Goal: Task Accomplishment & Management: Use online tool/utility

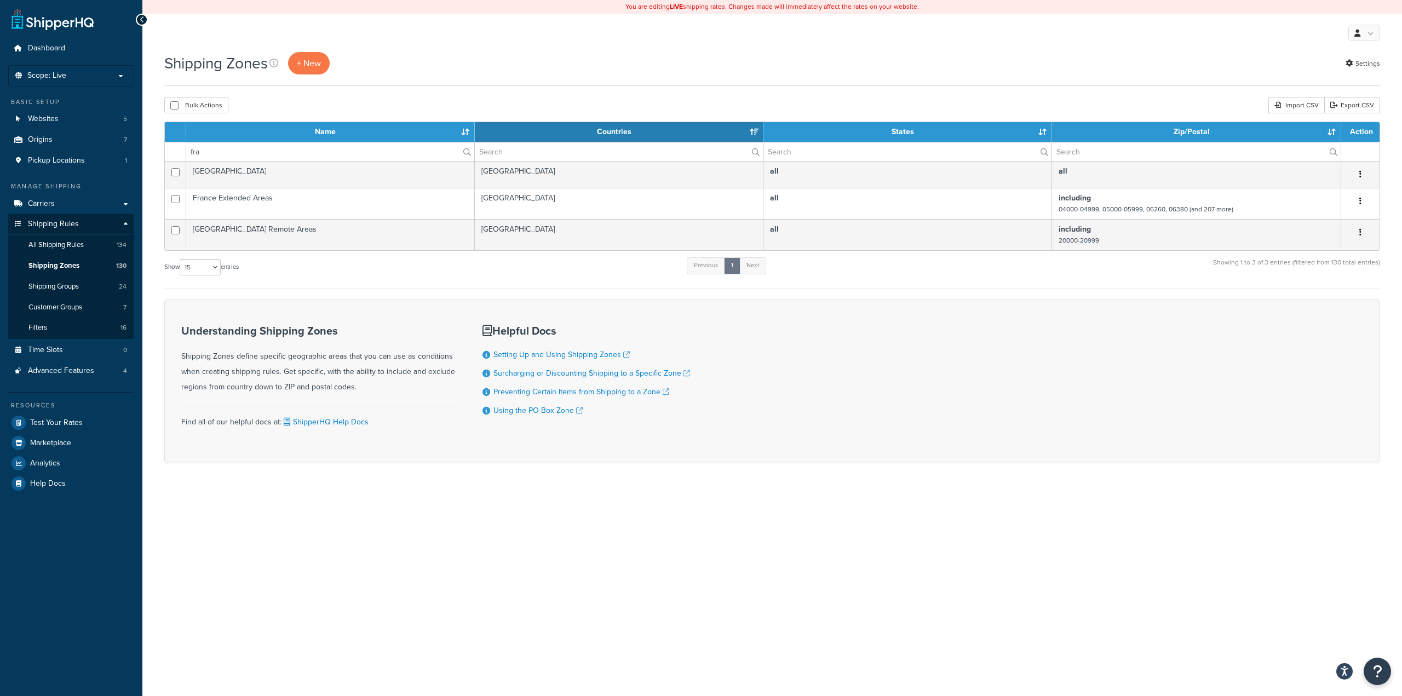
select select "15"
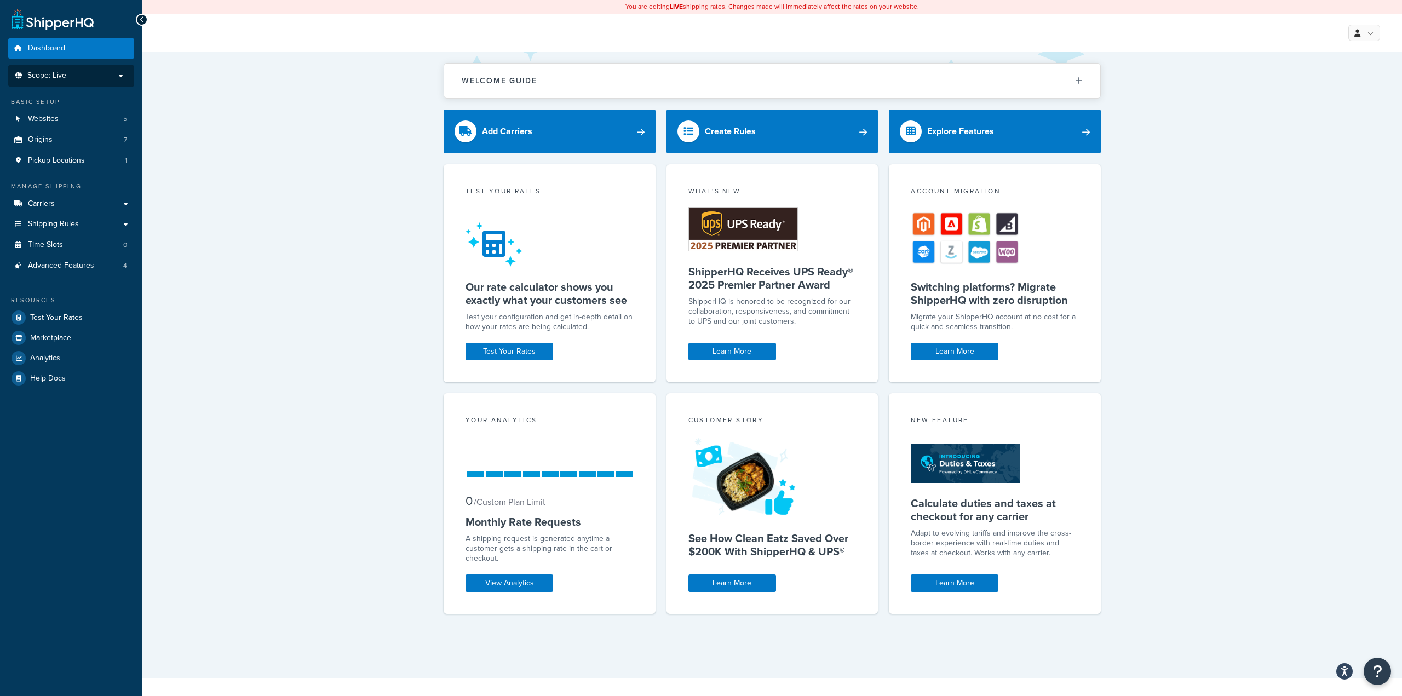
click at [89, 66] on li "Scope: Live" at bounding box center [71, 75] width 126 height 21
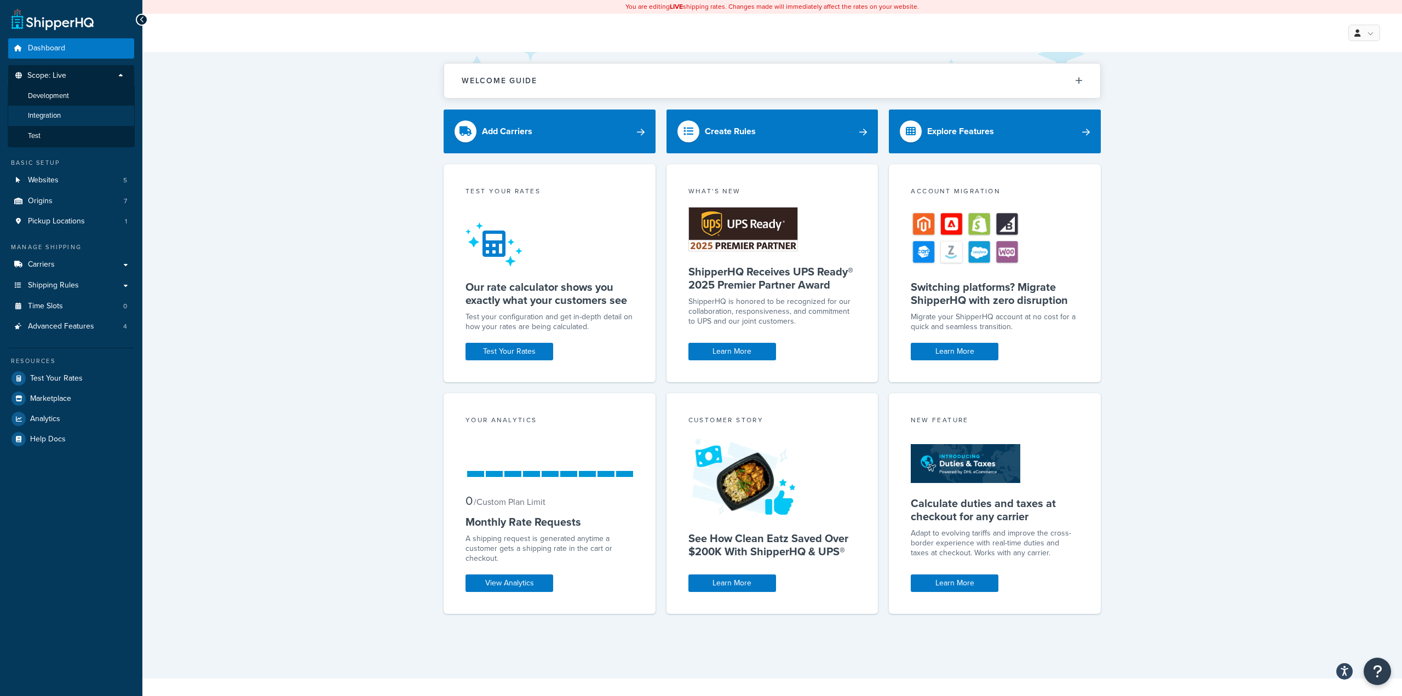
click at [78, 109] on li "Integration" at bounding box center [71, 116] width 127 height 20
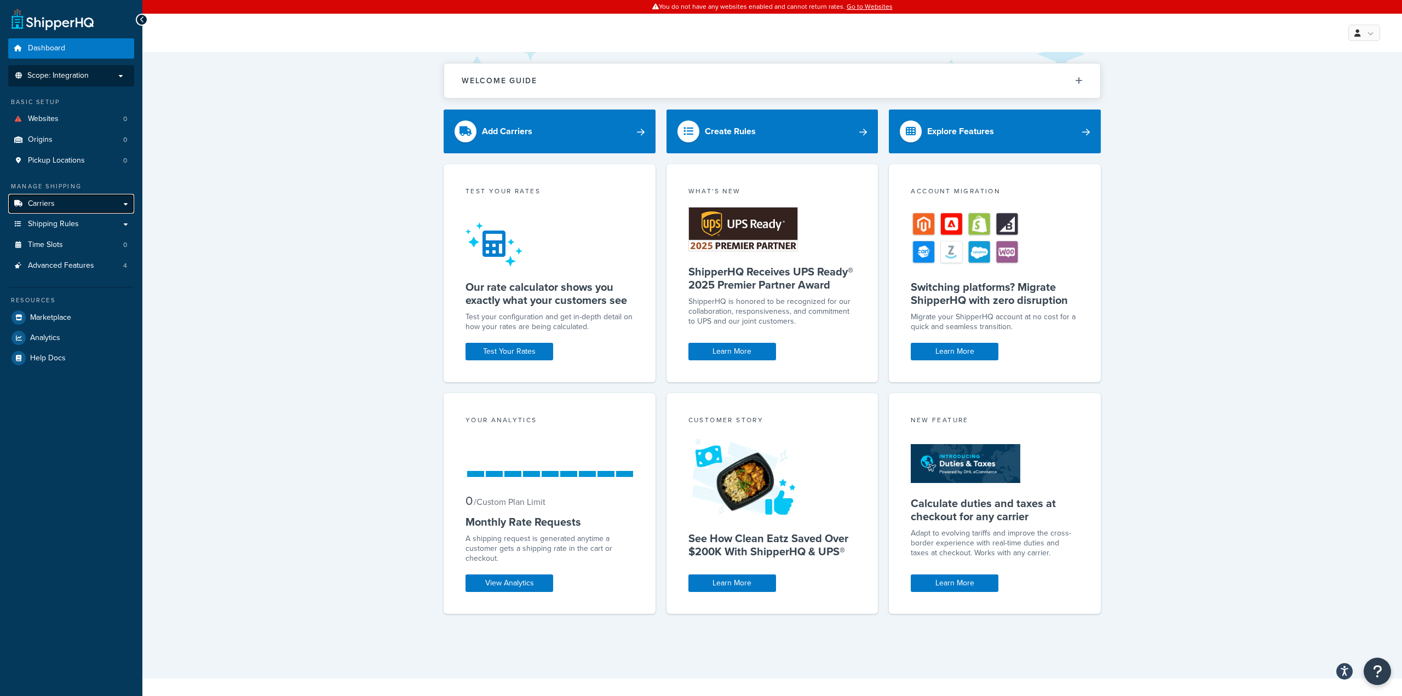
click at [77, 203] on link "Carriers" at bounding box center [71, 204] width 126 height 20
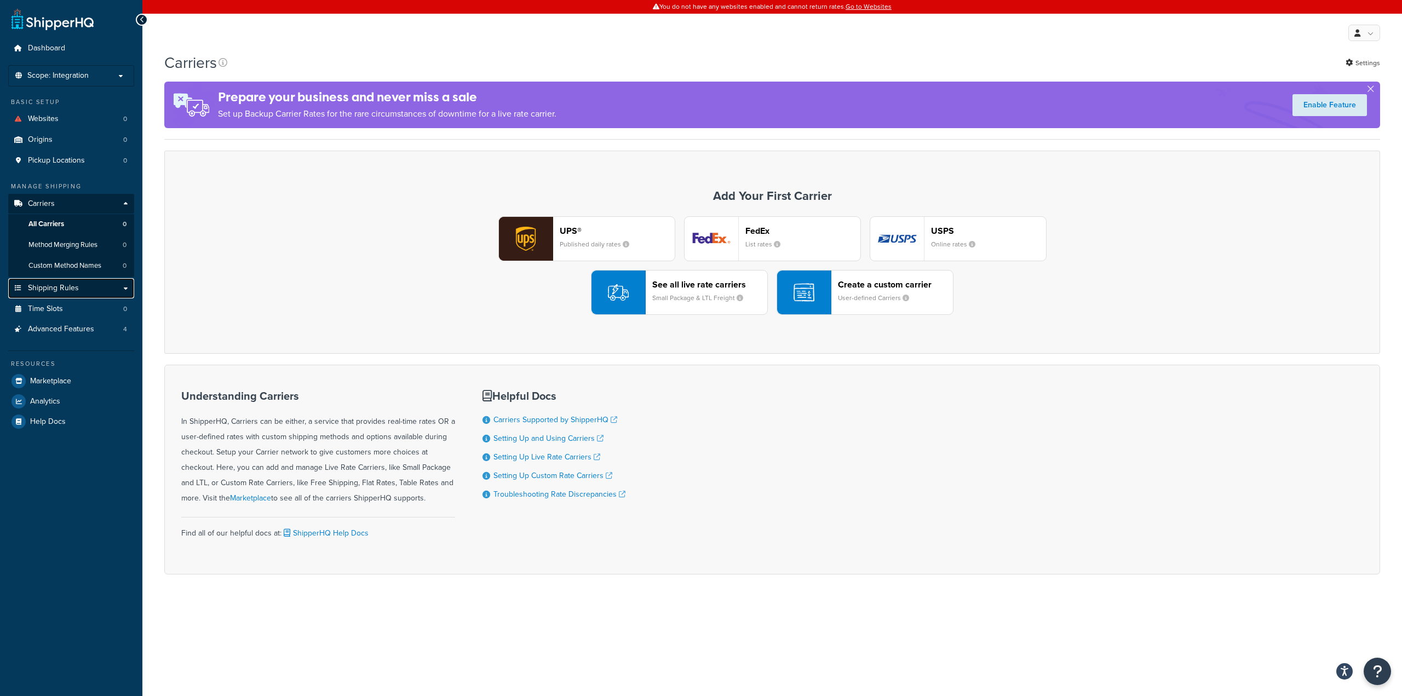
click at [81, 289] on link "Shipping Rules" at bounding box center [71, 288] width 126 height 20
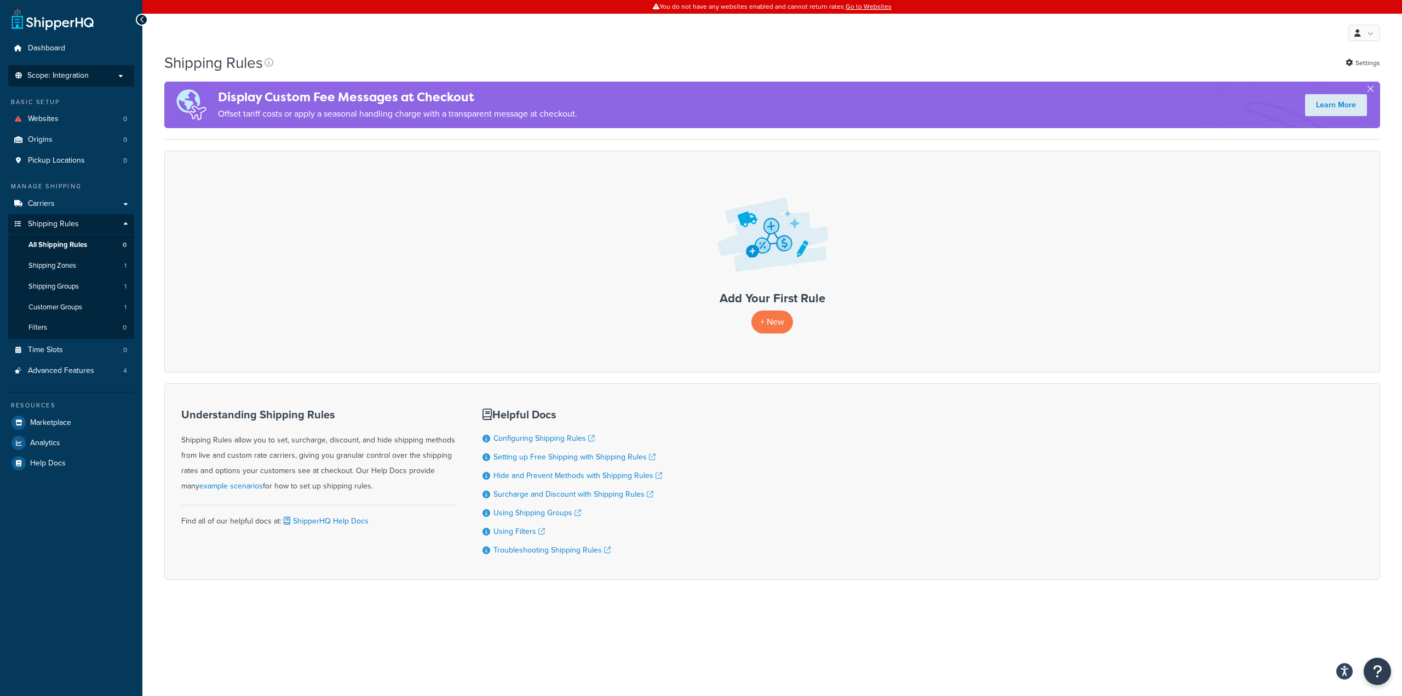
click at [87, 76] on span "Scope: Integration" at bounding box center [57, 75] width 61 height 9
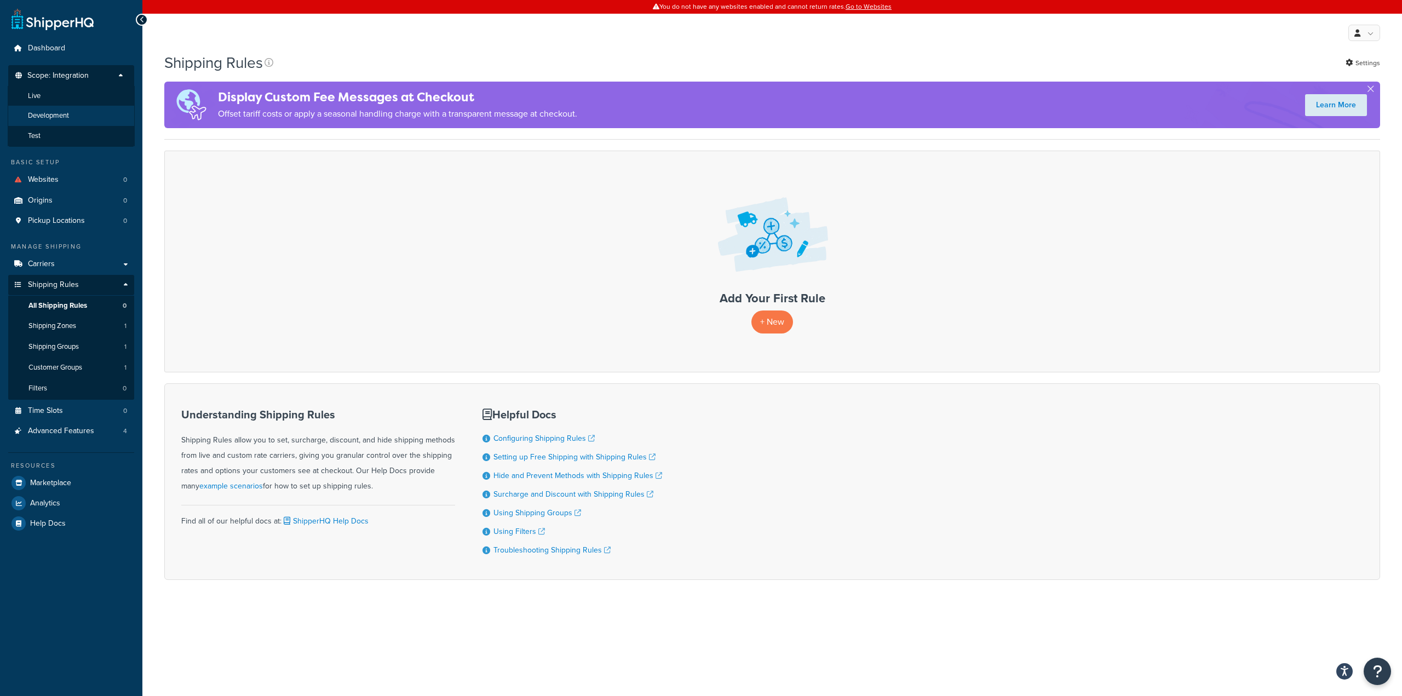
click at [73, 116] on li "Development" at bounding box center [71, 116] width 127 height 20
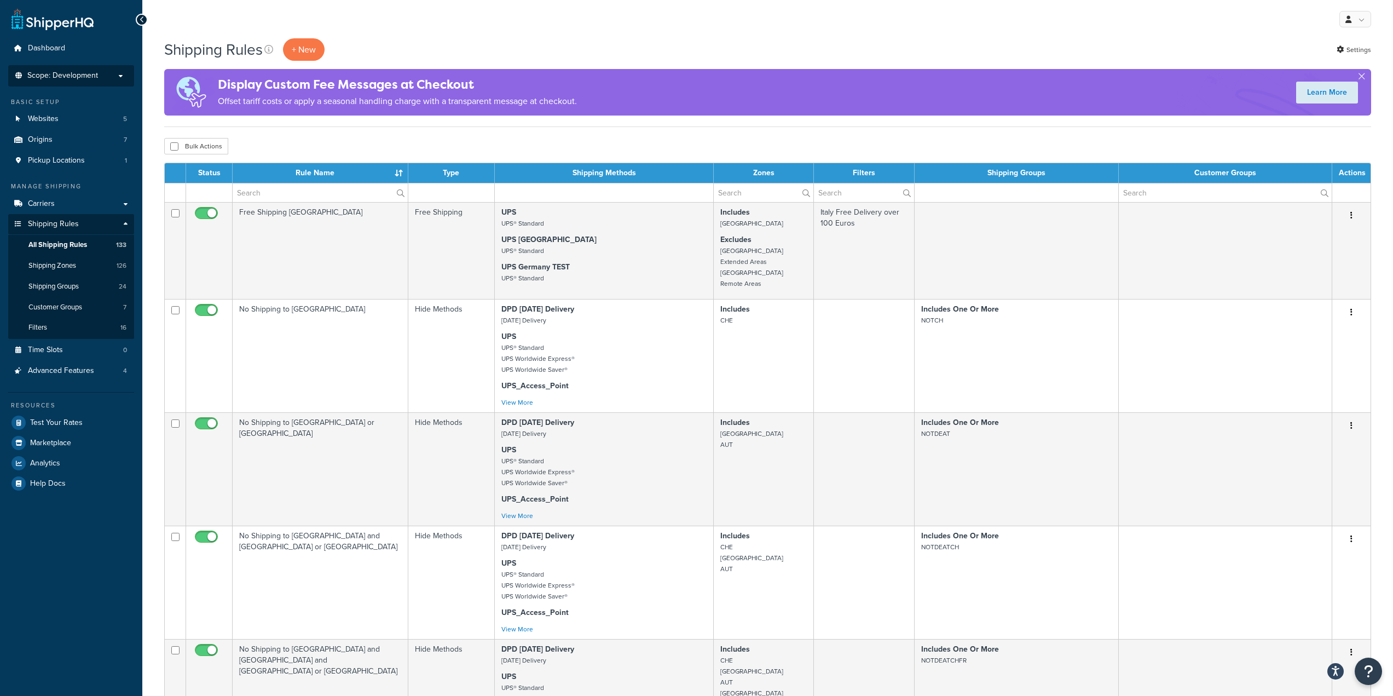
click at [84, 71] on span "Scope: Development" at bounding box center [62, 75] width 71 height 9
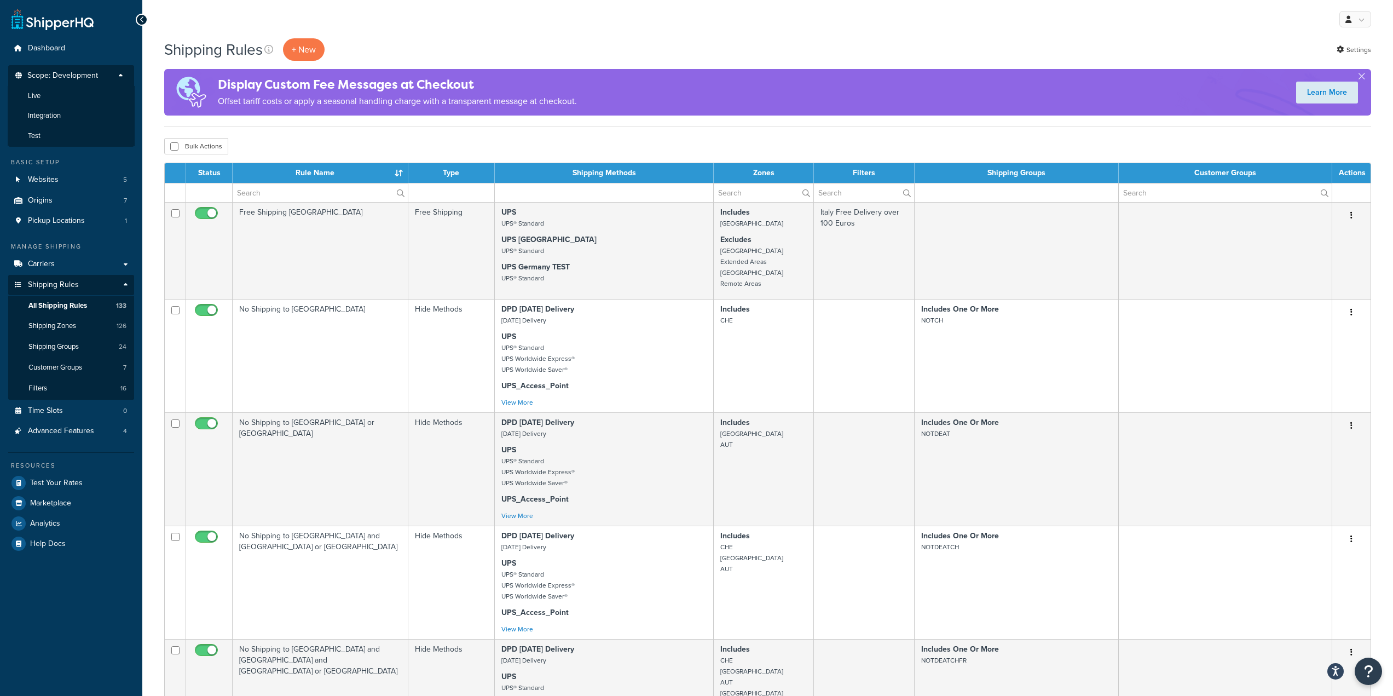
click at [89, 72] on span "Scope: Development" at bounding box center [62, 75] width 71 height 9
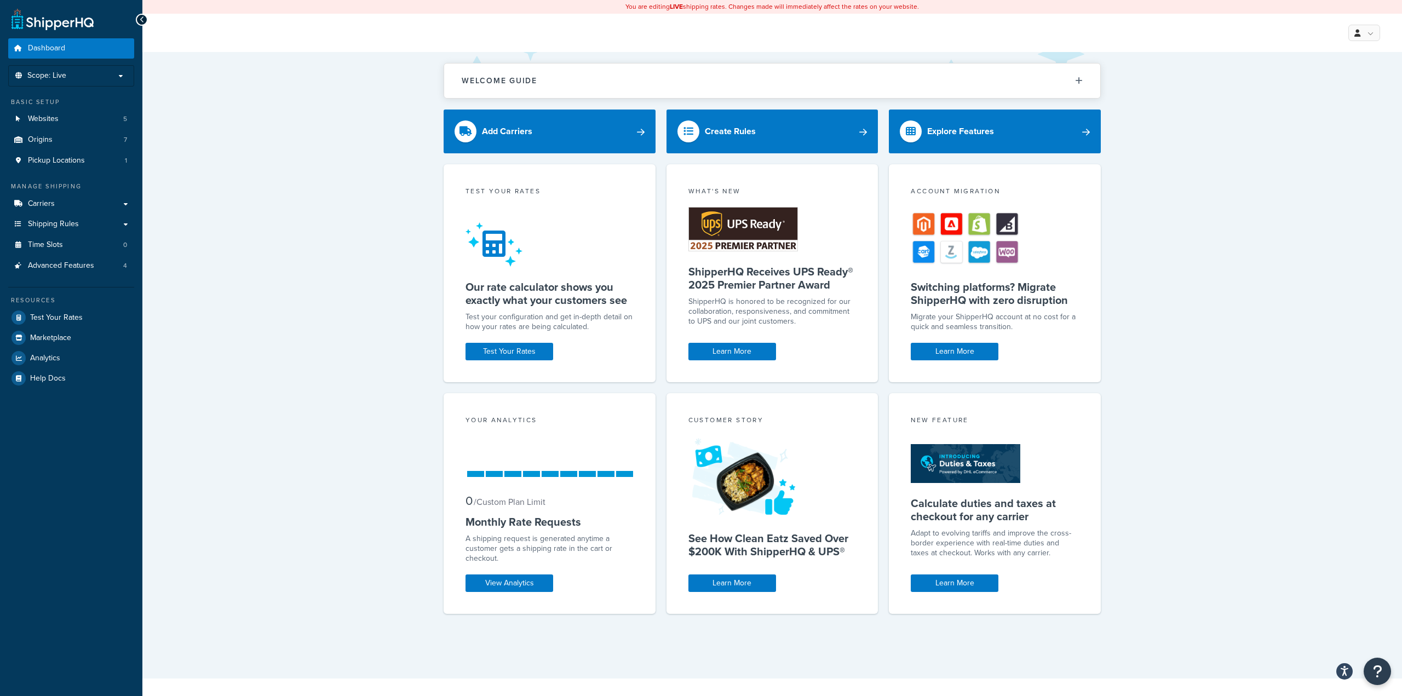
click at [862, 49] on div "My Profile Billing Global Settings Contact Us Logout" at bounding box center [771, 33] width 1259 height 38
click at [76, 71] on p "Scope: Live" at bounding box center [71, 75] width 116 height 9
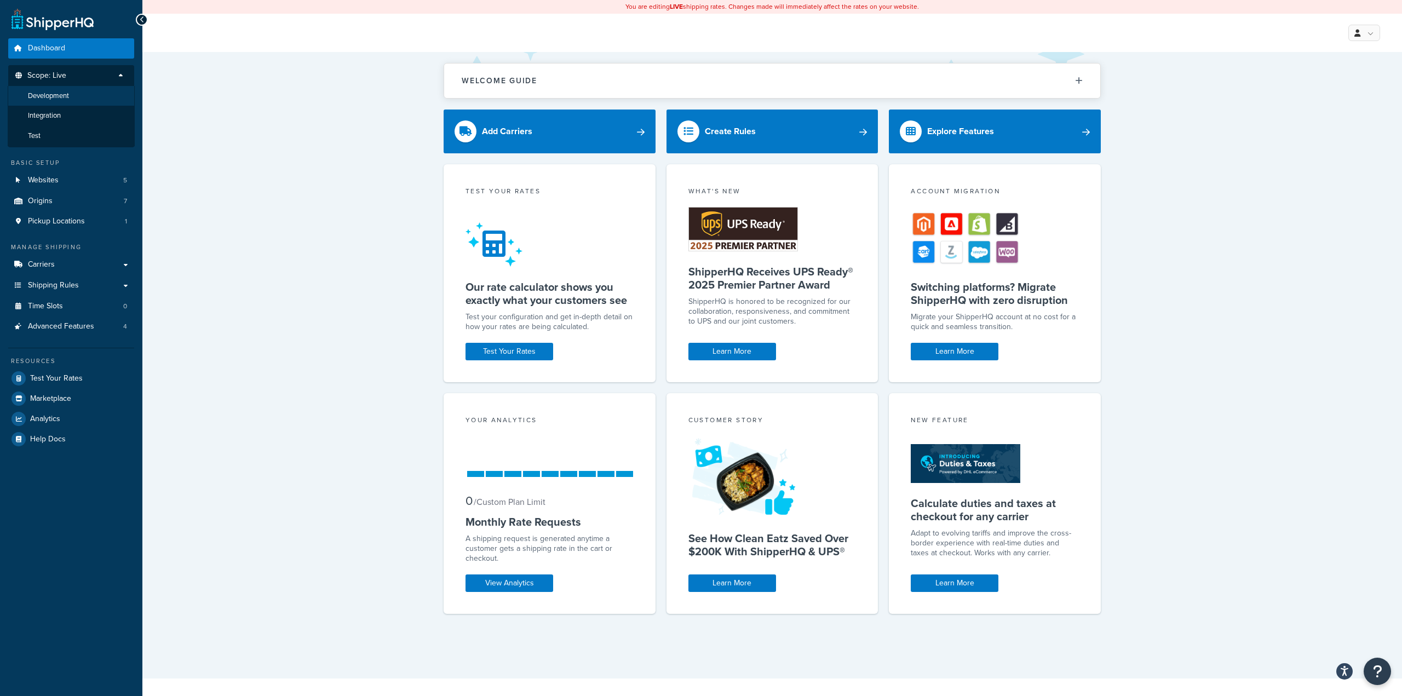
click at [83, 99] on li "Development" at bounding box center [71, 96] width 127 height 20
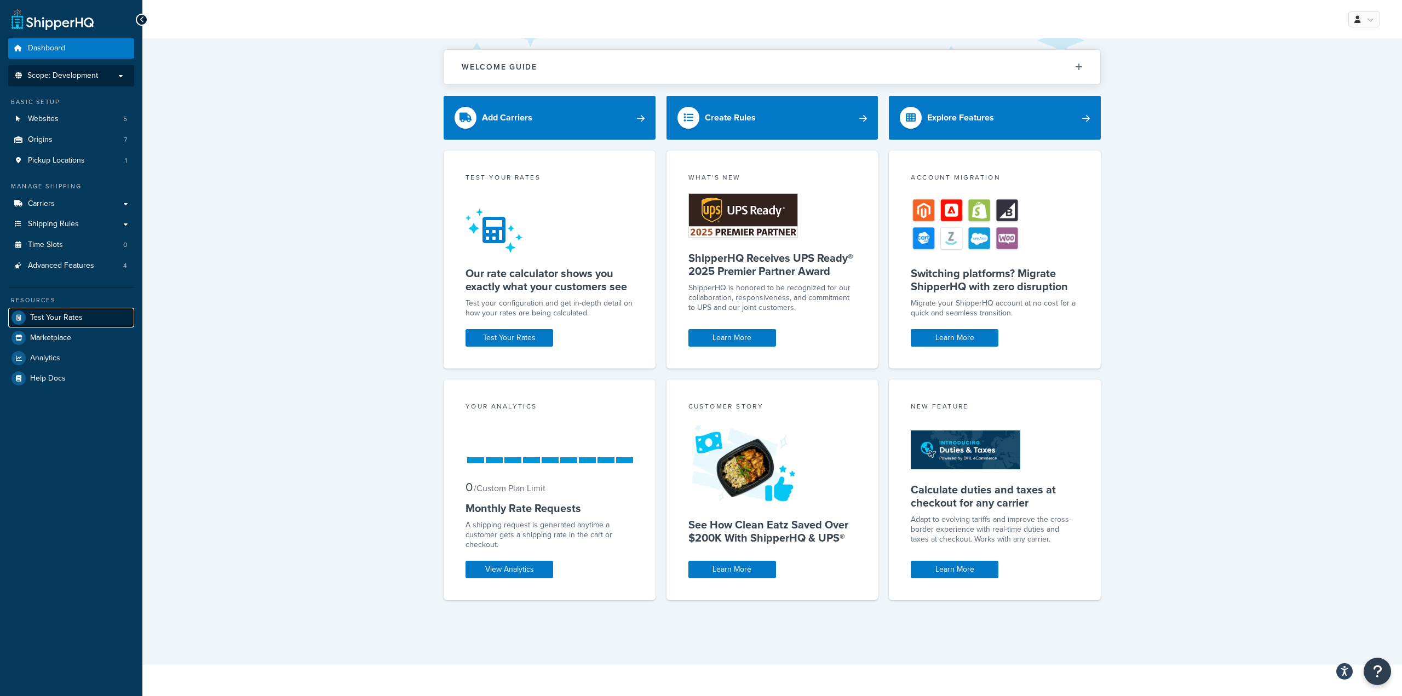
click at [85, 315] on link "Test Your Rates" at bounding box center [71, 318] width 126 height 20
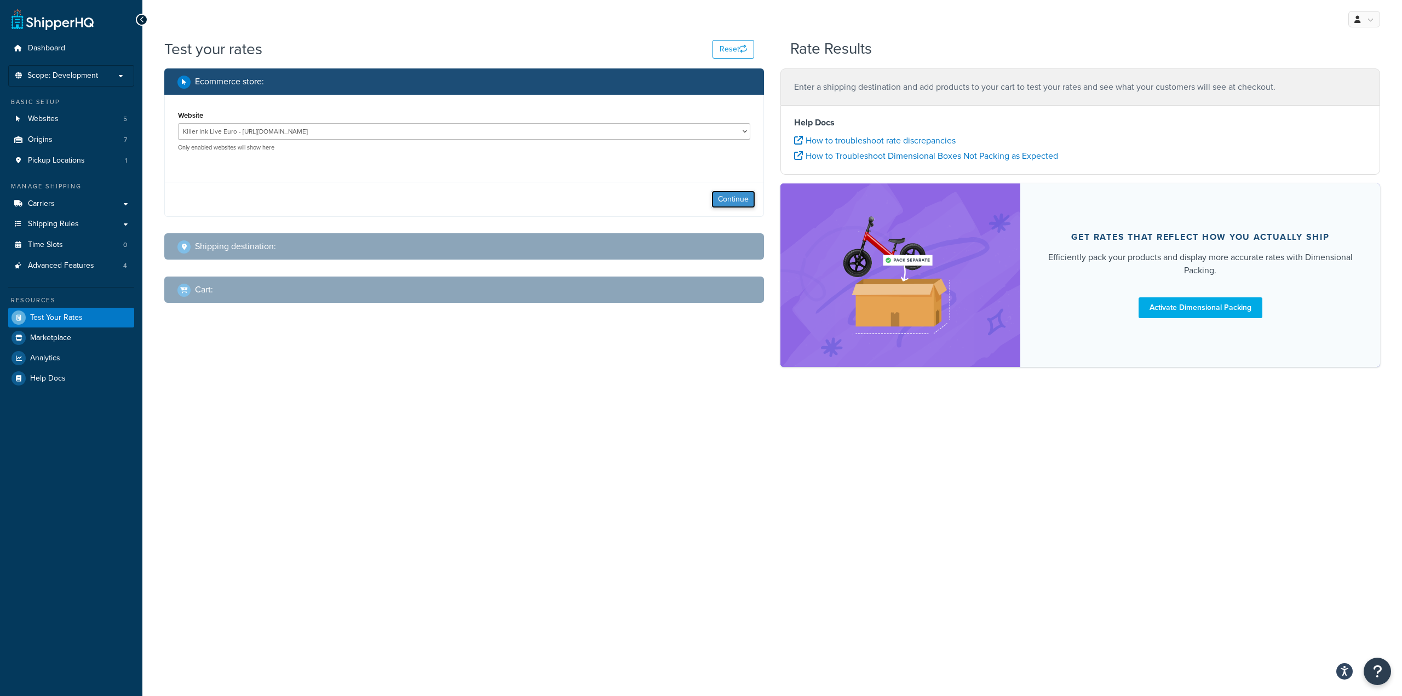
click at [736, 200] on button "Continue" at bounding box center [733, 200] width 44 height 18
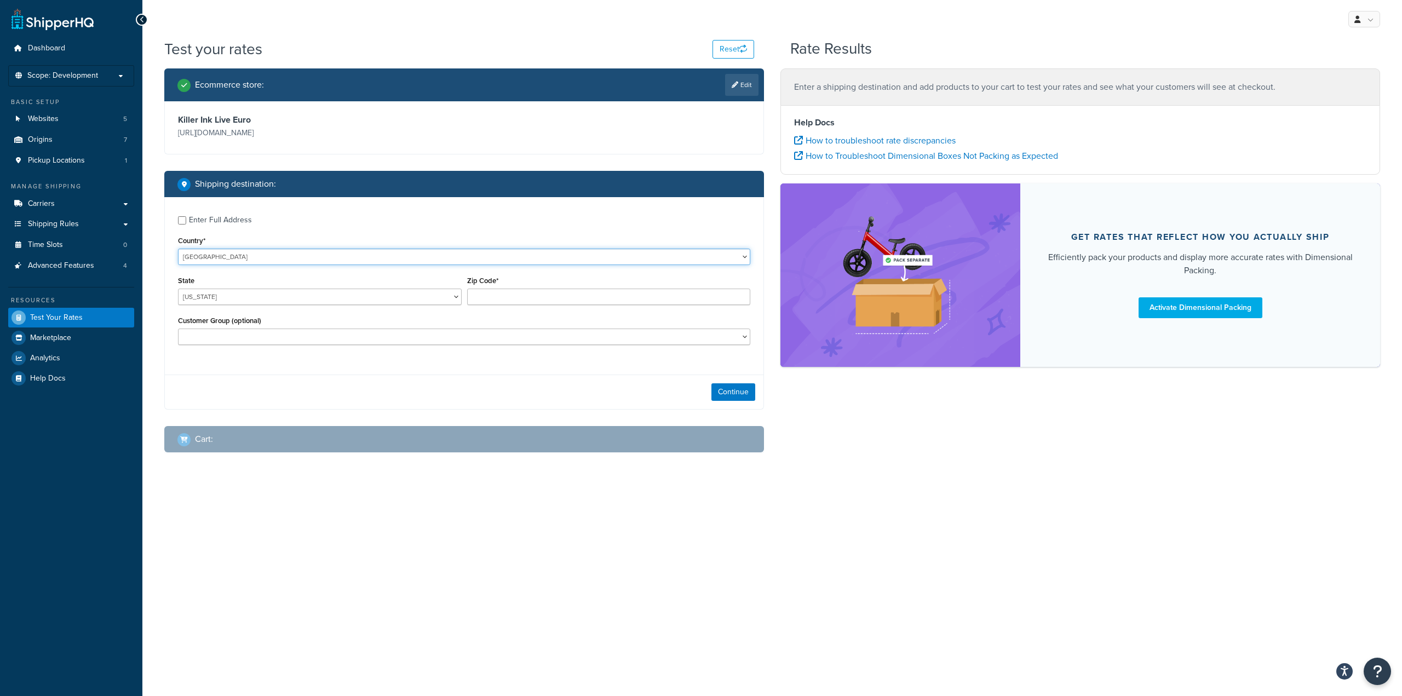
click at [306, 257] on select "United States United Kingdom Afghanistan Åland Islands Albania Algeria American…" at bounding box center [464, 257] width 572 height 16
select select "FR"
click at [178, 249] on select "United States United Kingdom Afghanistan Åland Islands Albania Algeria American…" at bounding box center [464, 257] width 572 height 16
click at [509, 296] on input "Zip Code*" at bounding box center [609, 297] width 284 height 16
paste input "93170"
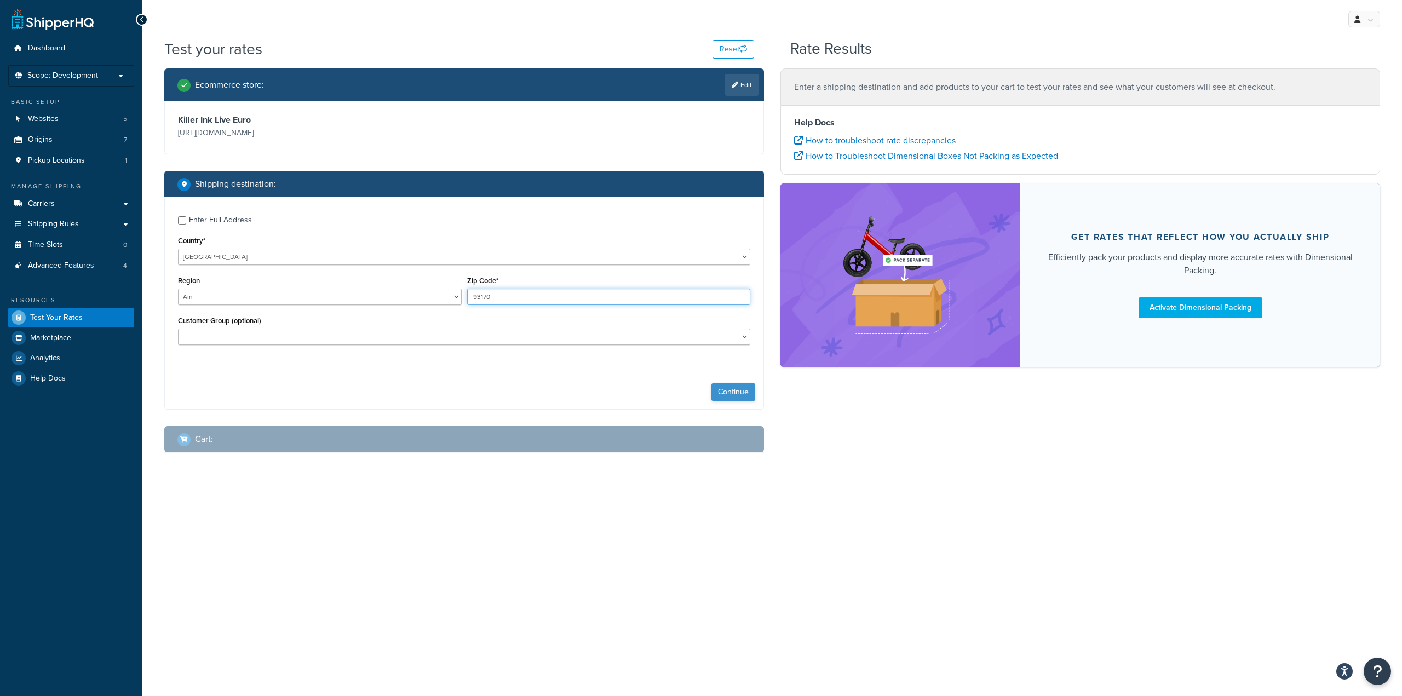
type input "93170"
click at [716, 391] on button "Continue" at bounding box center [733, 392] width 44 height 18
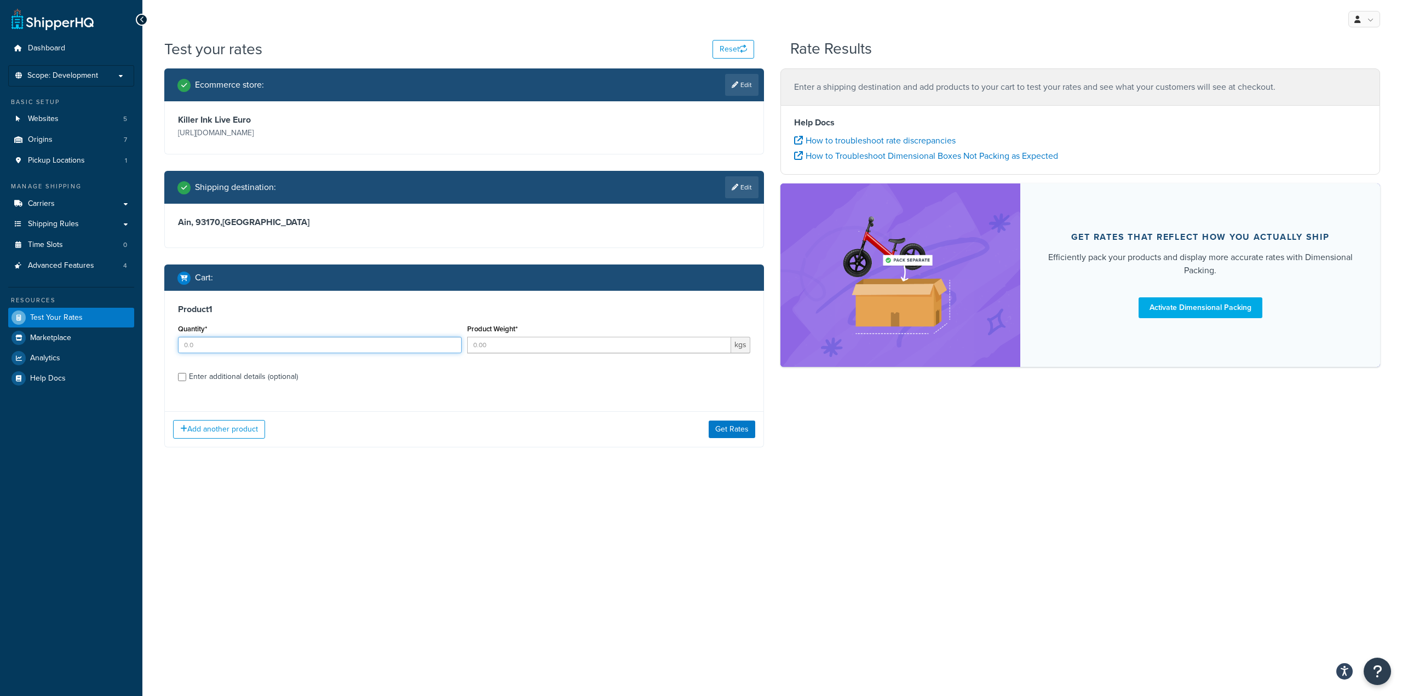
click at [274, 348] on input "Quantity*" at bounding box center [320, 345] width 284 height 16
type input "1"
click at [737, 435] on button "Get Rates" at bounding box center [731, 429] width 47 height 18
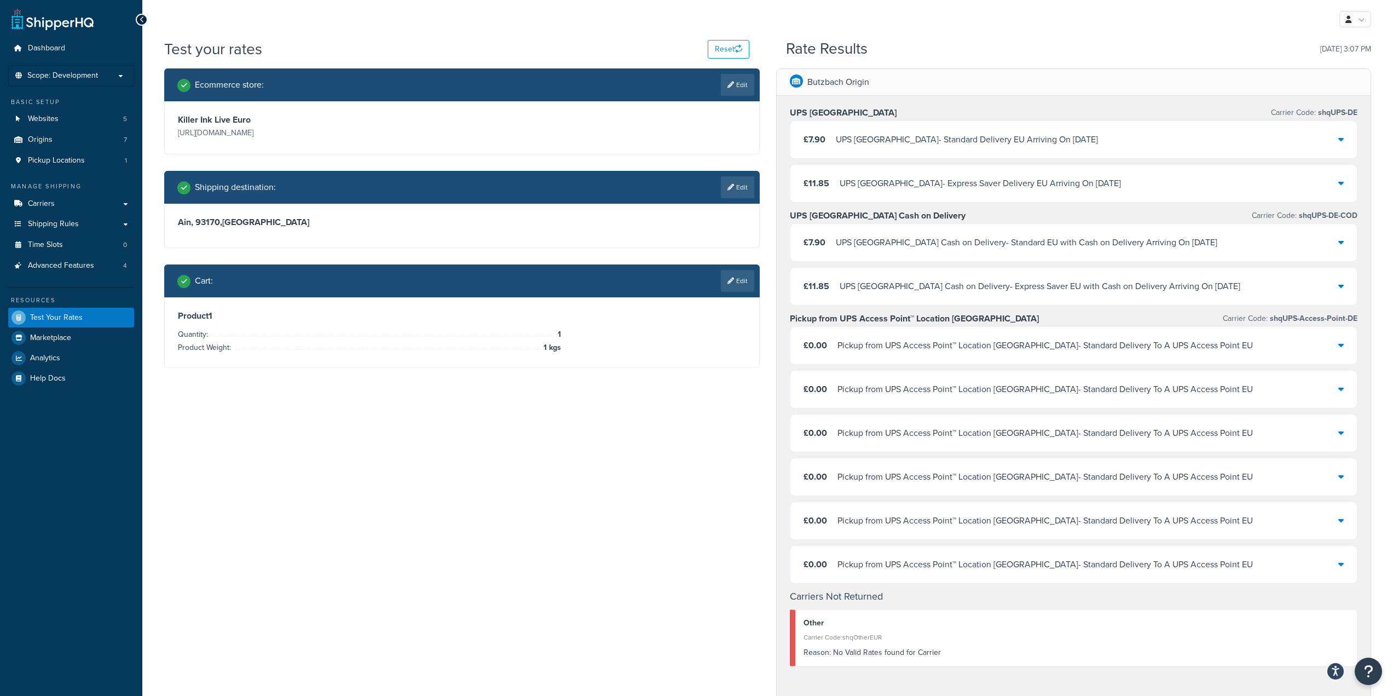
click at [977, 341] on div "Pickup from UPS Access Point™ Location Germany - Standard Delivery To A UPS Acc…" at bounding box center [1046, 345] width 416 height 15
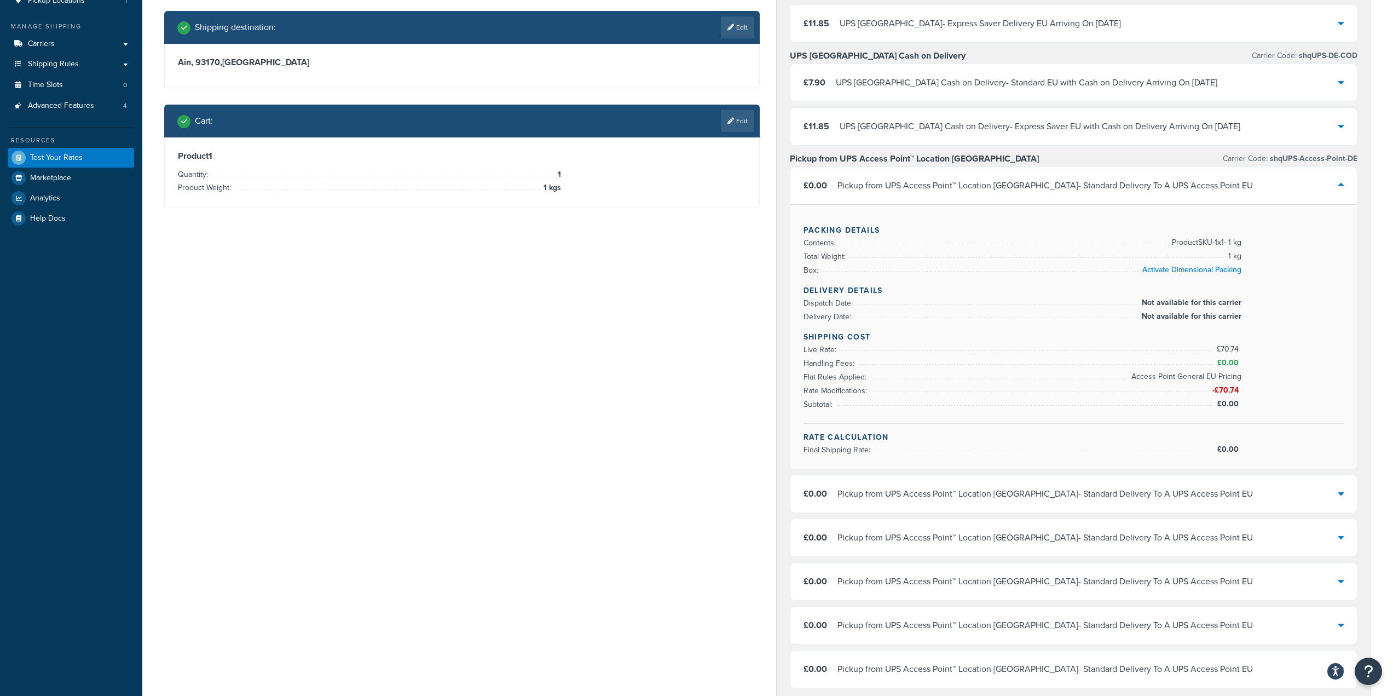
scroll to position [164, 0]
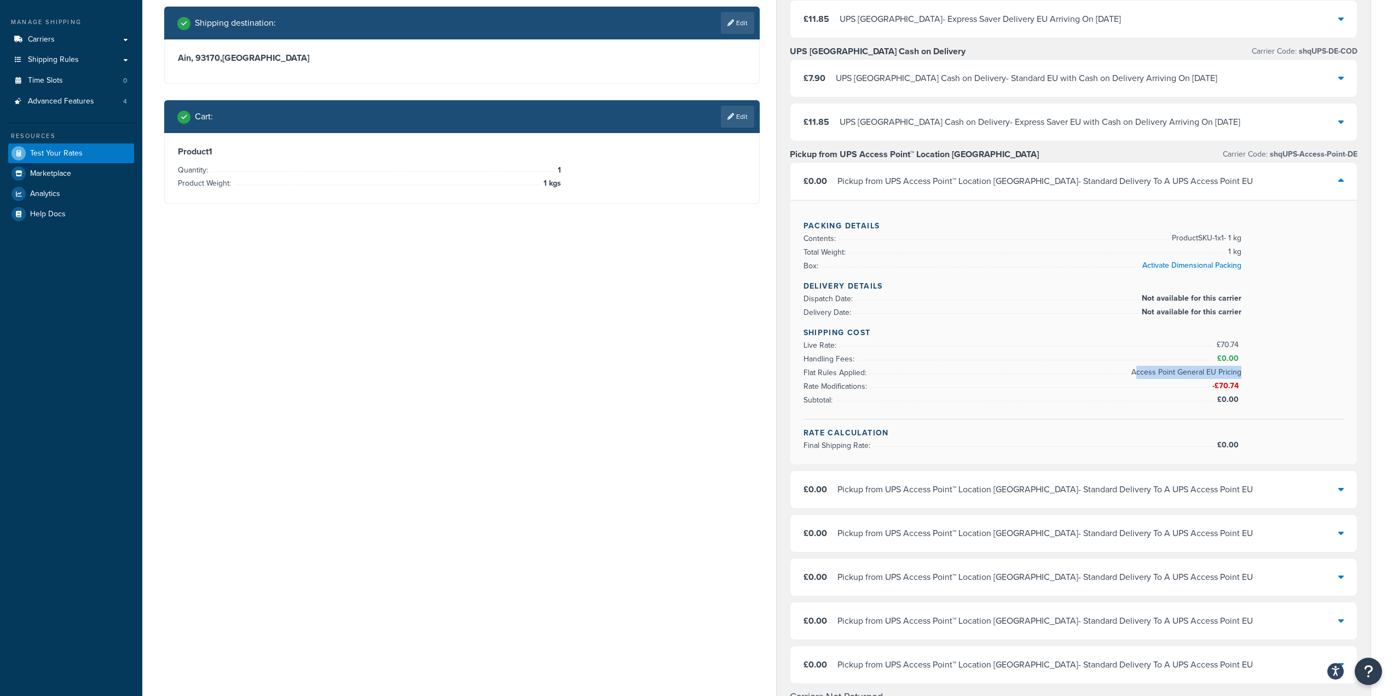
drag, startPoint x: 1136, startPoint y: 368, endPoint x: 1240, endPoint y: 371, distance: 103.5
click at [1240, 371] on span "Access Point General EU Pricing" at bounding box center [1185, 372] width 113 height 13
click at [1176, 372] on span "Access Point General EU Pricing" at bounding box center [1185, 372] width 113 height 13
drag, startPoint x: 1136, startPoint y: 371, endPoint x: 1194, endPoint y: 368, distance: 58.1
click at [1194, 368] on span "Access Point General EU Pricing" at bounding box center [1185, 372] width 113 height 13
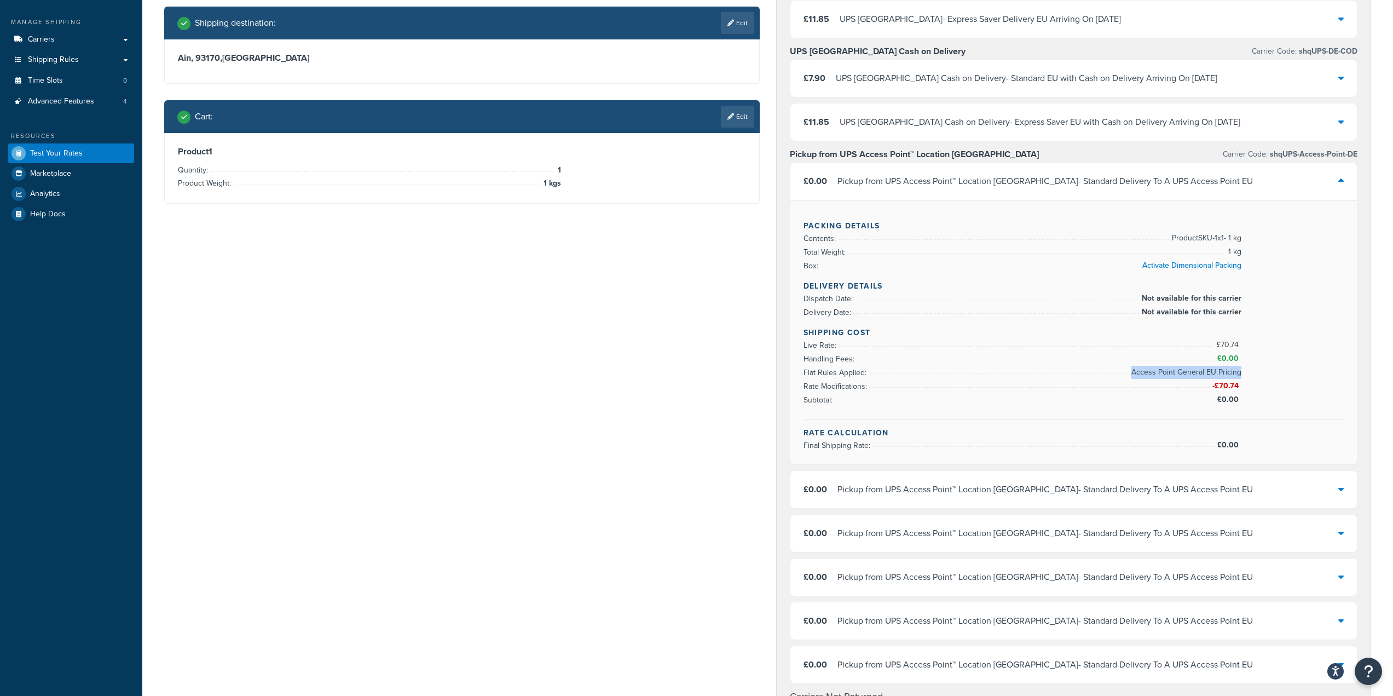
drag, startPoint x: 1135, startPoint y: 369, endPoint x: 1240, endPoint y: 369, distance: 104.6
click at [1240, 369] on span "Access Point General EU Pricing" at bounding box center [1185, 372] width 113 height 13
copy span "Access Point General EU Pricing"
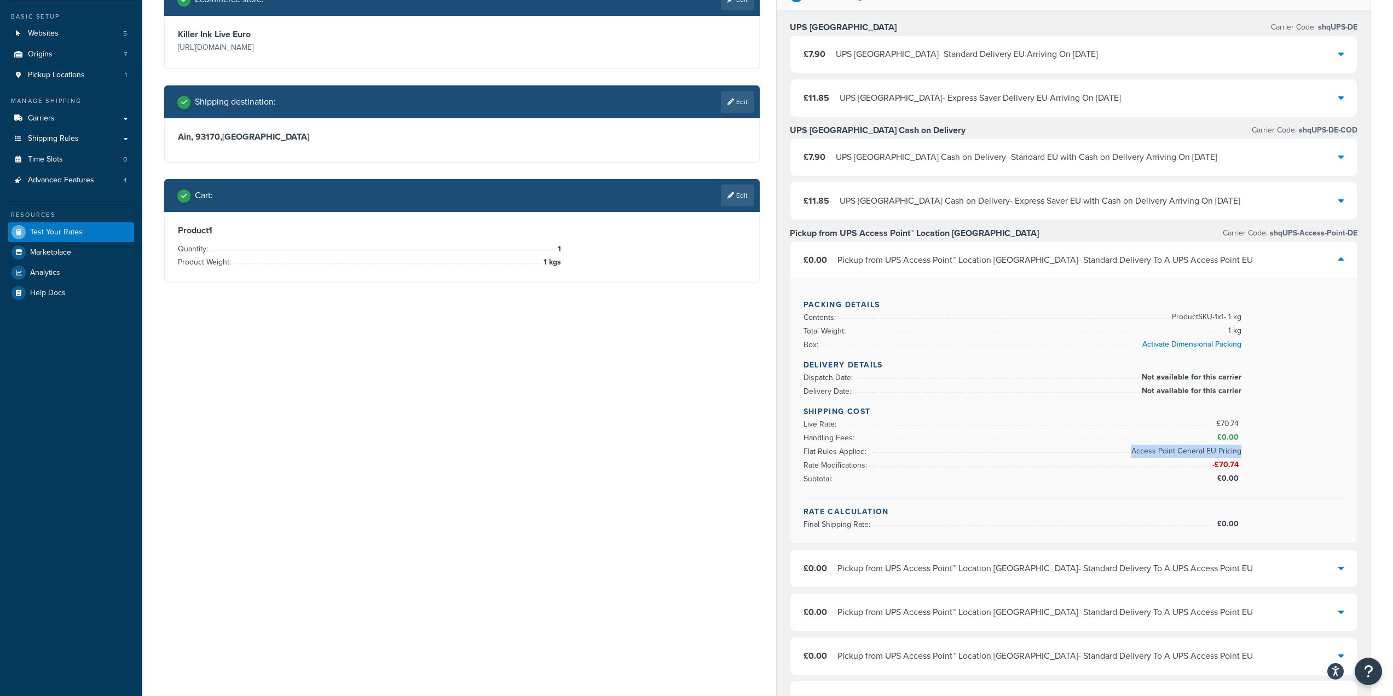
scroll to position [0, 0]
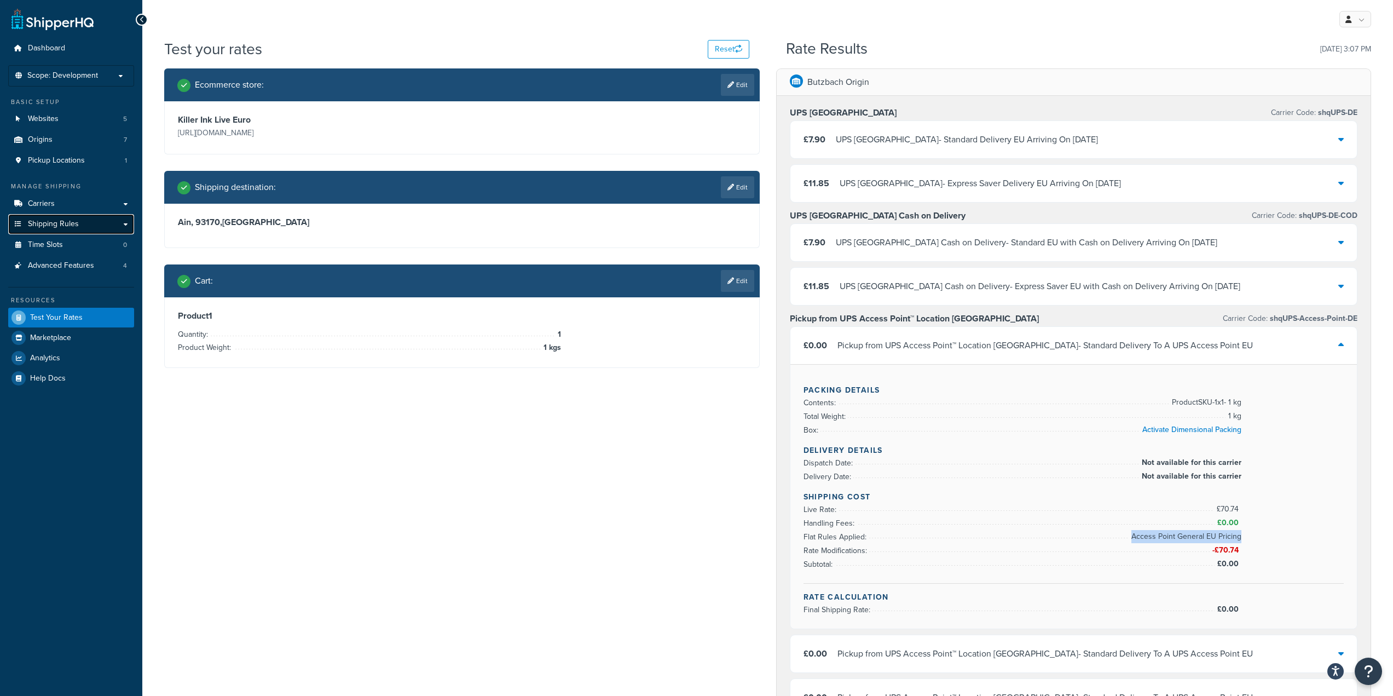
click at [59, 221] on span "Shipping Rules" at bounding box center [53, 224] width 51 height 9
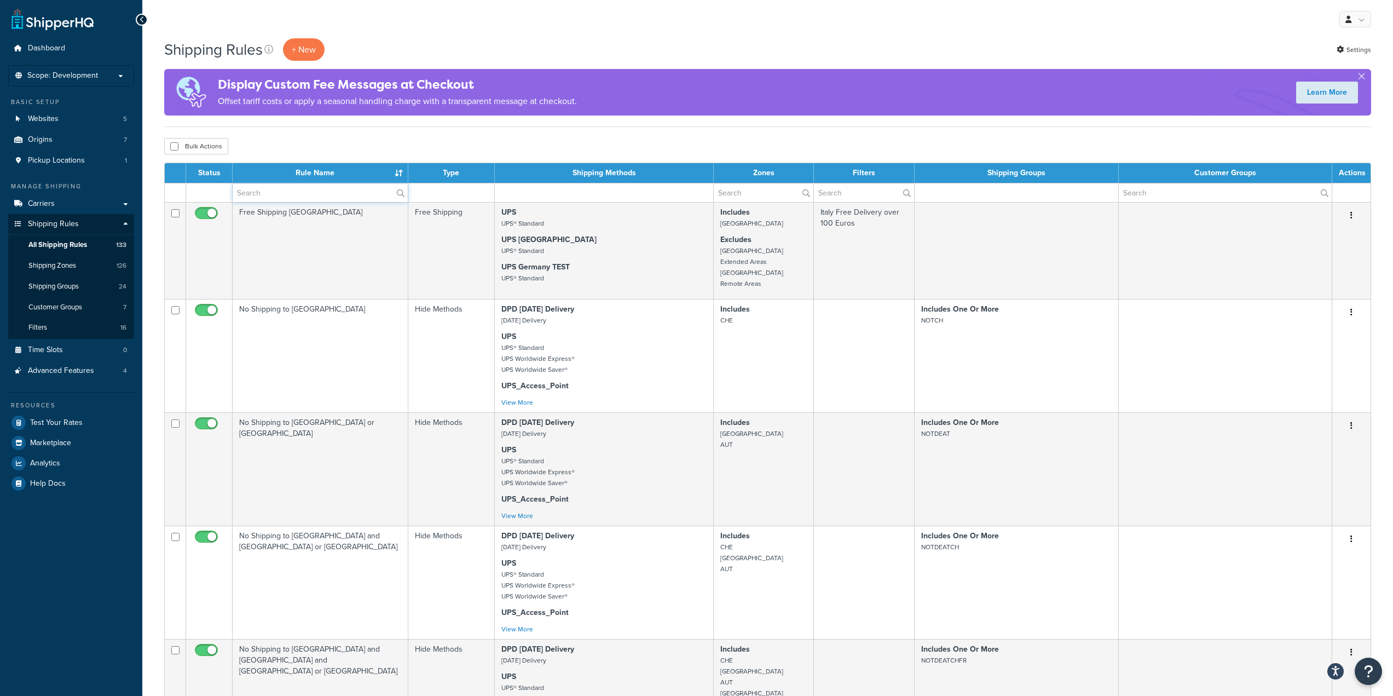
click at [271, 189] on input "text" at bounding box center [320, 192] width 175 height 19
paste input "Access Point General EU Pricing"
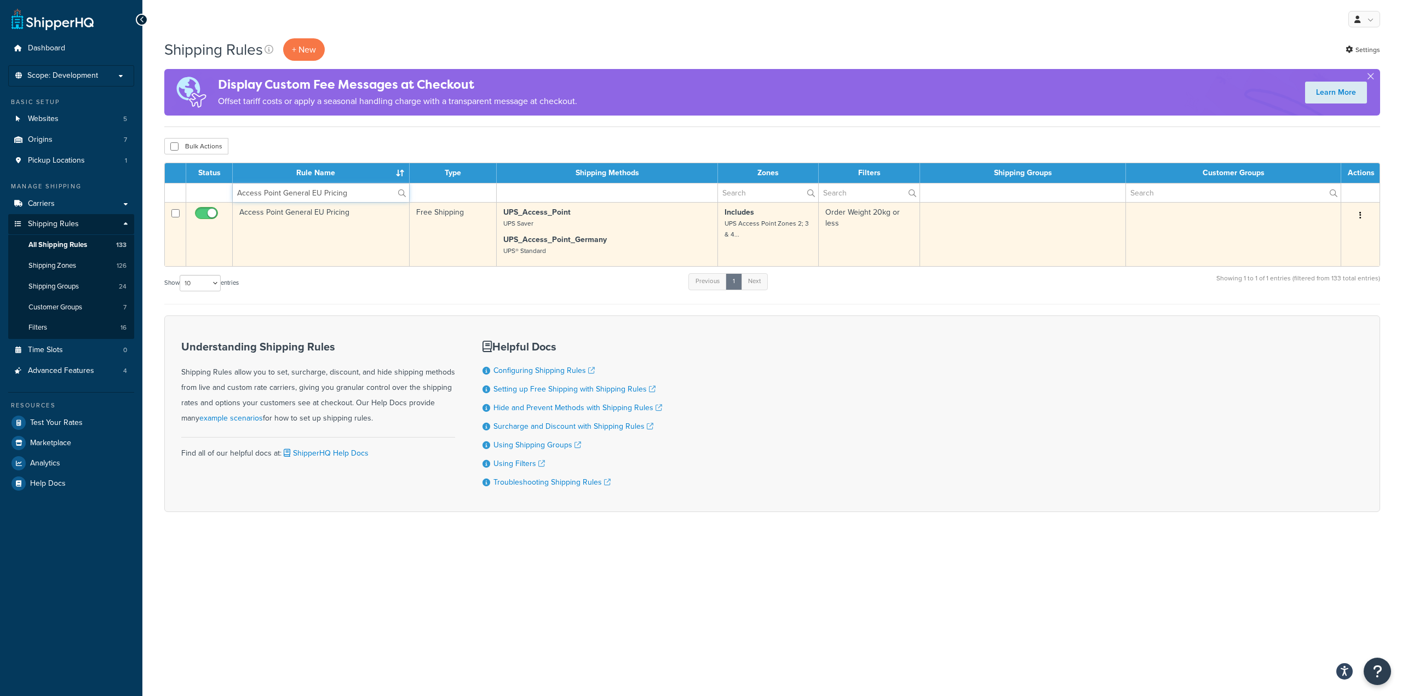
type input "Access Point General EU Pricing"
click at [333, 236] on td "Access Point General EU Pricing" at bounding box center [321, 234] width 177 height 64
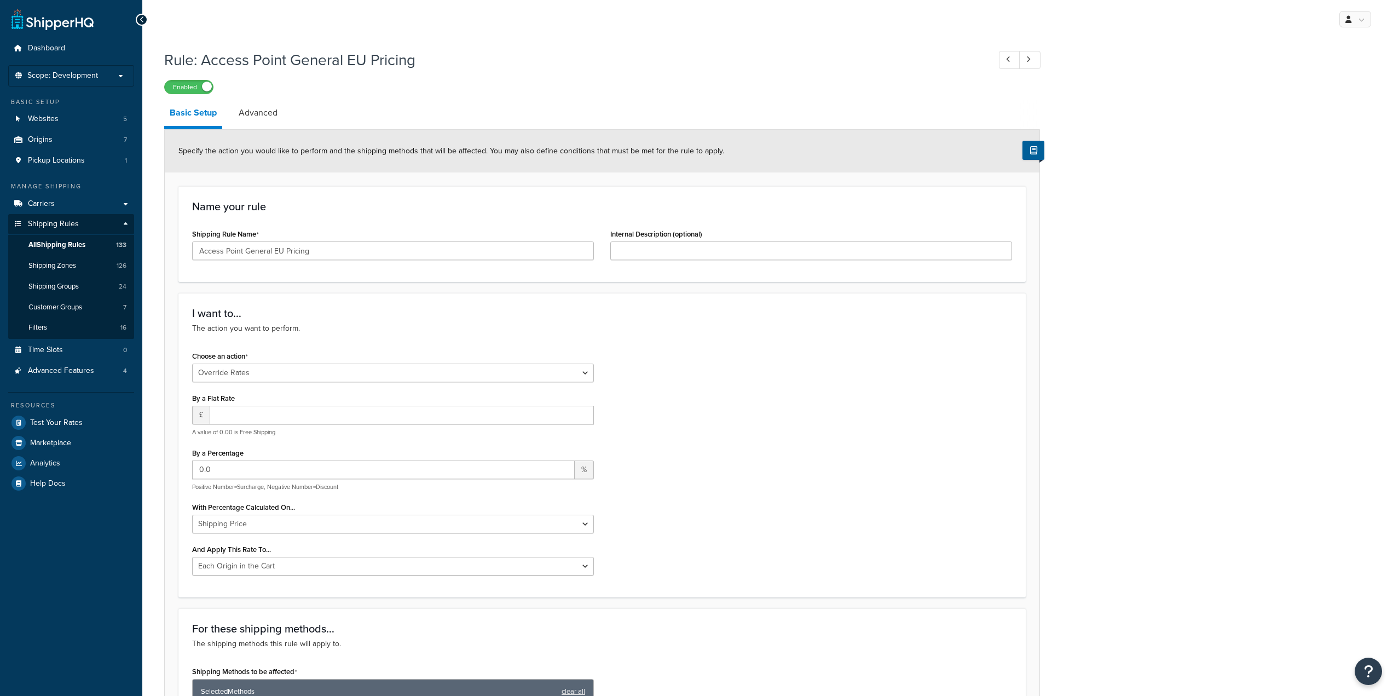
select select "OVERRIDE"
select select "LOCATION"
click at [76, 205] on link "Carriers" at bounding box center [71, 204] width 126 height 20
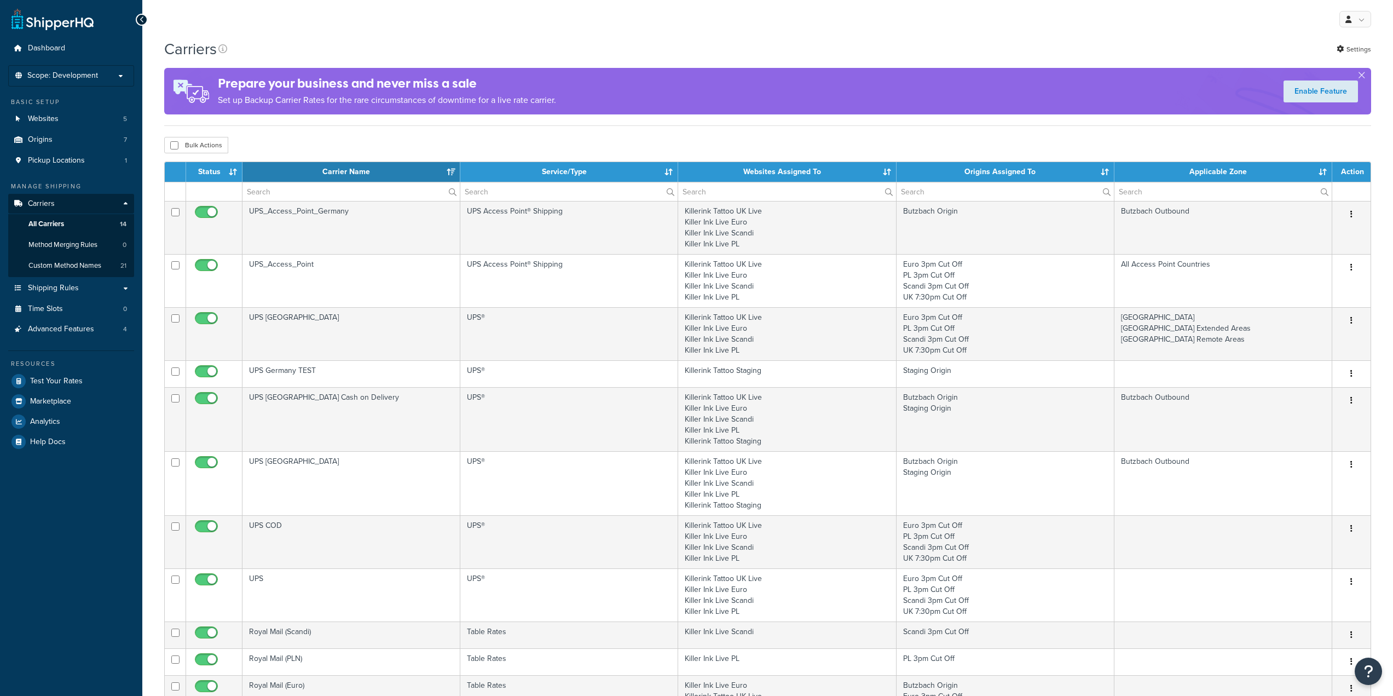
select select "15"
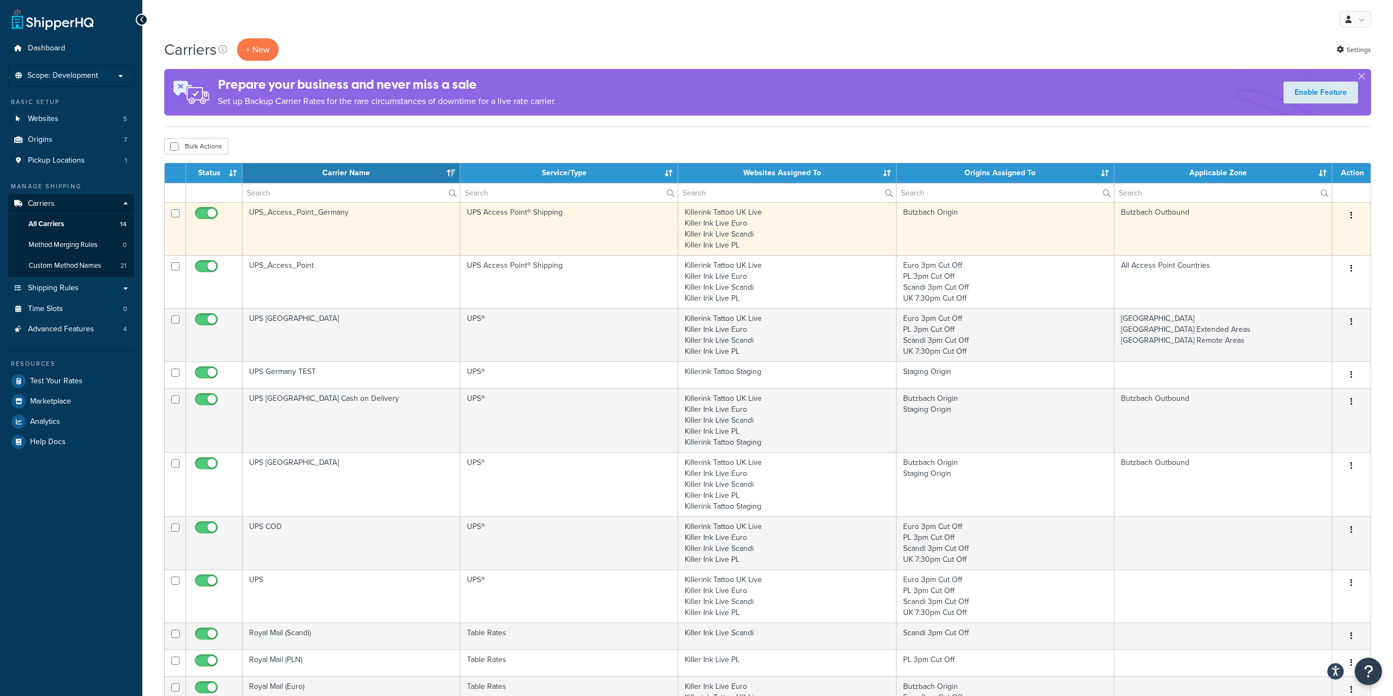
click at [388, 225] on td "UPS_Access_Point_Germany" at bounding box center [352, 228] width 218 height 53
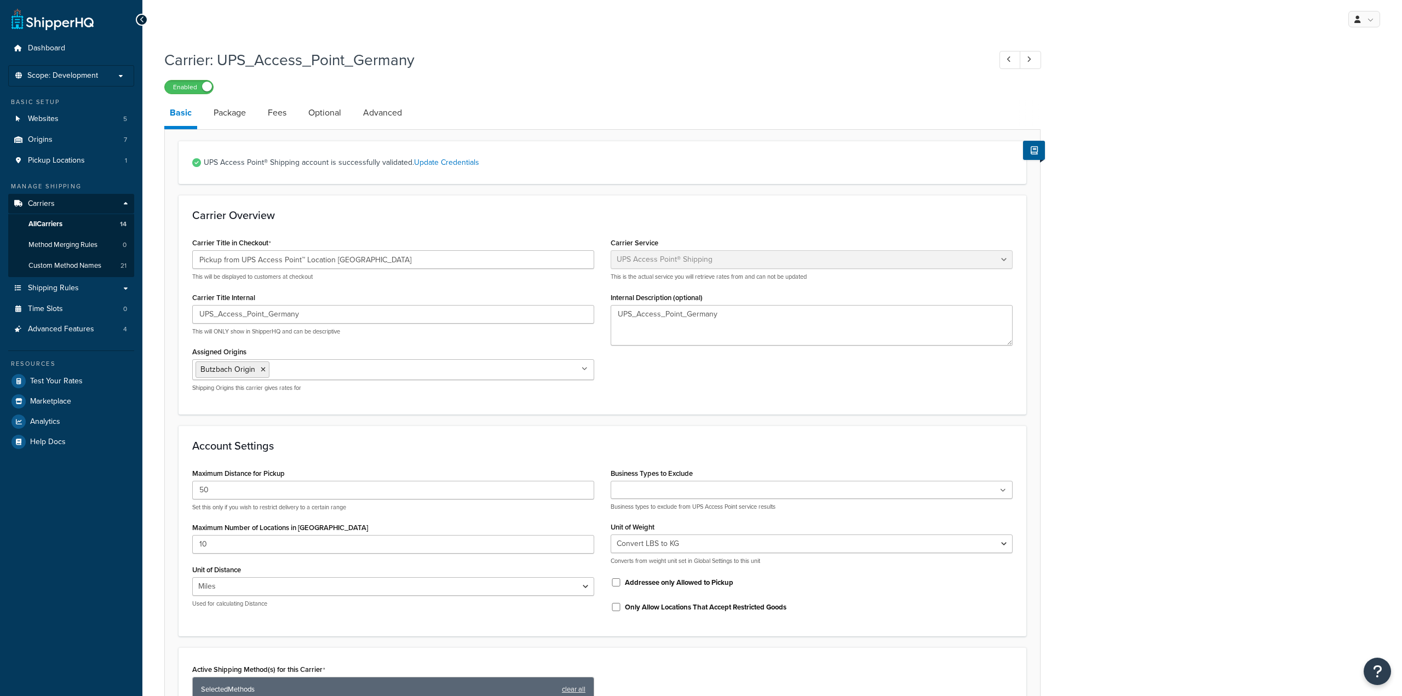
select select "accessPoint"
select select "convert_lb_kg"
click at [458, 162] on link "Update Credentials" at bounding box center [446, 162] width 65 height 11
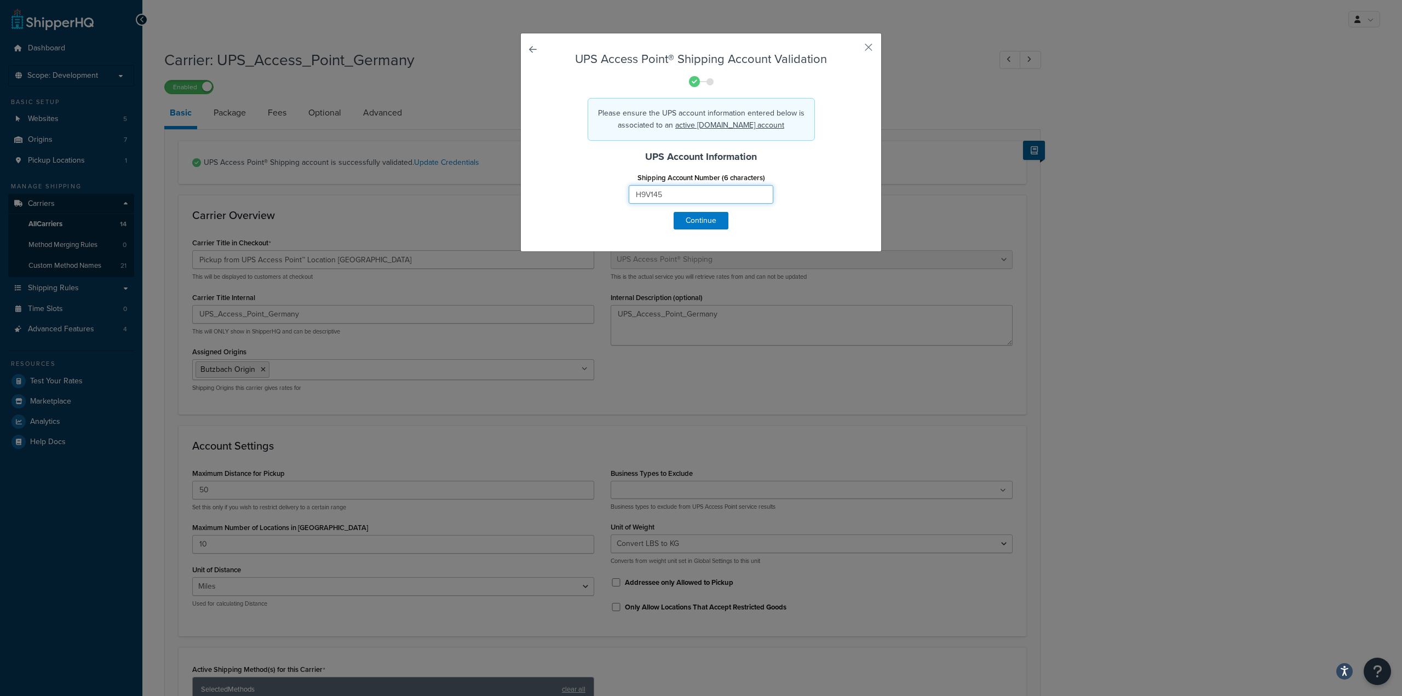
click at [675, 195] on input "H9V145" at bounding box center [701, 194] width 145 height 19
type input "982A5W"
click at [700, 221] on button "Continue" at bounding box center [700, 221] width 55 height 18
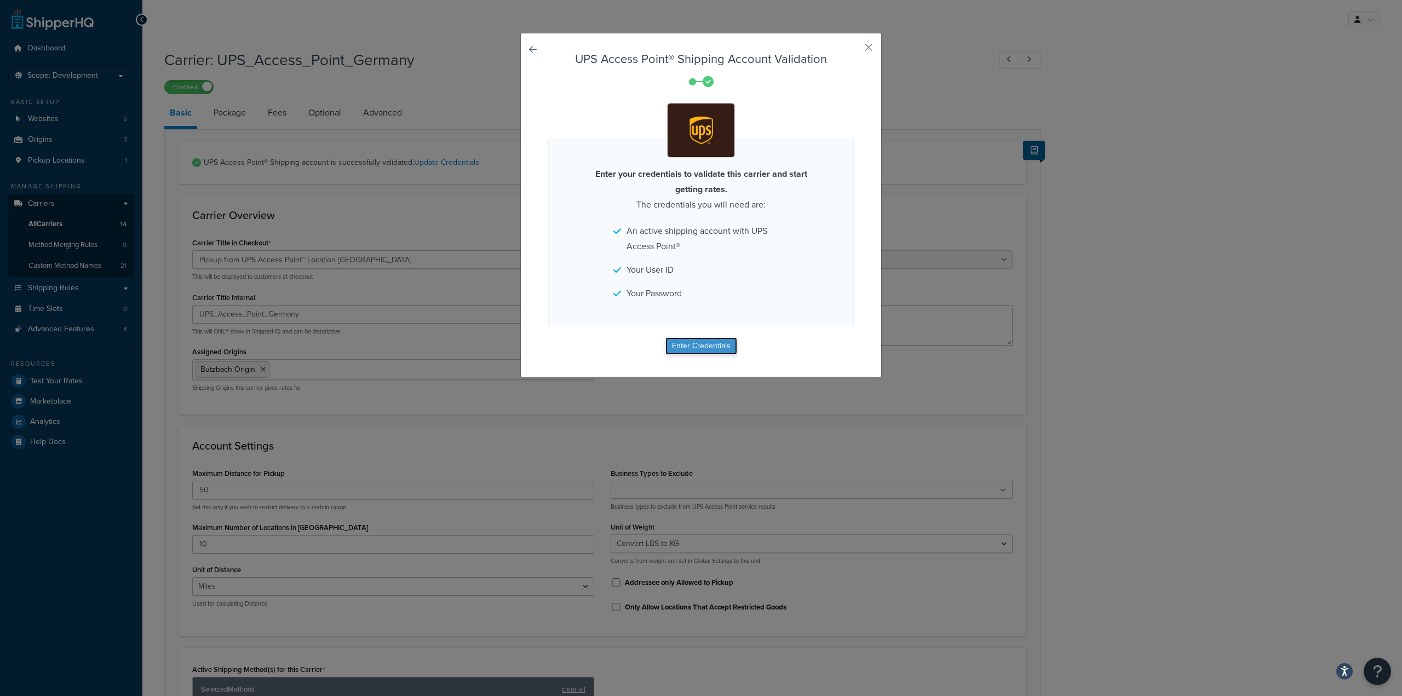
click at [694, 349] on button "Enter Credentials" at bounding box center [701, 346] width 72 height 18
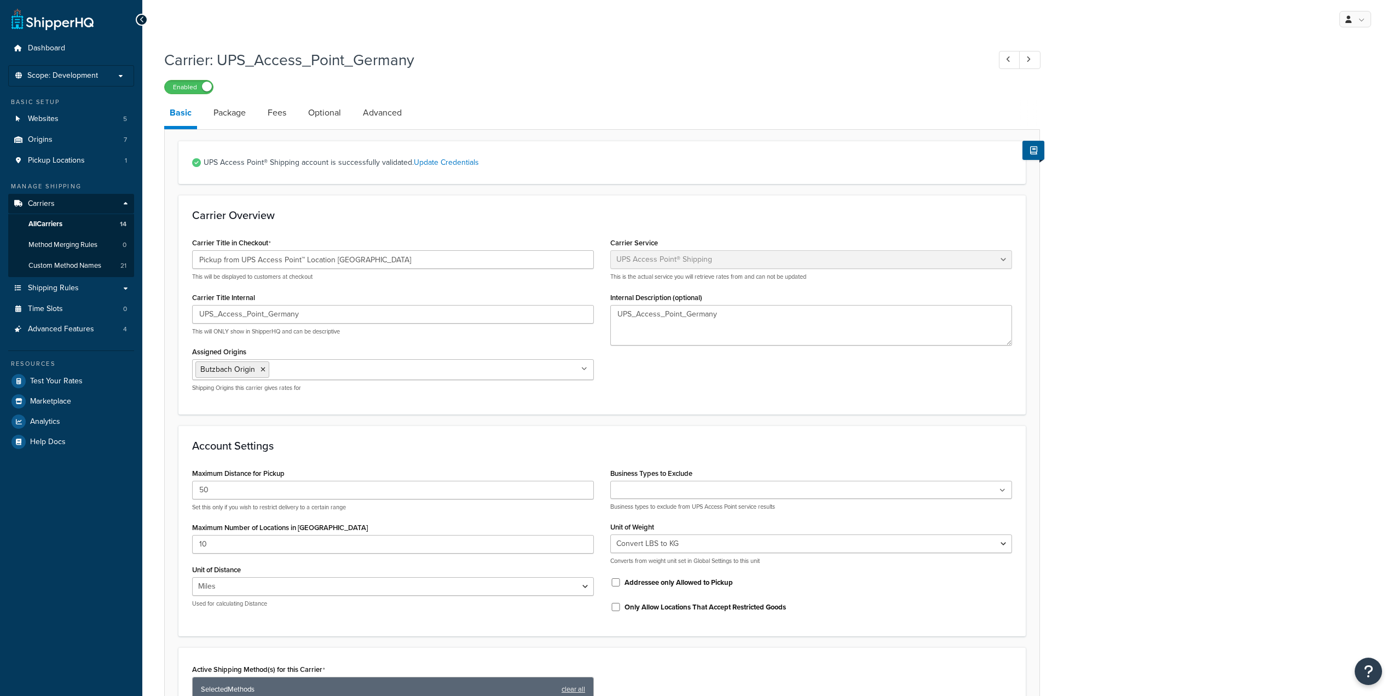
select select "accessPoint"
select select "convert_lb_kg"
click at [88, 380] on link "Test Your Rates" at bounding box center [71, 381] width 126 height 20
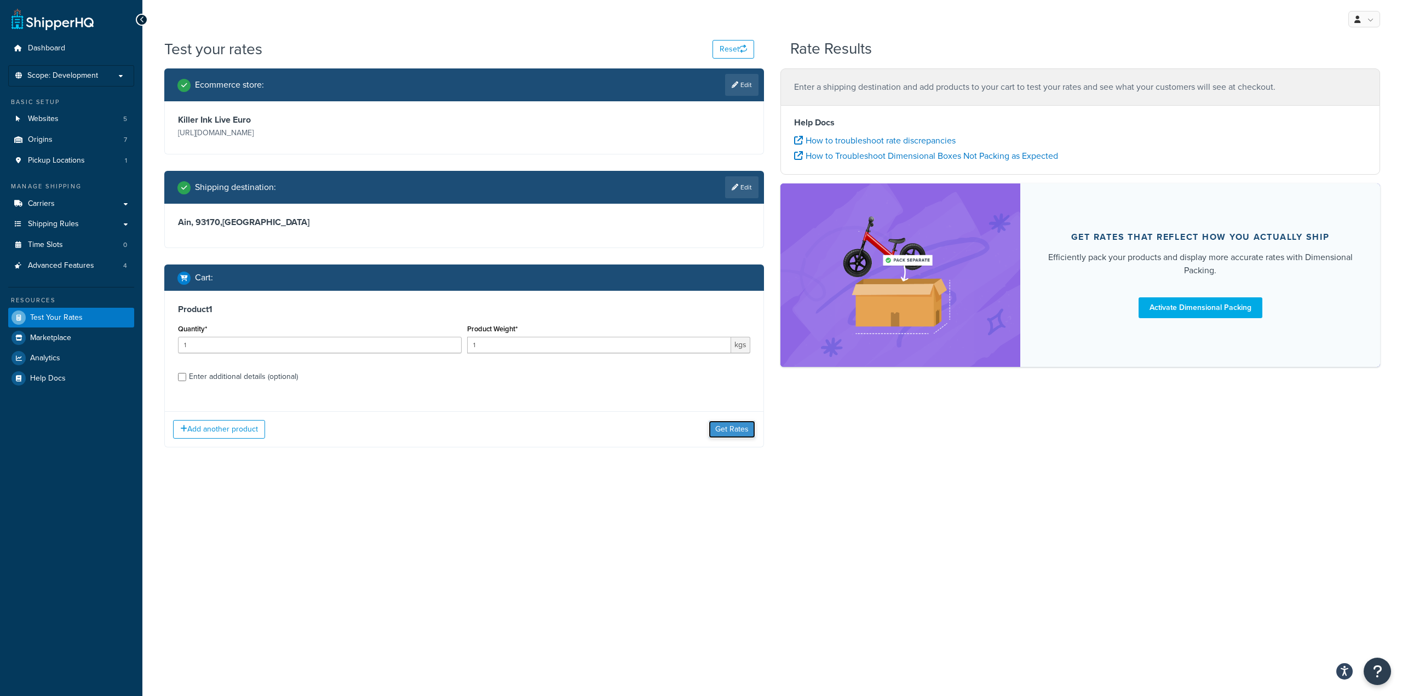
click at [734, 432] on button "Get Rates" at bounding box center [731, 429] width 47 height 18
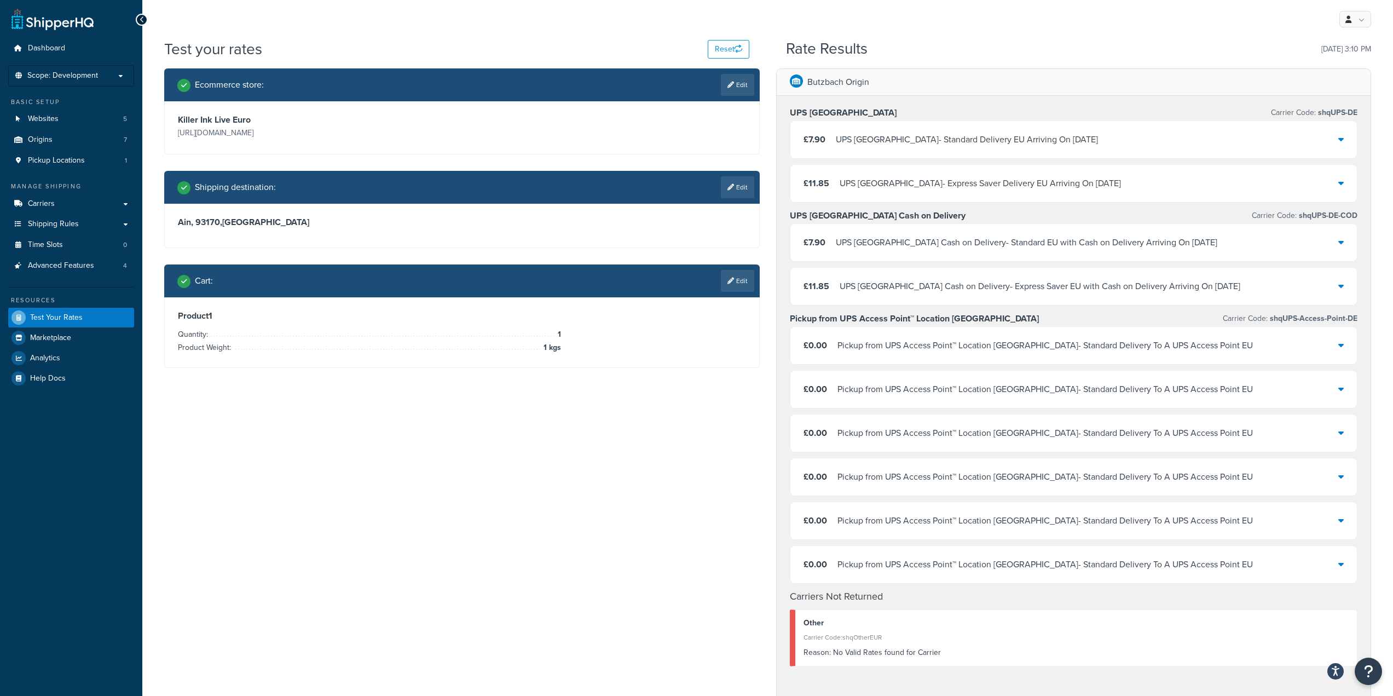
click at [991, 345] on div "Pickup from UPS Access Point™ Location [GEOGRAPHIC_DATA] - Standard Delivery To…" at bounding box center [1046, 345] width 416 height 15
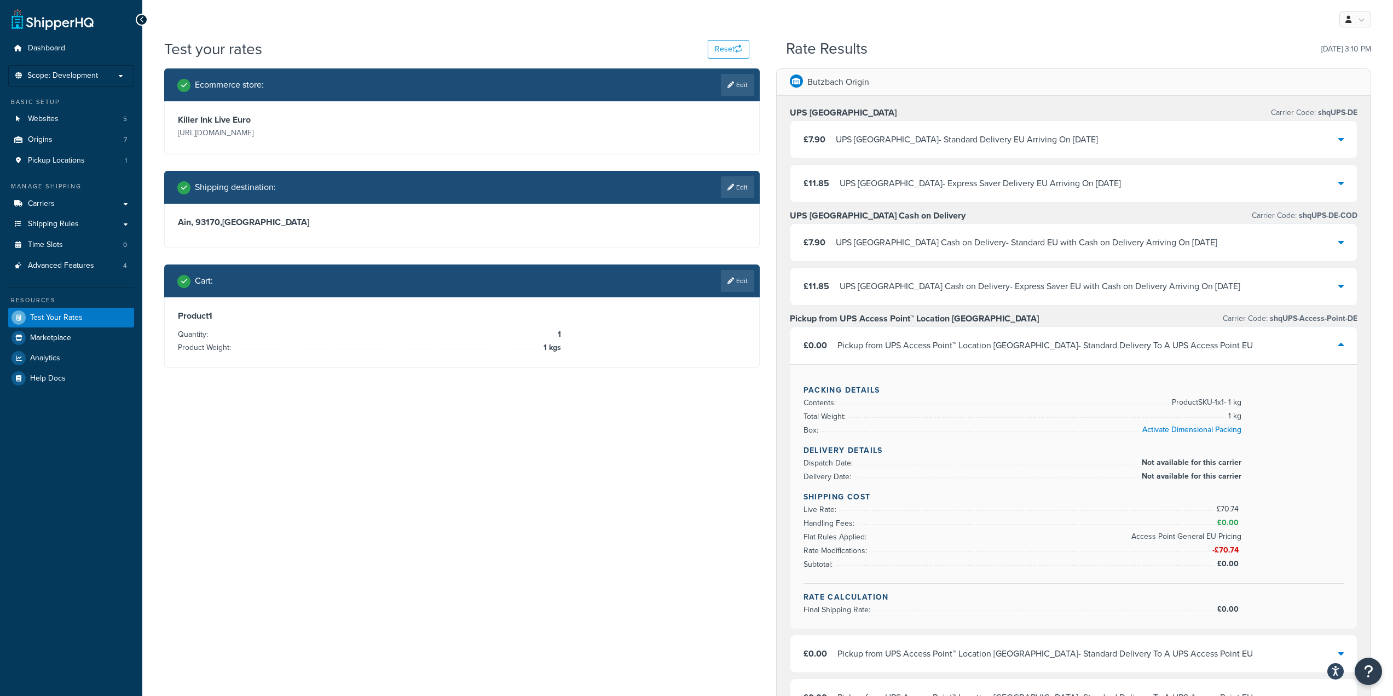
click at [987, 345] on div "Pickup from UPS Access Point™ Location [GEOGRAPHIC_DATA] - Standard Delivery To…" at bounding box center [1046, 345] width 416 height 15
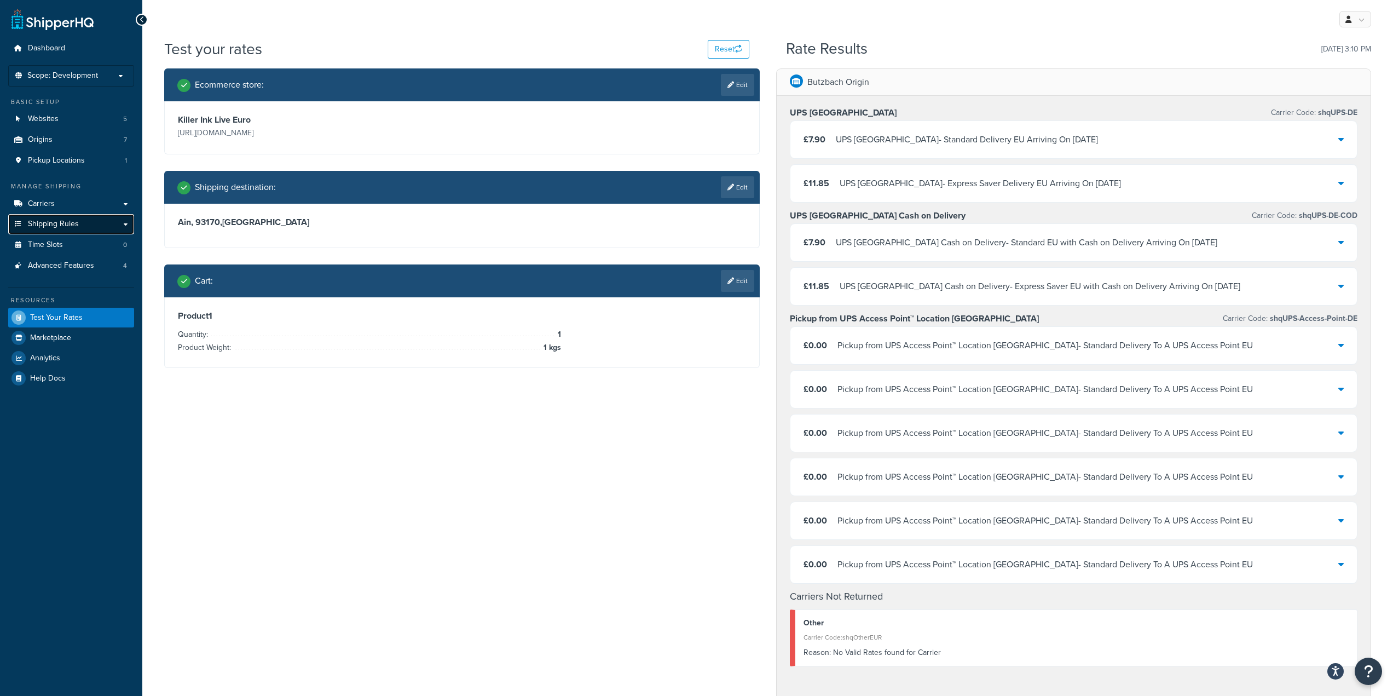
click at [77, 223] on span "Shipping Rules" at bounding box center [53, 224] width 51 height 9
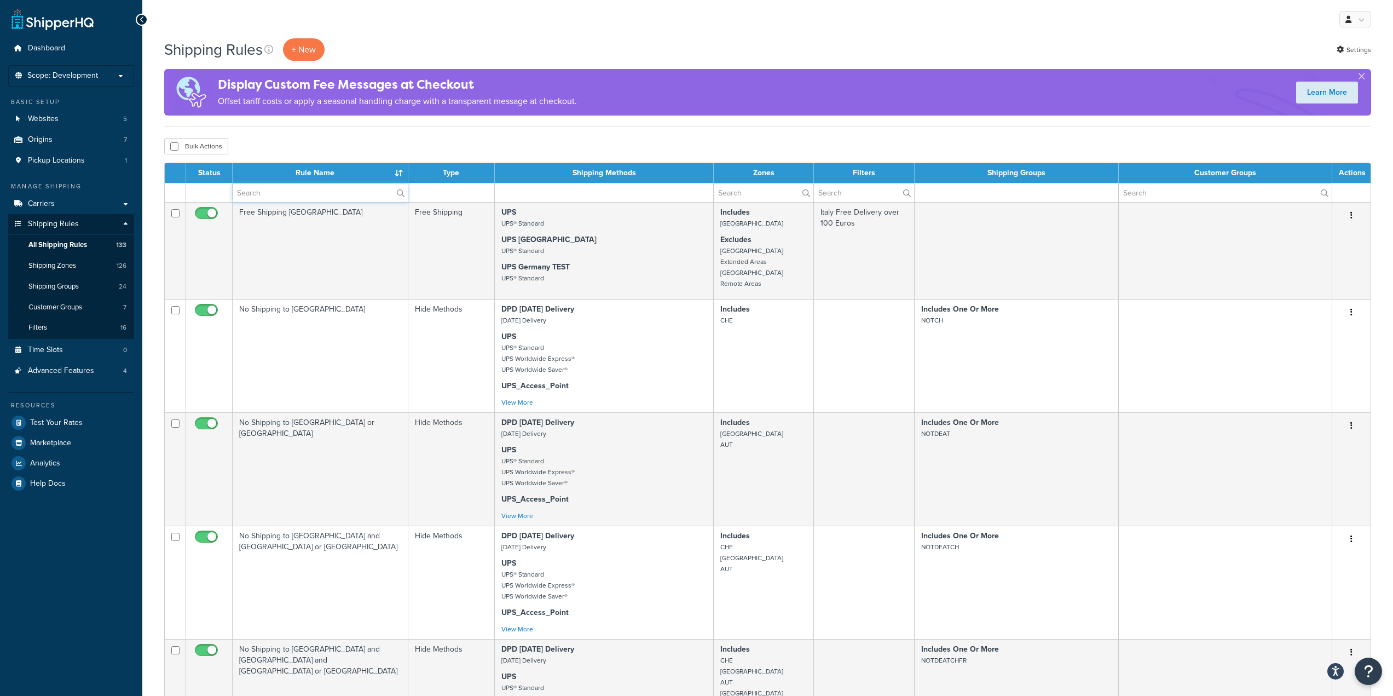
click at [265, 198] on input "text" at bounding box center [320, 192] width 175 height 19
paste input "Access Point General EU Pricing"
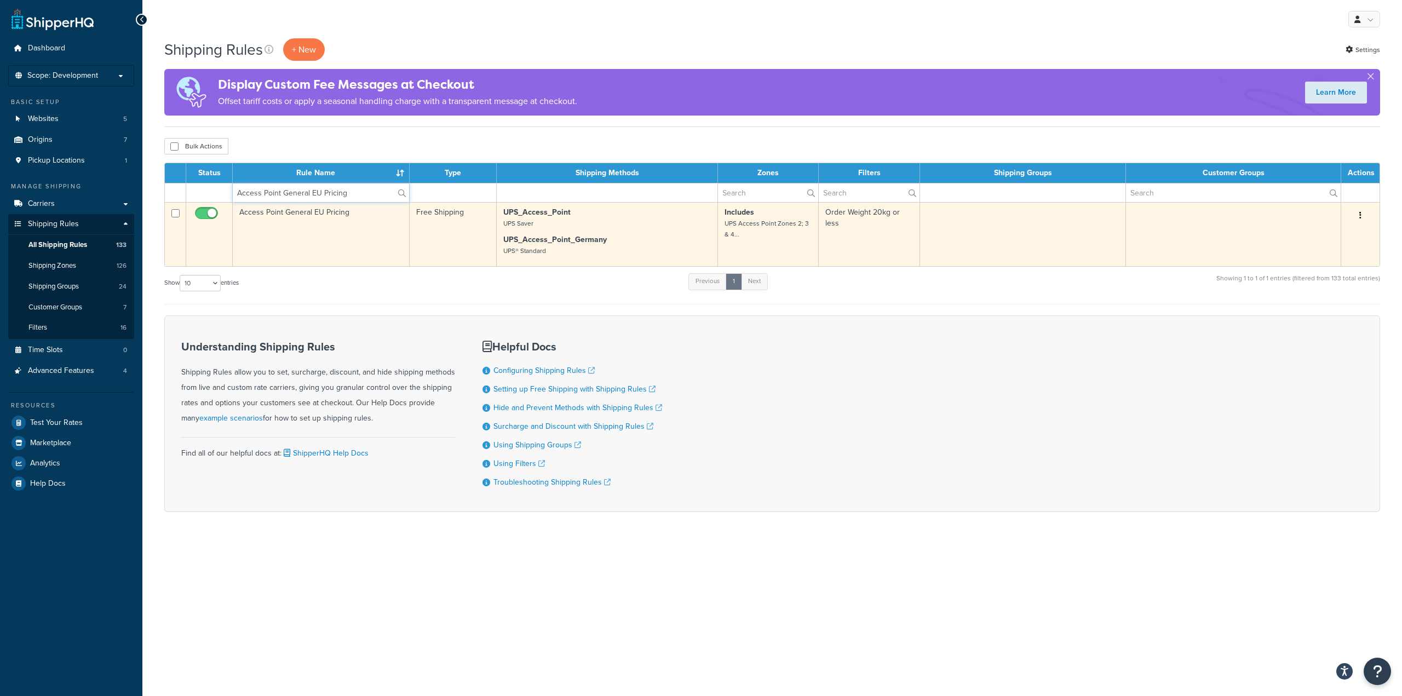
type input "Access Point General EU Pricing"
click at [347, 210] on td "Access Point General EU Pricing" at bounding box center [321, 234] width 177 height 64
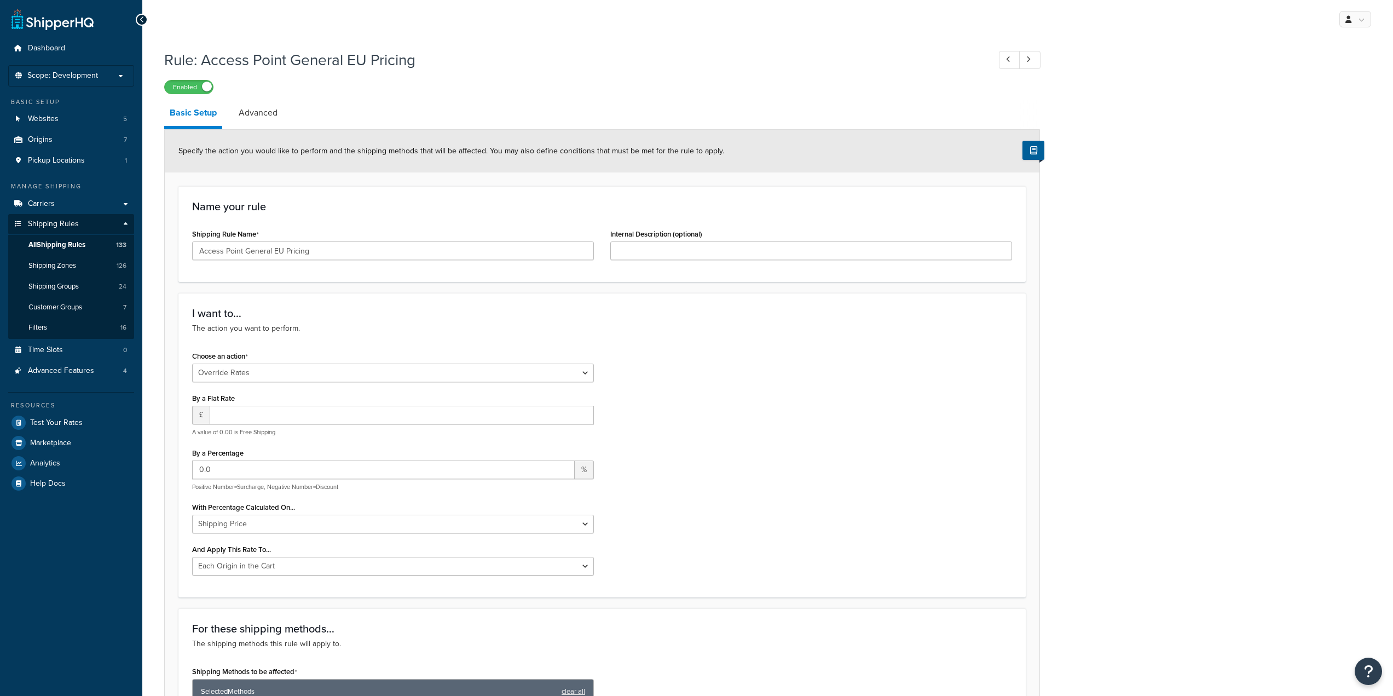
select select "OVERRIDE"
select select "LOCATION"
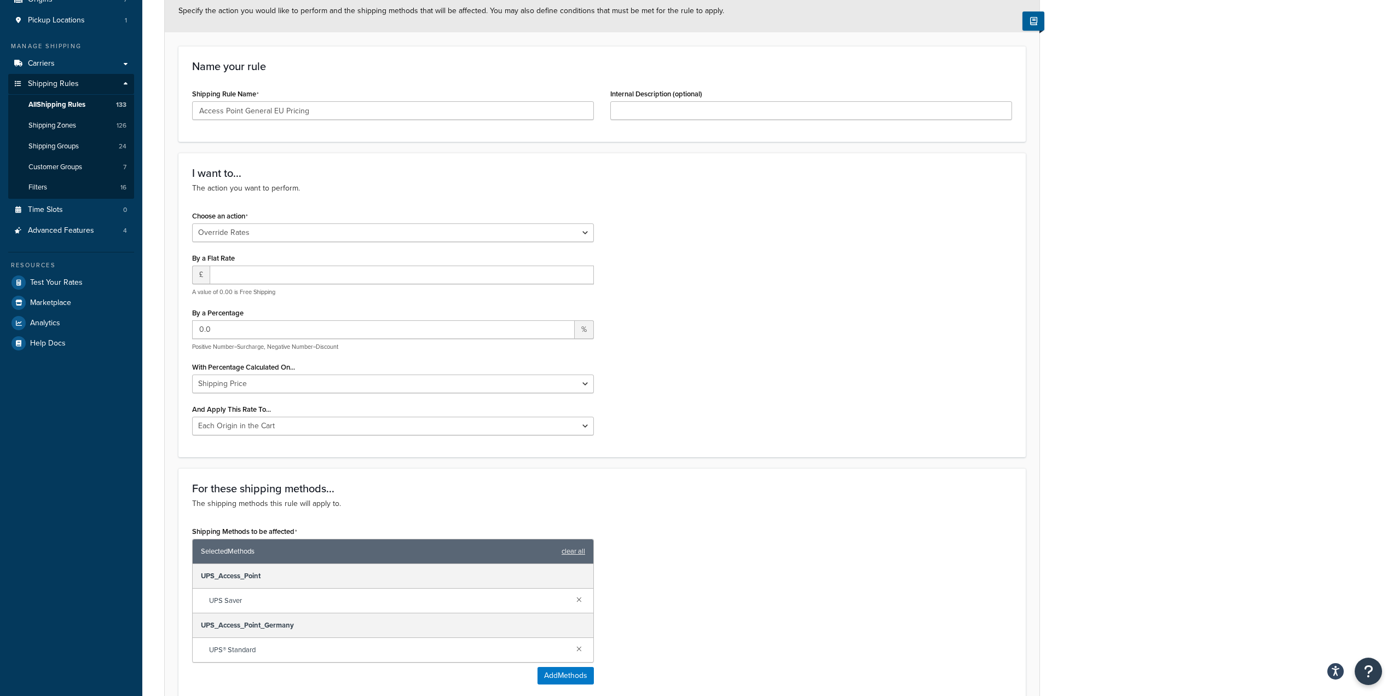
scroll to position [164, 0]
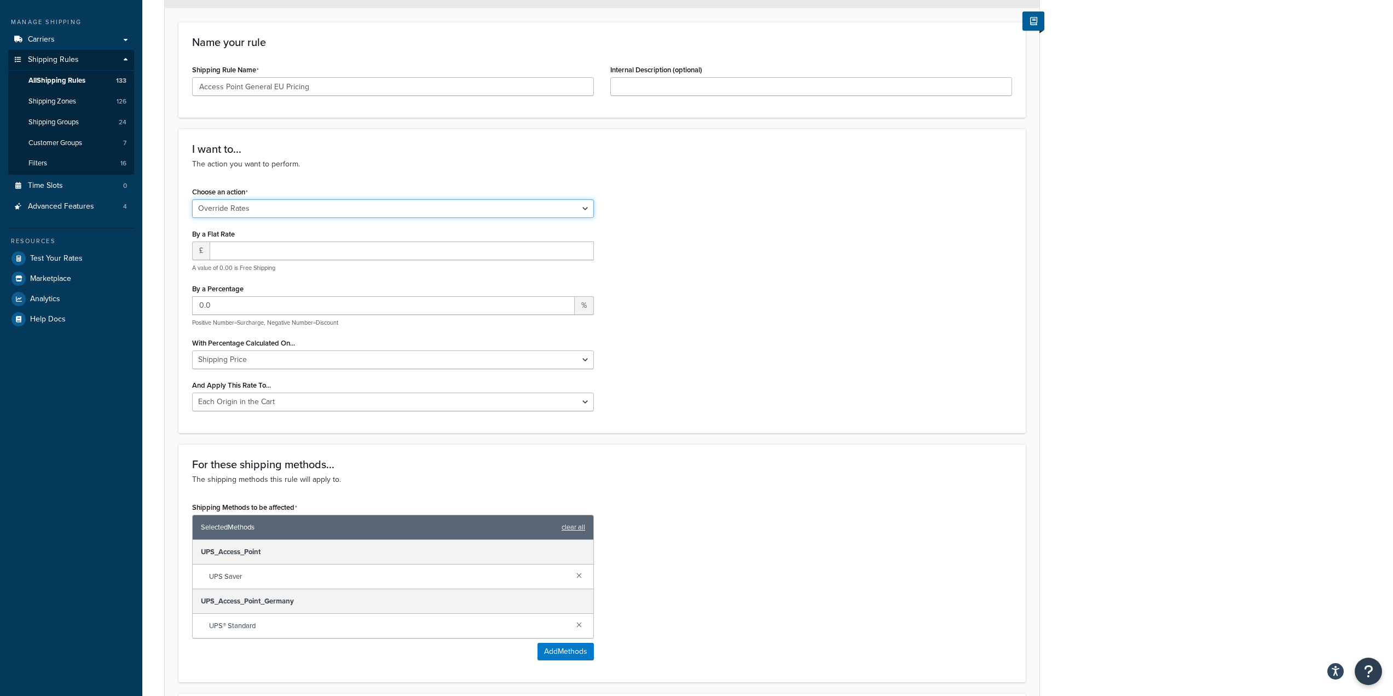
click at [275, 211] on select "Choose an action Override Rates Surcharge or discount rates Hide a shipping met…" at bounding box center [393, 208] width 402 height 19
click at [280, 208] on select "Choose an action Override Rates Surcharge or discount rates Hide a shipping met…" at bounding box center [393, 208] width 402 height 19
click at [269, 251] on input "number" at bounding box center [402, 250] width 384 height 19
click at [651, 306] on div "Choose an action Choose an action Override Rates Surcharge or discount rates Hi…" at bounding box center [602, 301] width 837 height 235
drag, startPoint x: 237, startPoint y: 307, endPoint x: 157, endPoint y: 308, distance: 79.9
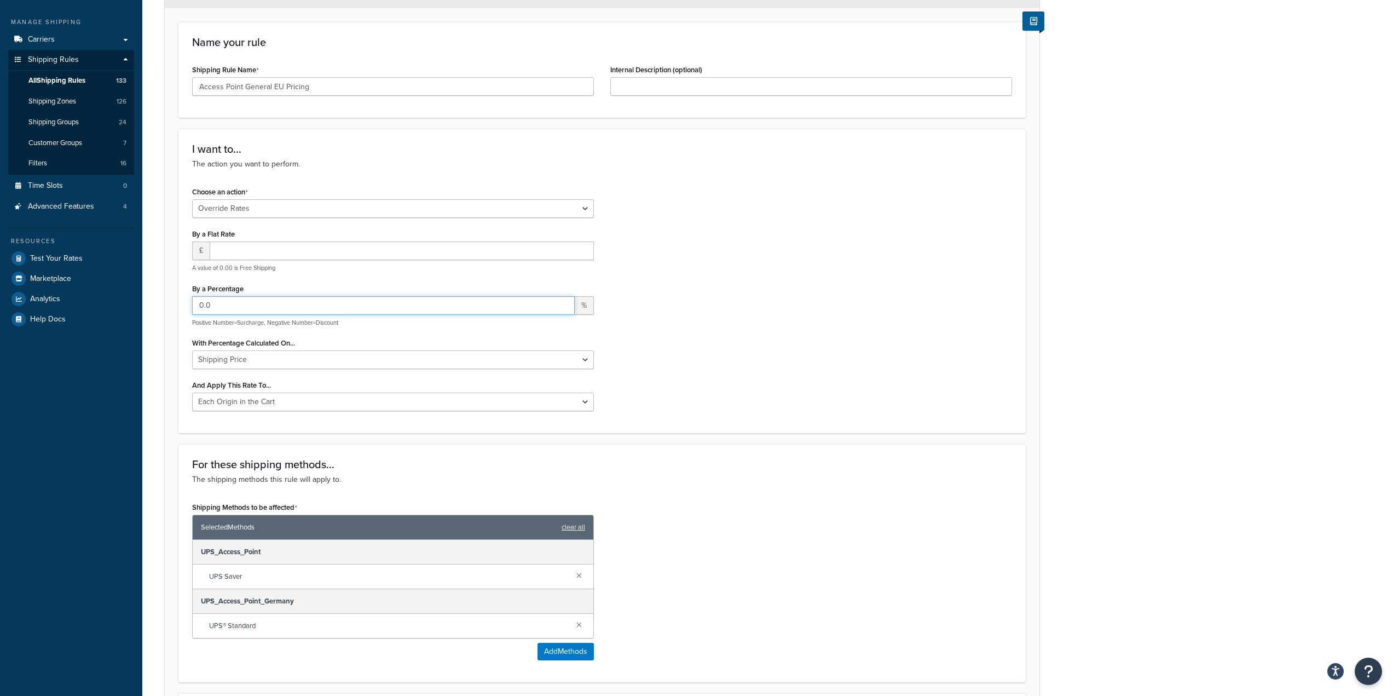
click at [157, 308] on div "Rule: Access Point General EU Pricing Enabled Basic Setup Advanced Specify the …" at bounding box center [767, 535] width 1251 height 1311
type input "95"
click at [638, 337] on div "Choose an action Choose an action Override Rates Surcharge or discount rates Hi…" at bounding box center [602, 301] width 837 height 235
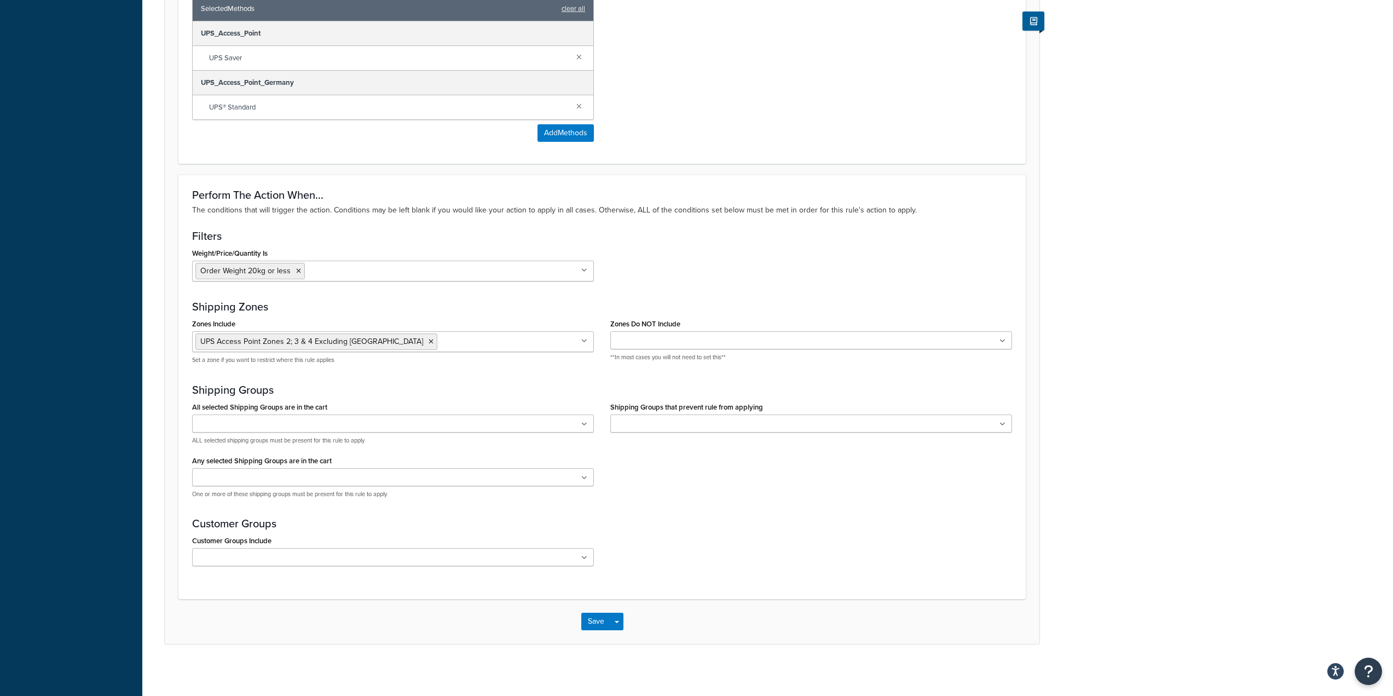
scroll to position [686, 0]
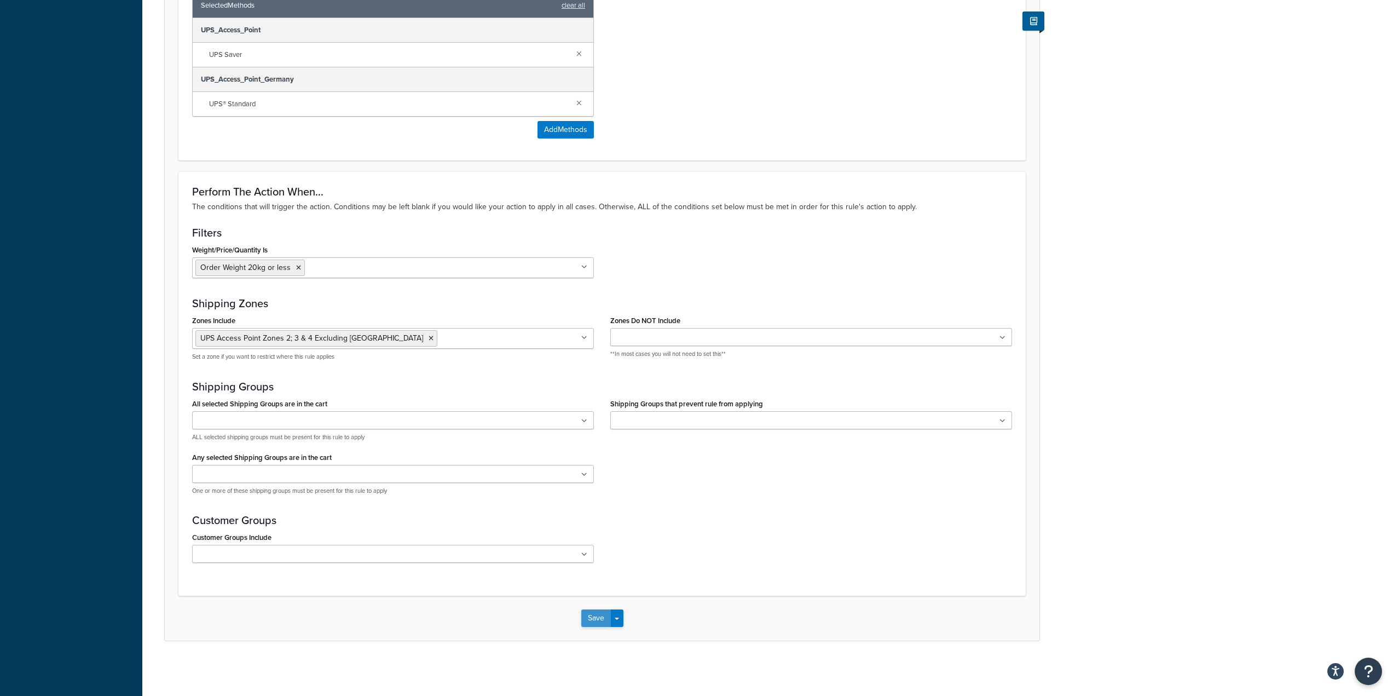
click at [594, 618] on button "Save" at bounding box center [596, 618] width 30 height 18
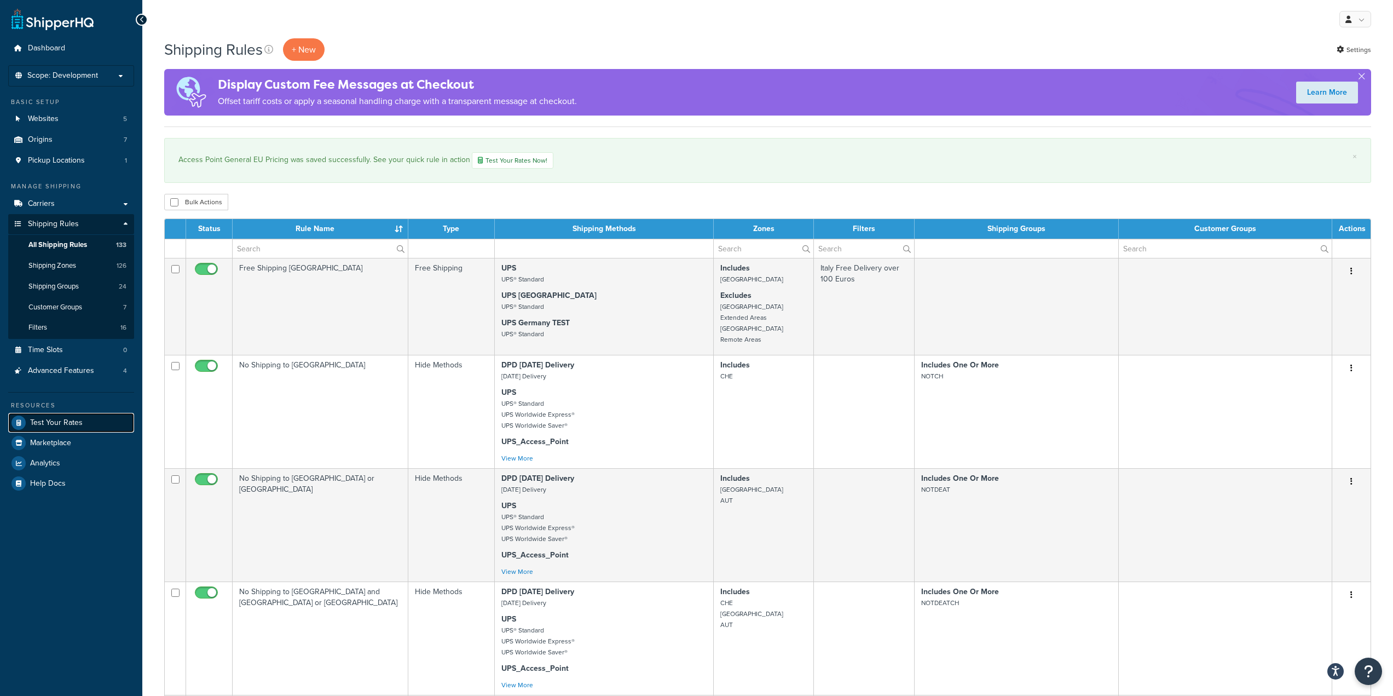
click at [60, 424] on span "Test Your Rates" at bounding box center [56, 422] width 53 height 9
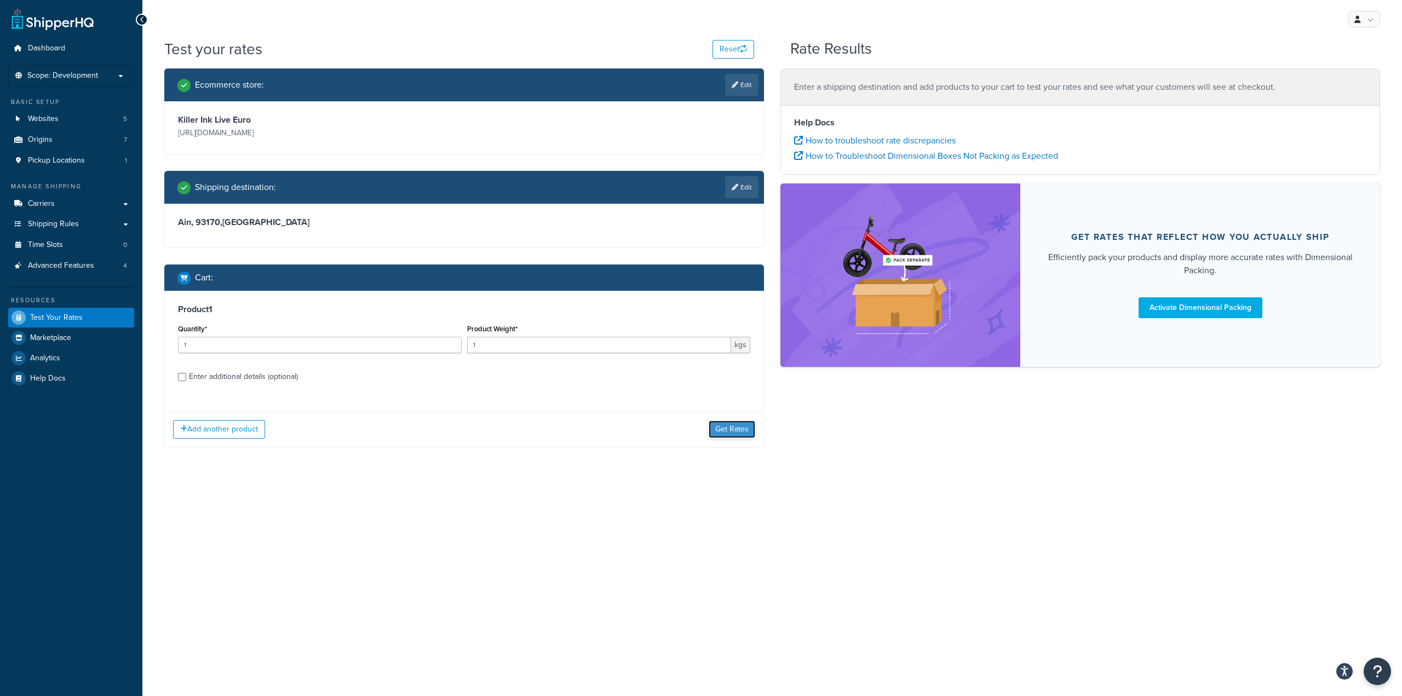
click at [727, 432] on button "Get Rates" at bounding box center [731, 429] width 47 height 18
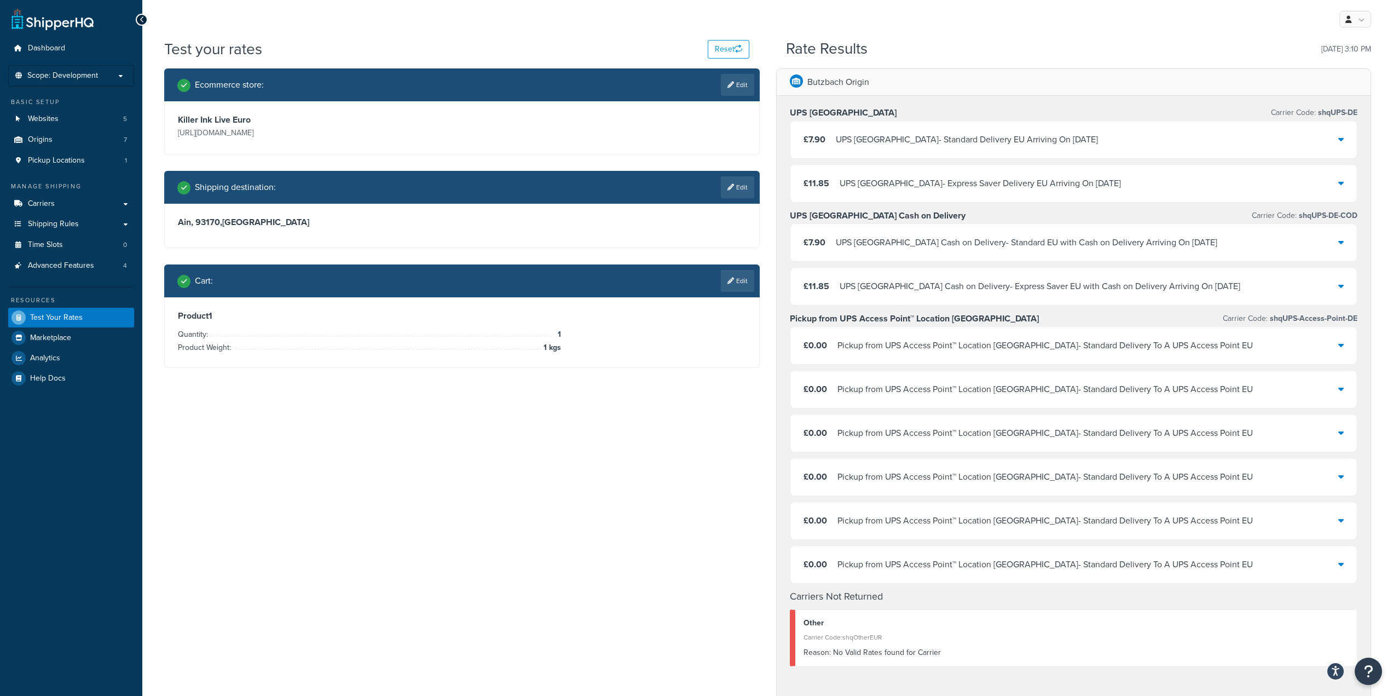
click at [1060, 356] on div "£0.00 Pickup from UPS Access Point™ Location [GEOGRAPHIC_DATA] - Standard Deliv…" at bounding box center [1074, 345] width 567 height 37
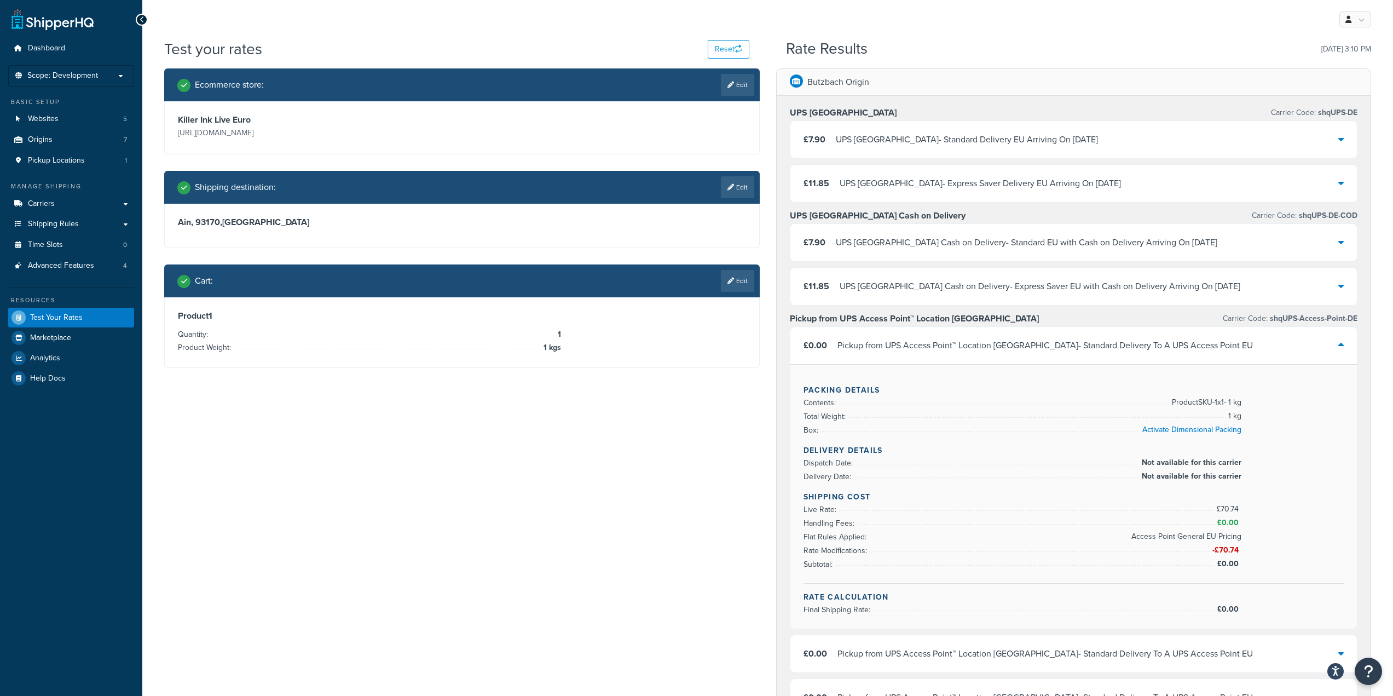
click at [1060, 356] on div "£0.00 Pickup from UPS Access Point™ Location [GEOGRAPHIC_DATA] - Standard Deliv…" at bounding box center [1074, 345] width 567 height 37
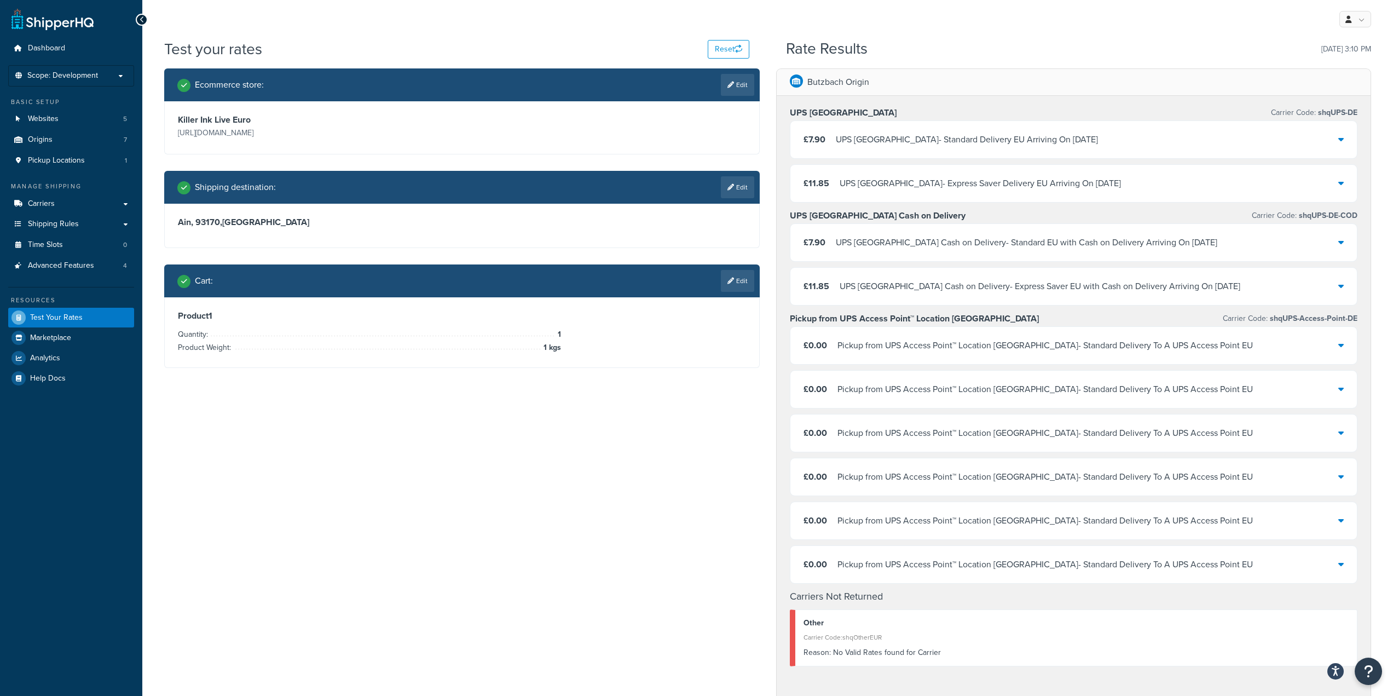
click at [1060, 356] on div "£0.00 Pickup from UPS Access Point™ Location [GEOGRAPHIC_DATA] - Standard Deliv…" at bounding box center [1074, 345] width 567 height 37
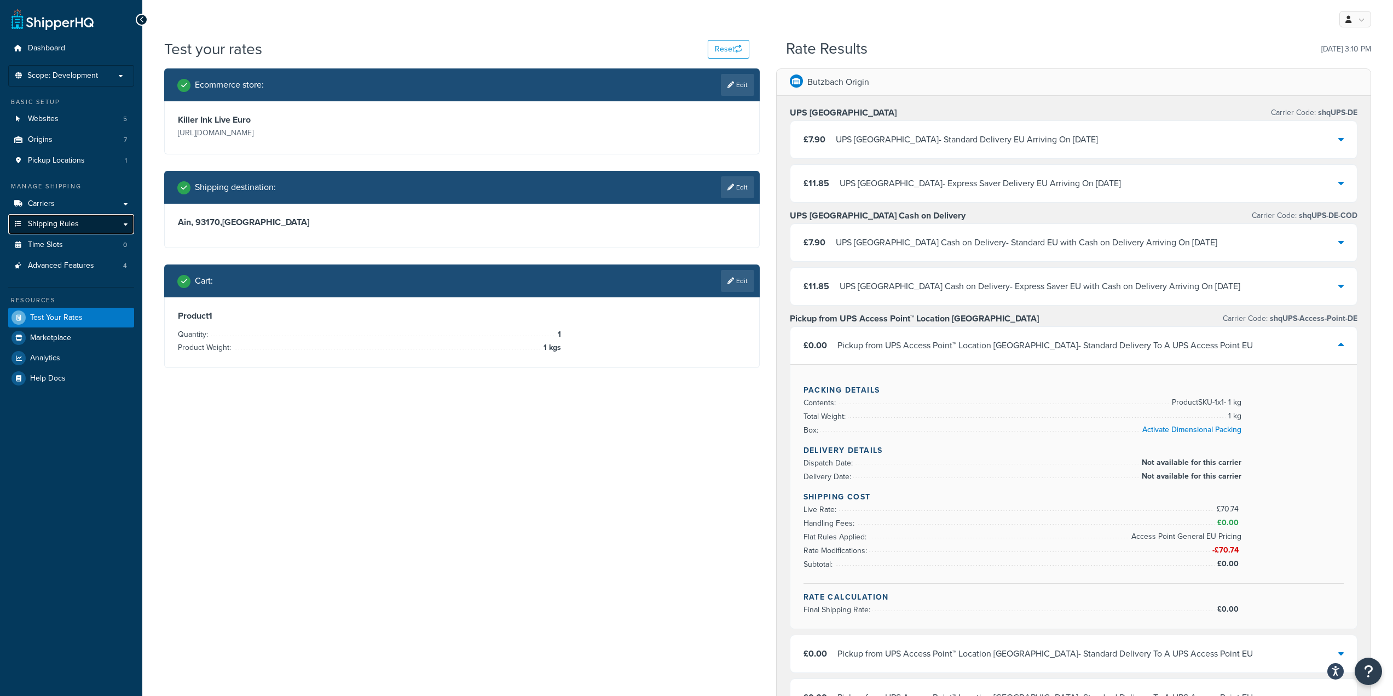
click at [77, 221] on span "Shipping Rules" at bounding box center [53, 224] width 51 height 9
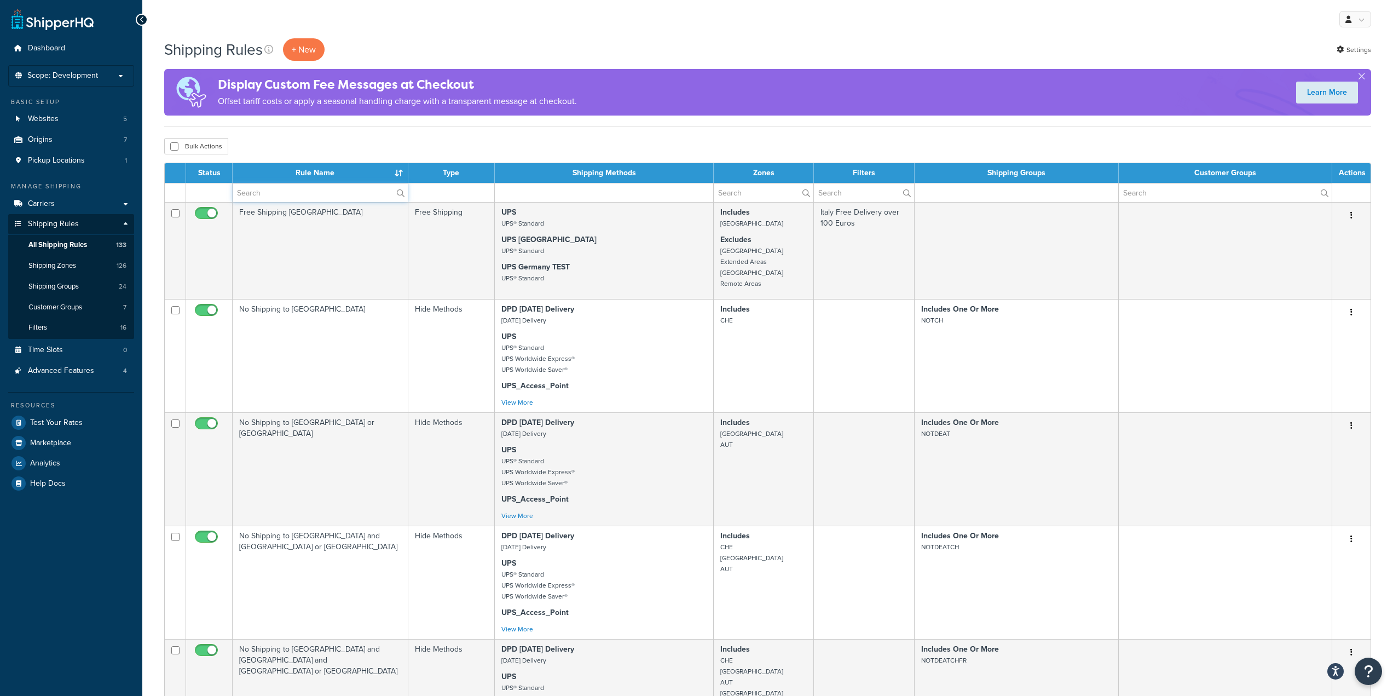
click at [283, 198] on input "text" at bounding box center [320, 192] width 175 height 19
paste input "Access Point General EU Pricing"
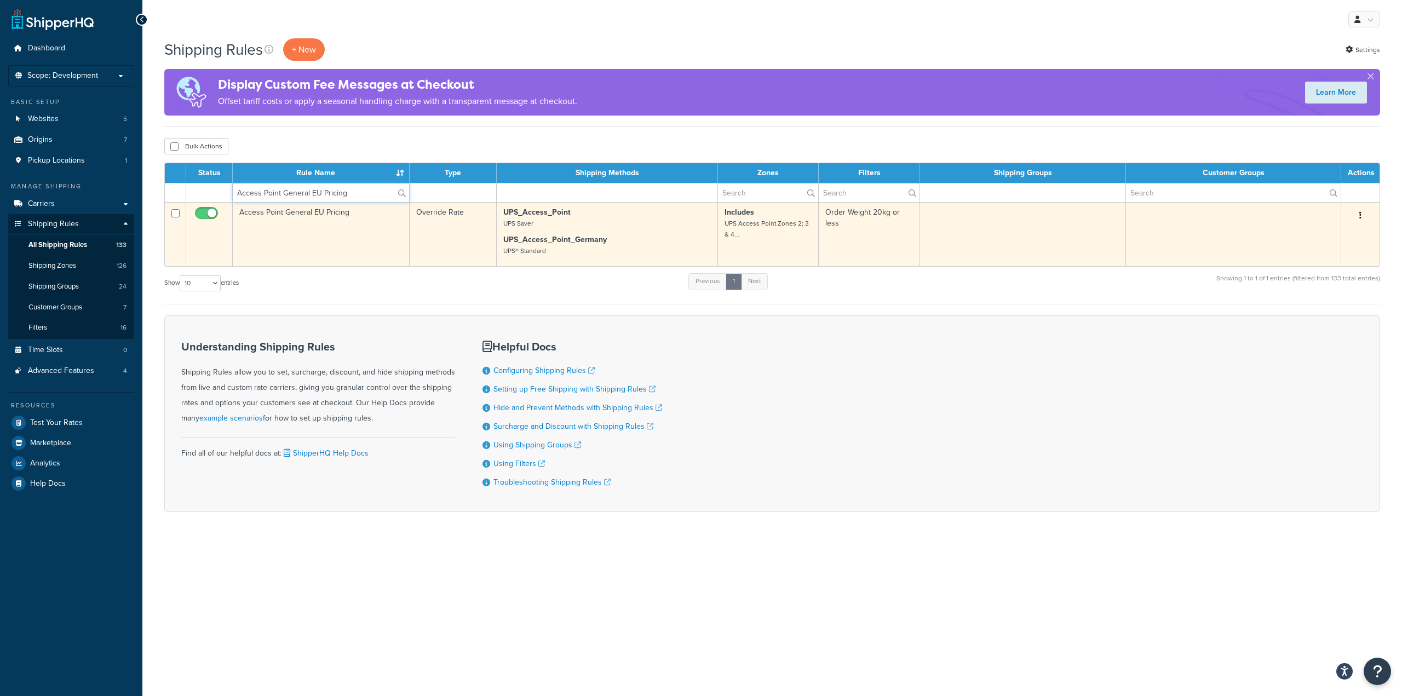
type input "Access Point General EU Pricing"
click at [317, 213] on td "Access Point General EU Pricing" at bounding box center [321, 234] width 177 height 64
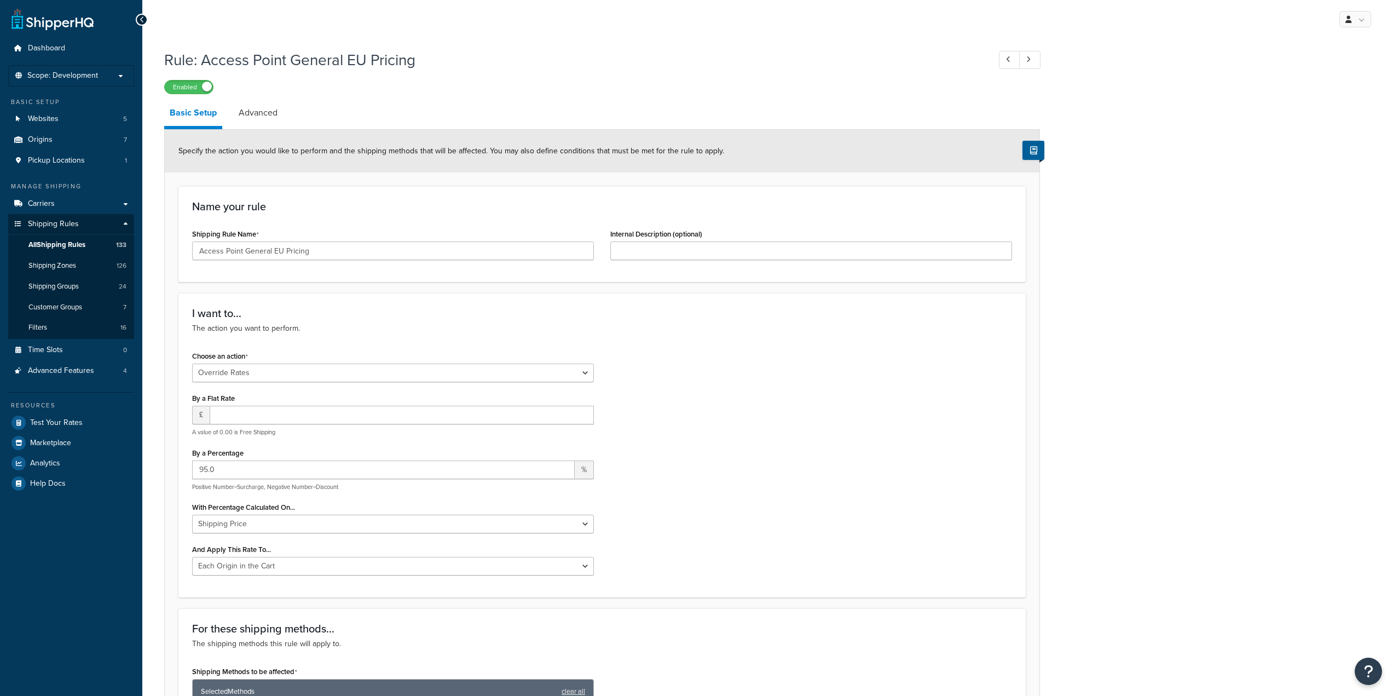
select select "OVERRIDE"
select select "LOCATION"
click at [273, 122] on link "Advanced" at bounding box center [258, 113] width 50 height 26
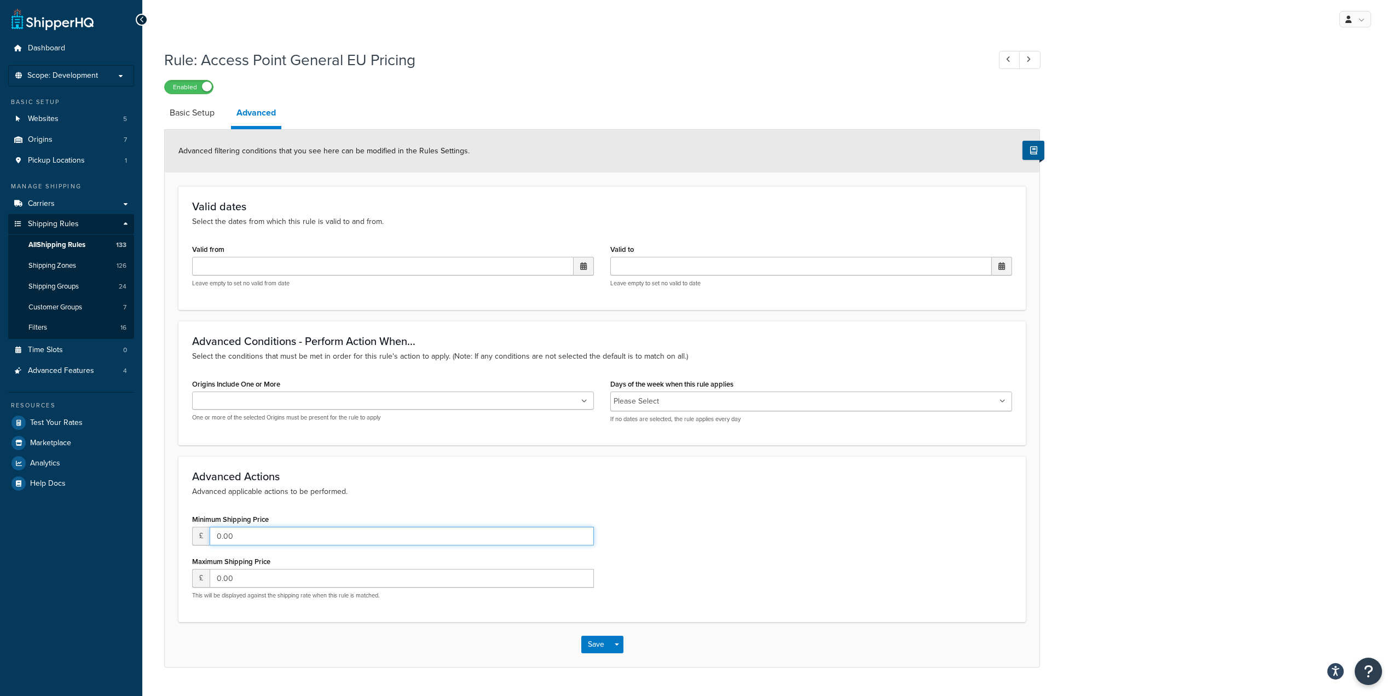
drag, startPoint x: 269, startPoint y: 540, endPoint x: 151, endPoint y: 537, distance: 118.3
click at [151, 537] on div "Rule: Access Point General EU Pricing Enabled Basic Setup Advanced Advanced fil…" at bounding box center [767, 369] width 1251 height 651
click at [718, 510] on div "Advanced Actions Advanced applicable actions to be performed. Minimum Shipping …" at bounding box center [602, 538] width 848 height 165
click at [194, 118] on link "Basic Setup" at bounding box center [192, 113] width 56 height 26
select select "OVERRIDE"
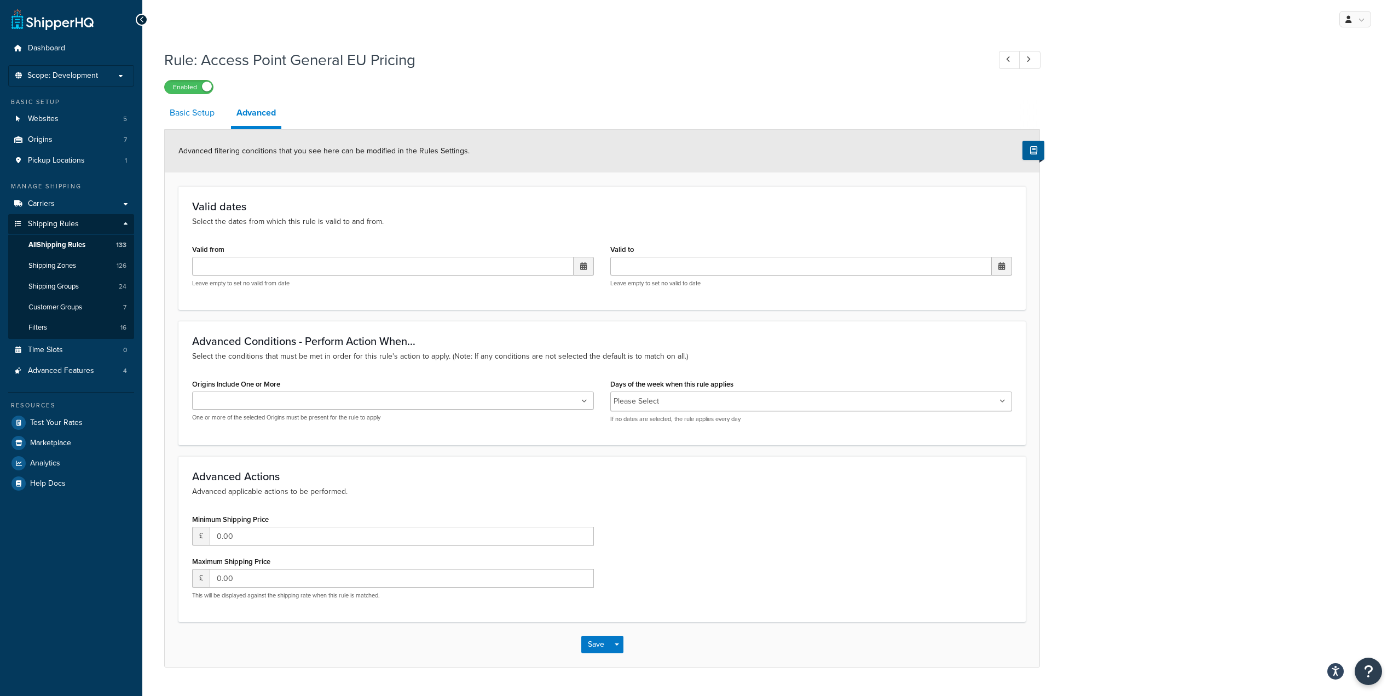
select select "LOCATION"
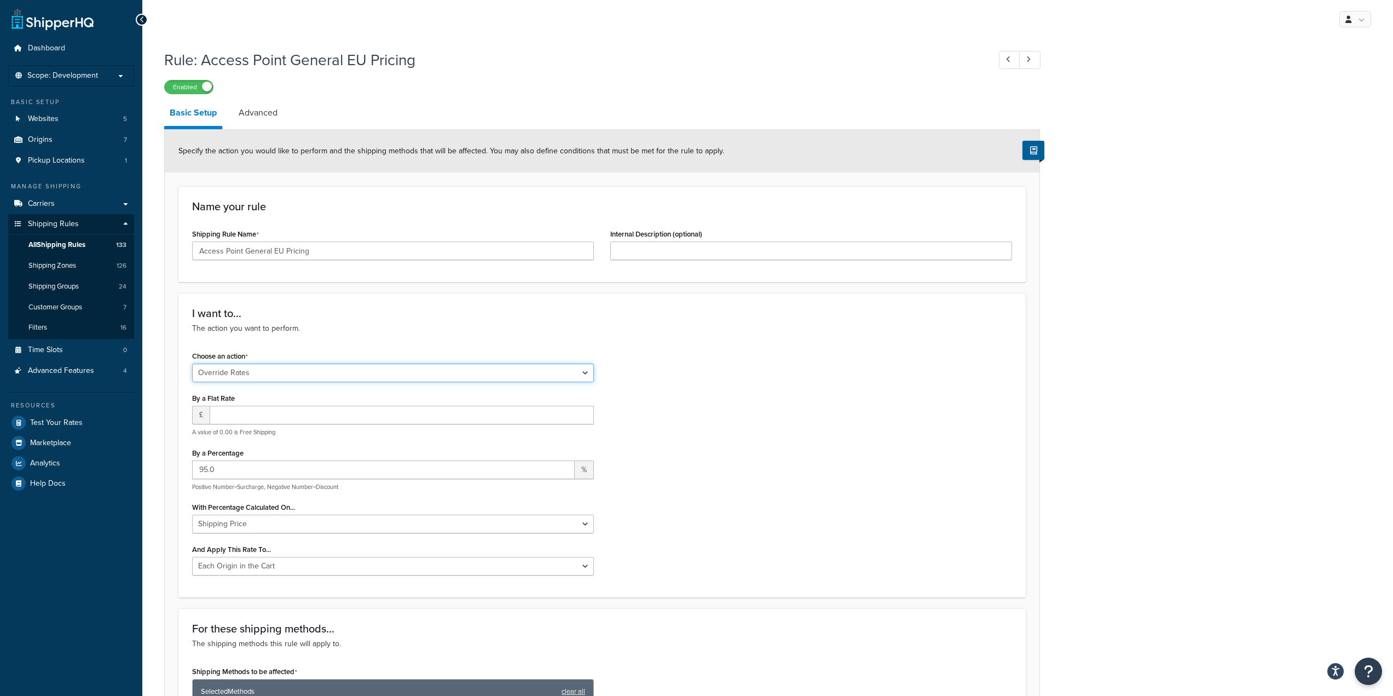
click at [400, 375] on select "Choose an action Override Rates Surcharge or discount rates Hide a shipping met…" at bounding box center [393, 373] width 402 height 19
select select "SURCHARGE"
click at [192, 364] on select "Choose an action Override Rates Surcharge or discount rates Hide a shipping met…" at bounding box center [393, 373] width 402 height 19
select select "LOCATION"
click at [342, 381] on select "Choose an action Override Rates Surcharge or discount rates Hide a shipping met…" at bounding box center [393, 373] width 402 height 19
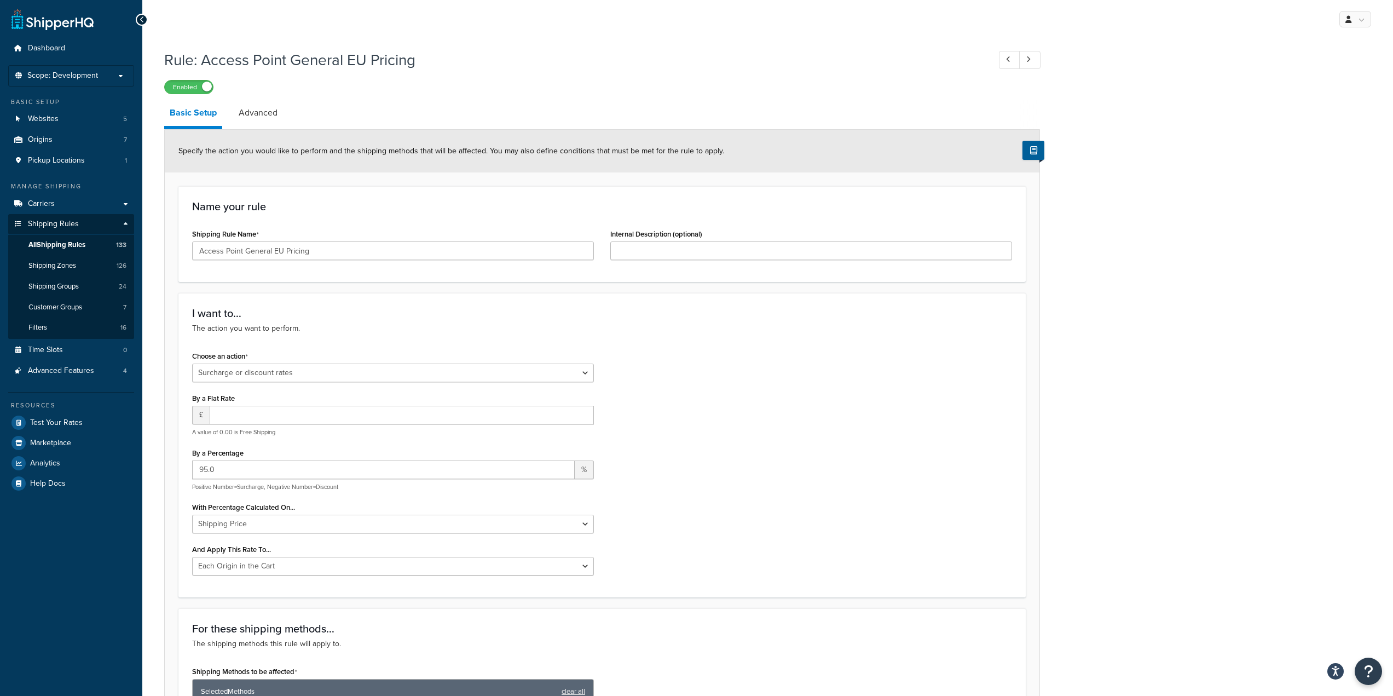
click at [709, 390] on div "Choose an action Choose an action Override Rates Surcharge or discount rates Hi…" at bounding box center [602, 465] width 837 height 235
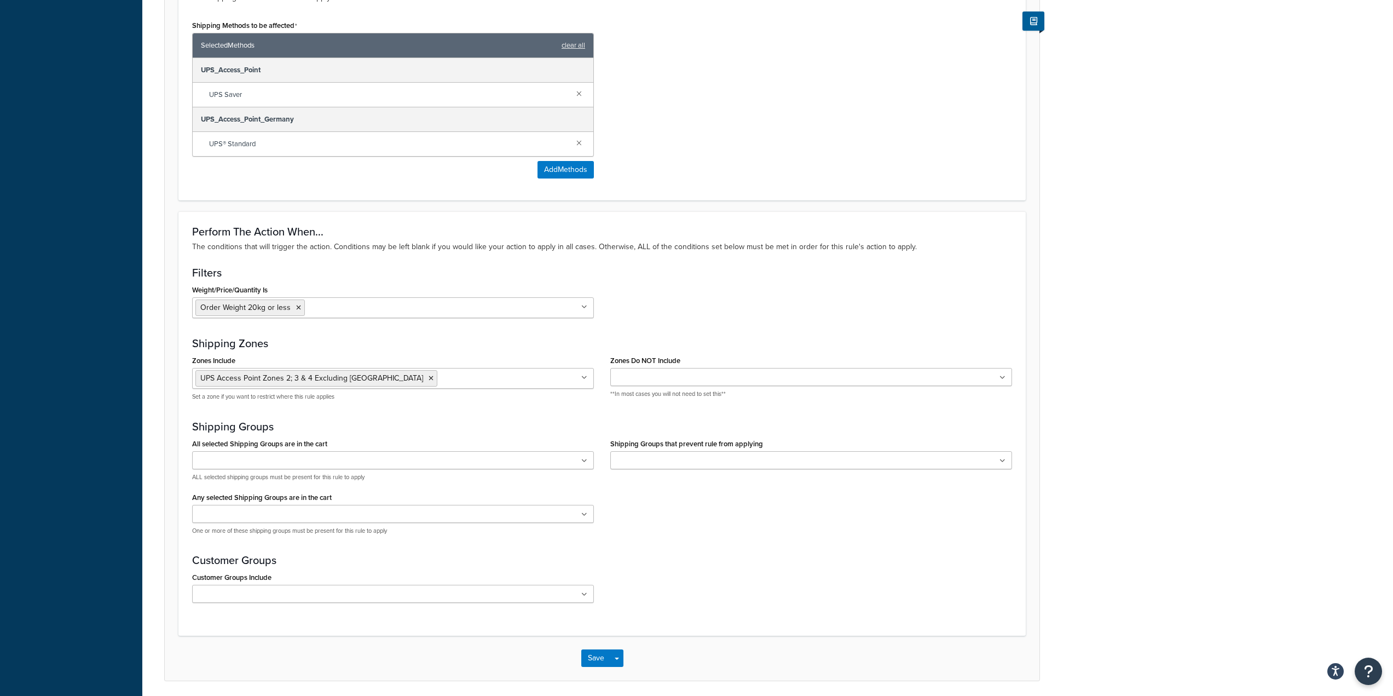
scroll to position [657, 0]
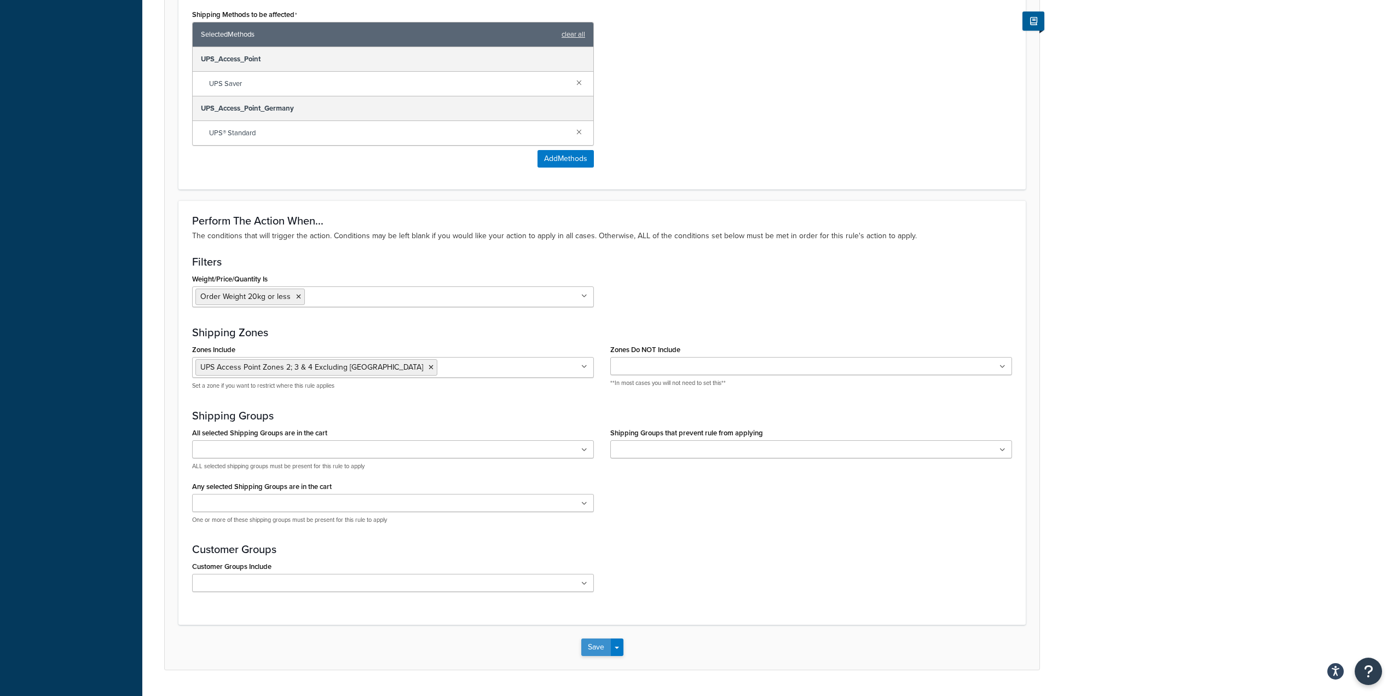
click at [601, 641] on button "Save" at bounding box center [596, 647] width 30 height 18
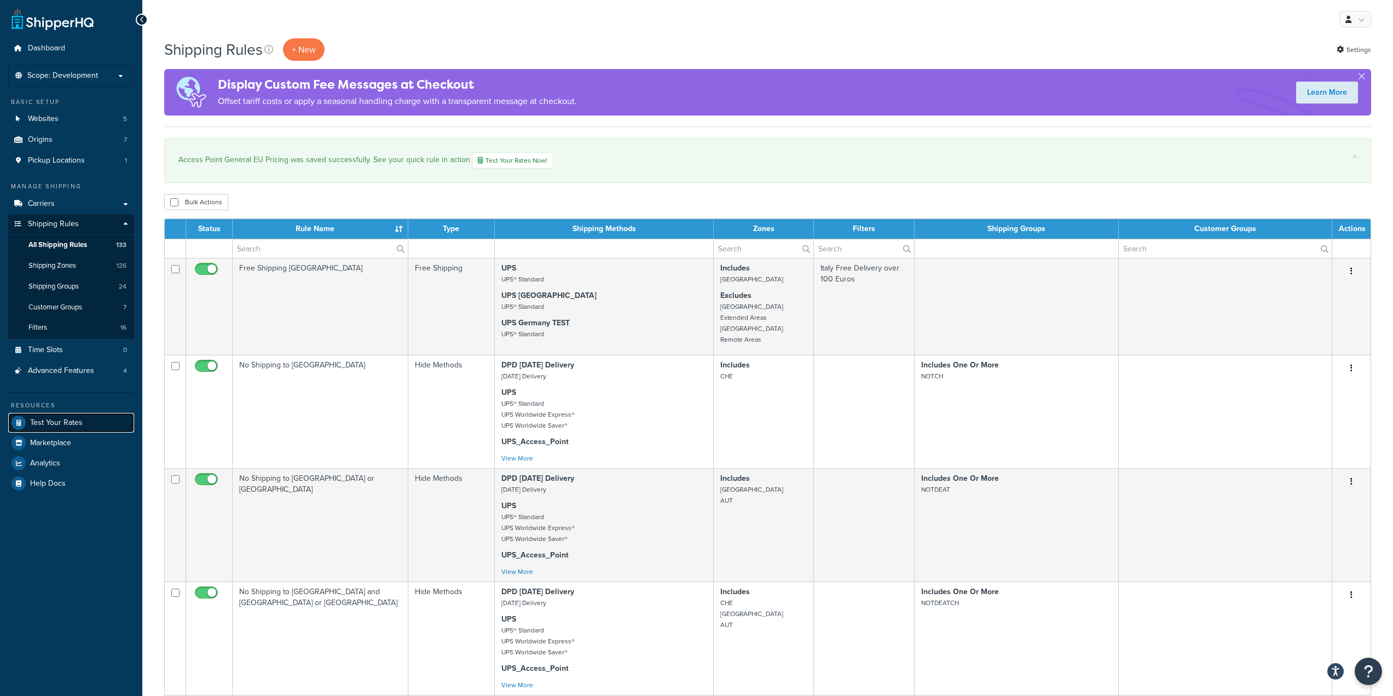
click at [77, 421] on span "Test Your Rates" at bounding box center [56, 422] width 53 height 9
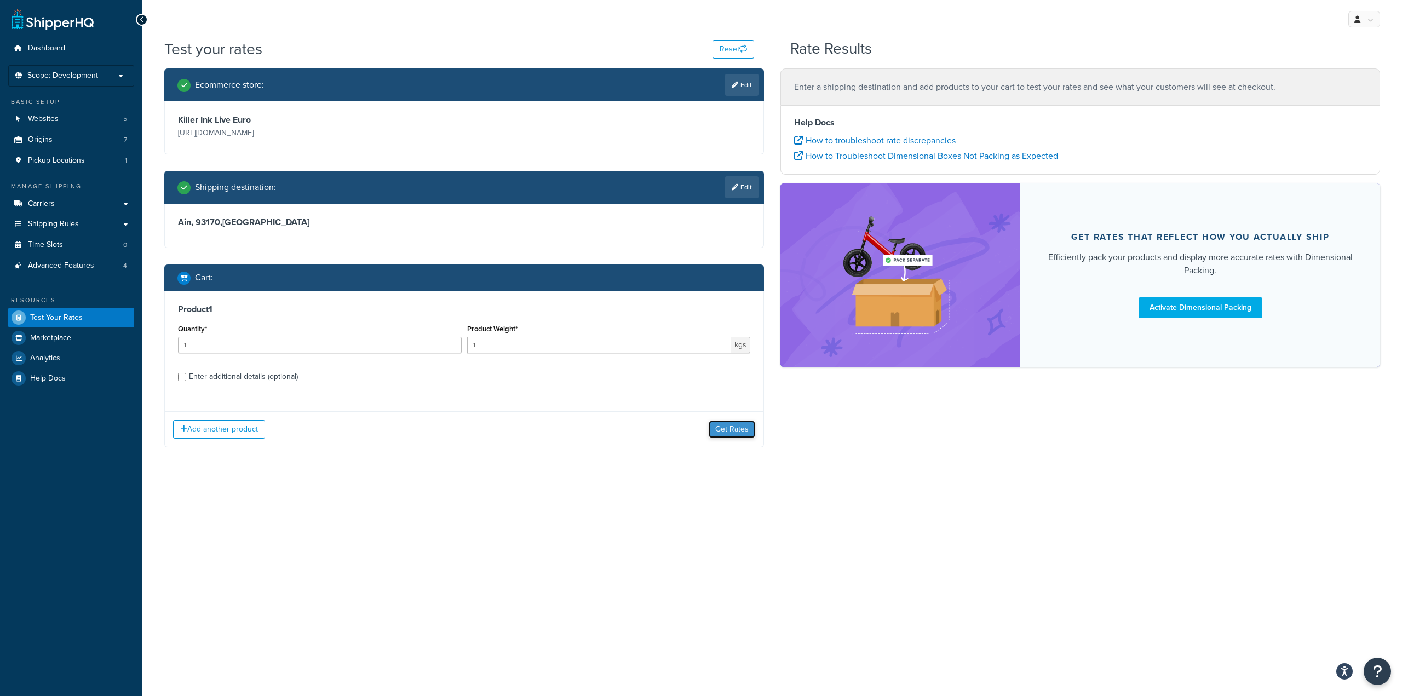
click at [733, 429] on button "Get Rates" at bounding box center [731, 429] width 47 height 18
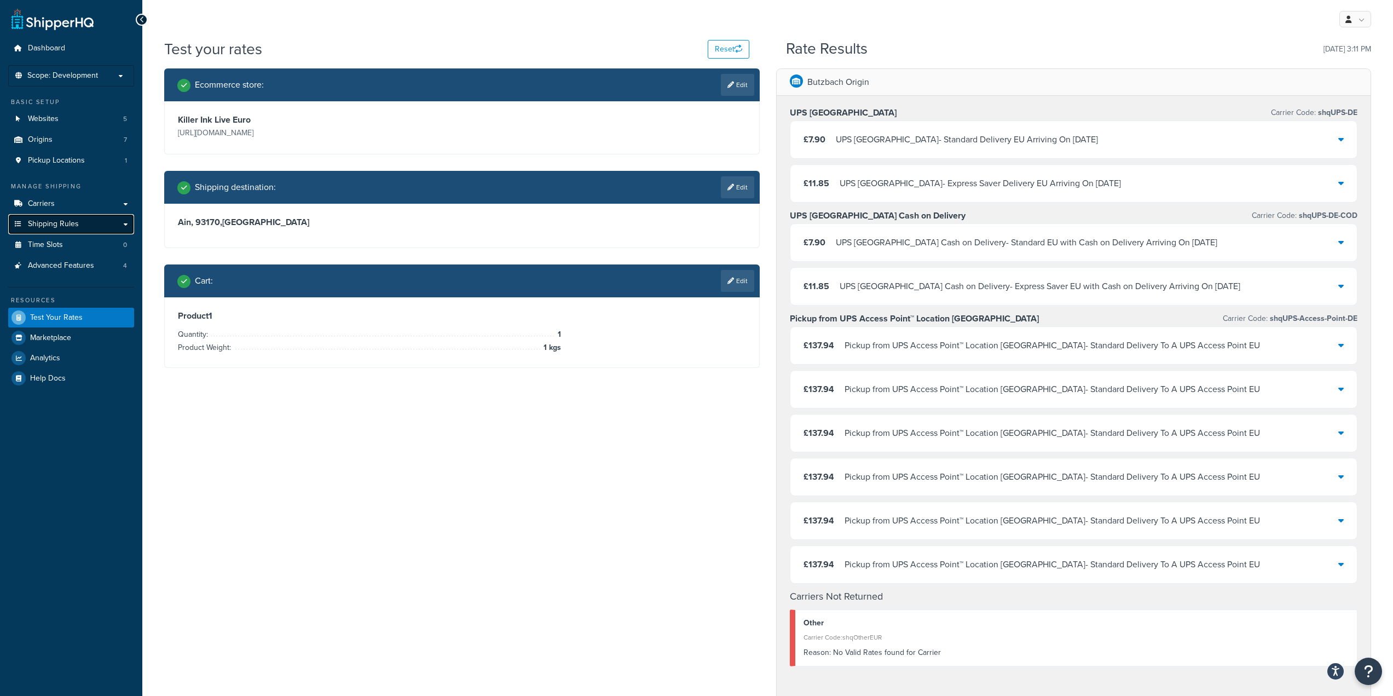
click at [71, 220] on span "Shipping Rules" at bounding box center [53, 224] width 51 height 9
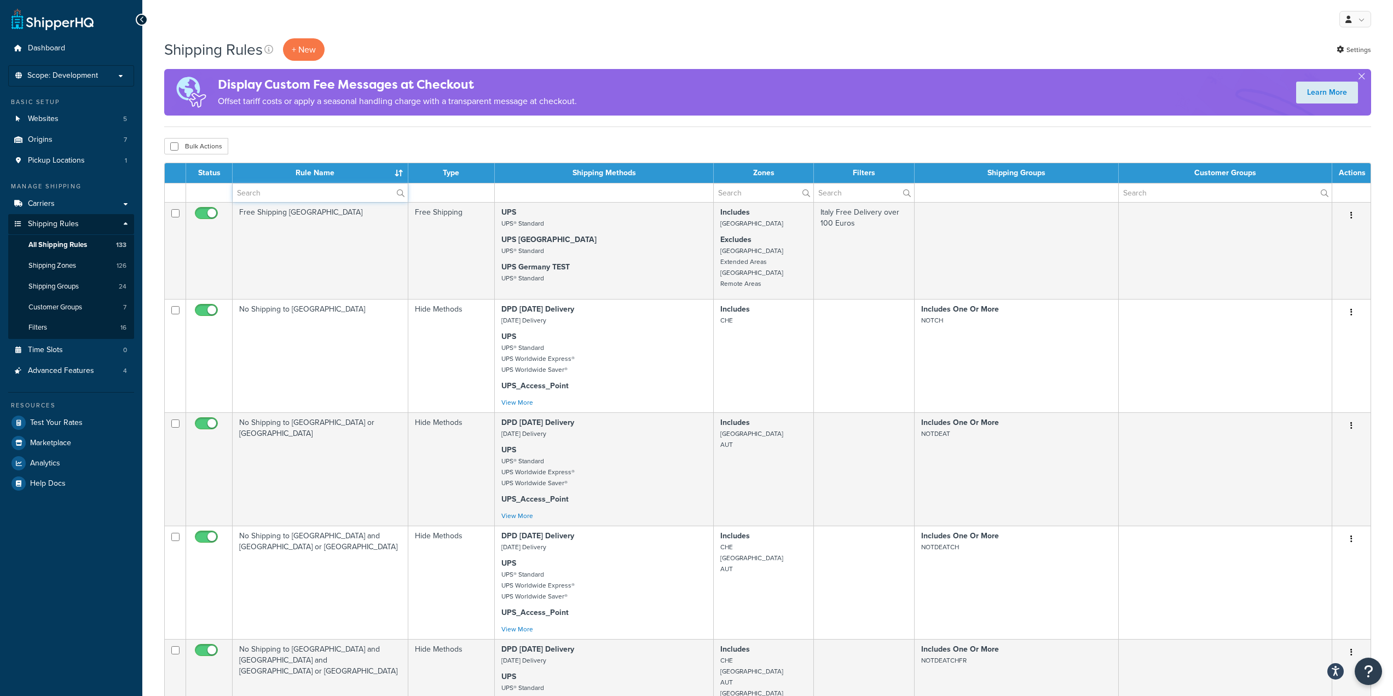
click at [274, 198] on input "text" at bounding box center [320, 192] width 175 height 19
paste input "Access Point General EU Pricing"
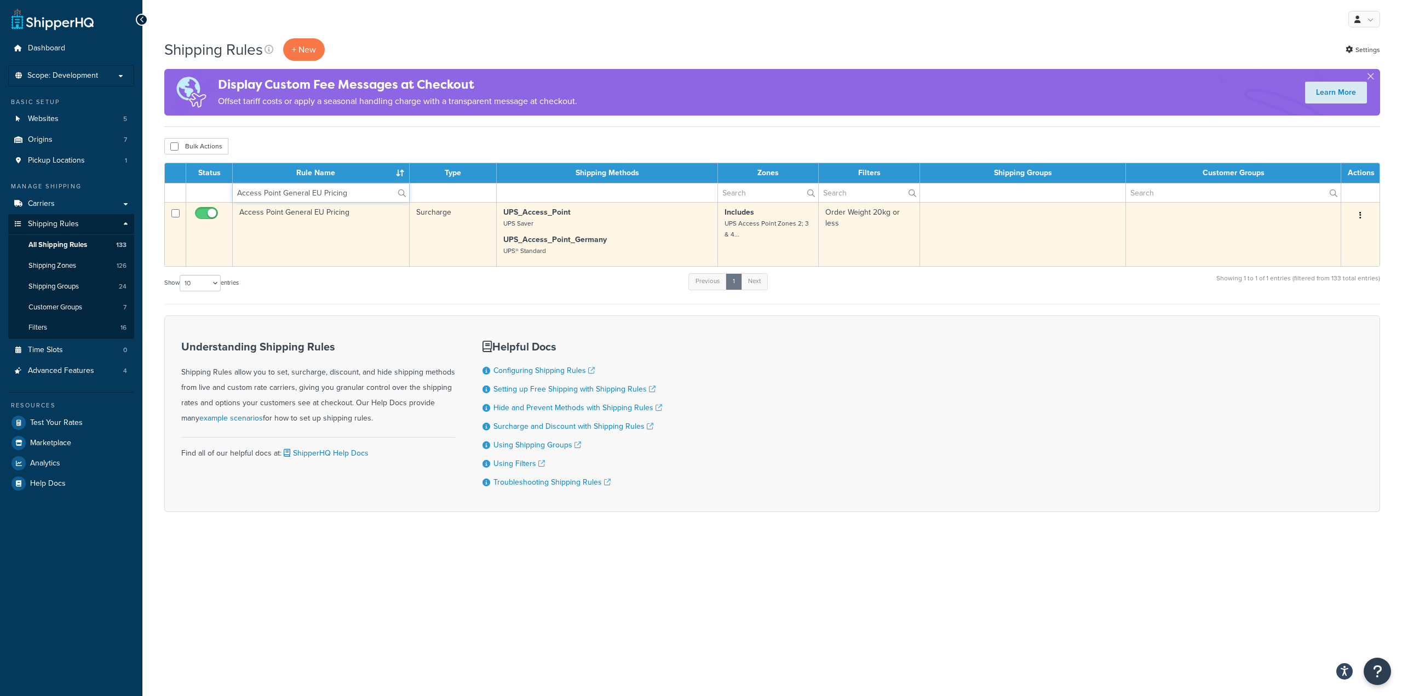
type input "Access Point General EU Pricing"
click at [304, 214] on td "Access Point General EU Pricing" at bounding box center [321, 234] width 177 height 64
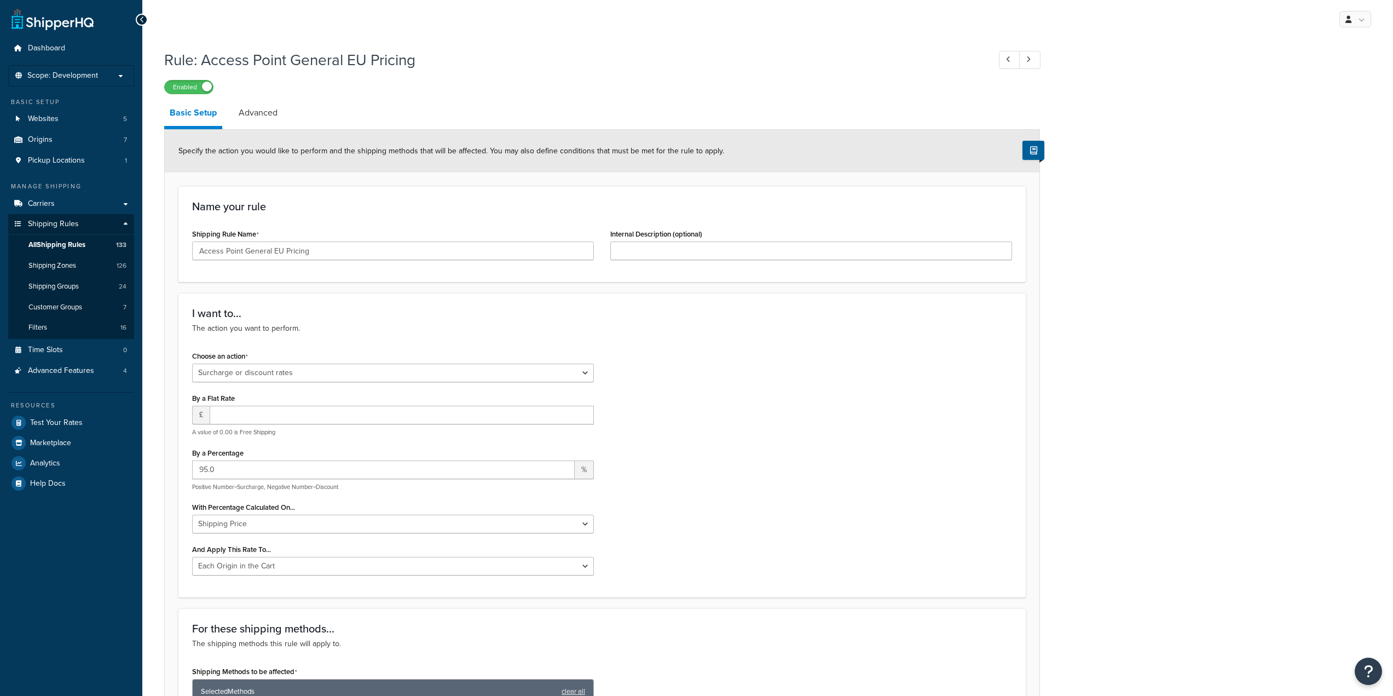
select select "SURCHARGE"
select select "LOCATION"
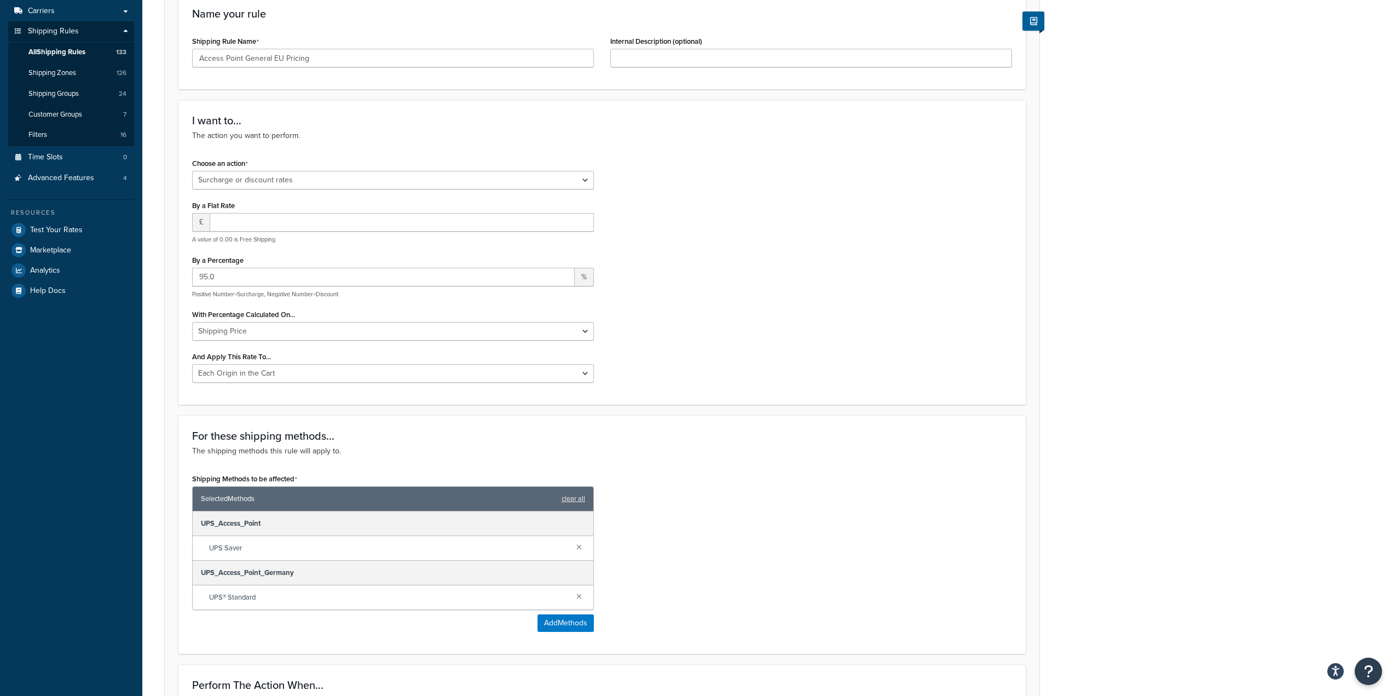
scroll to position [219, 0]
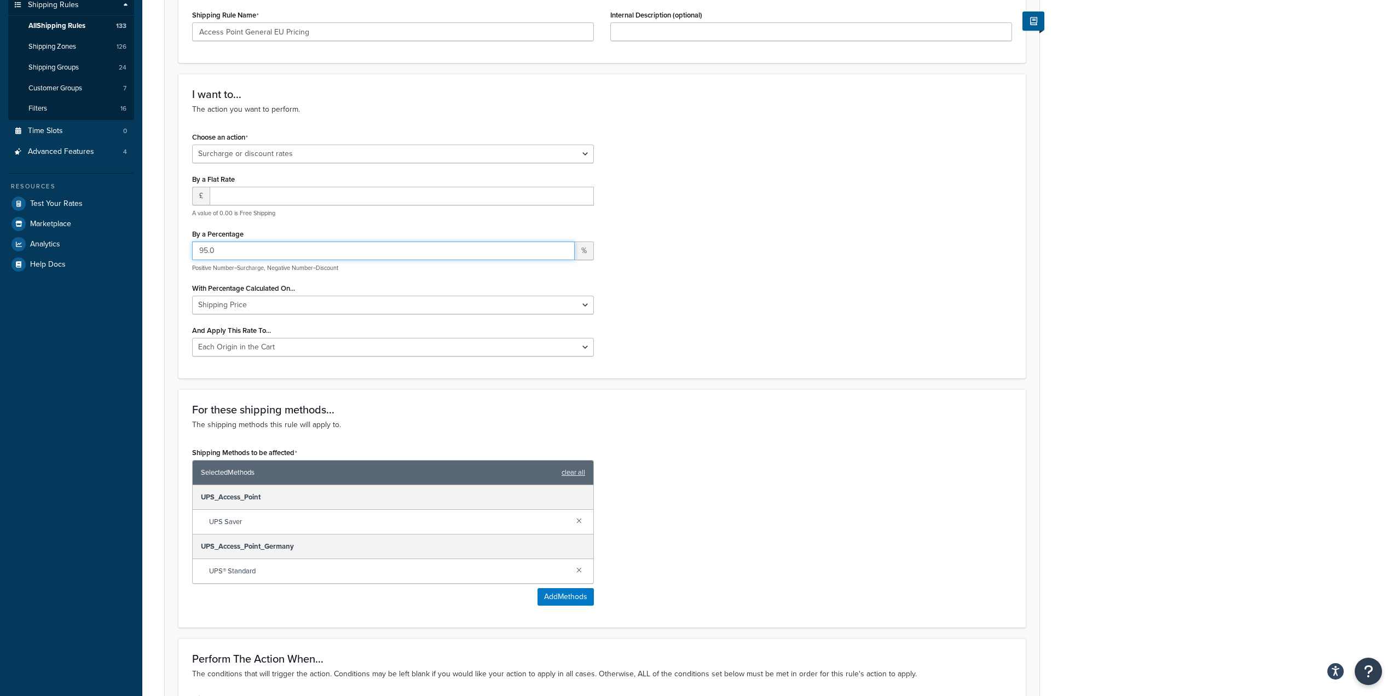
click at [197, 257] on input "95.0" at bounding box center [383, 250] width 383 height 19
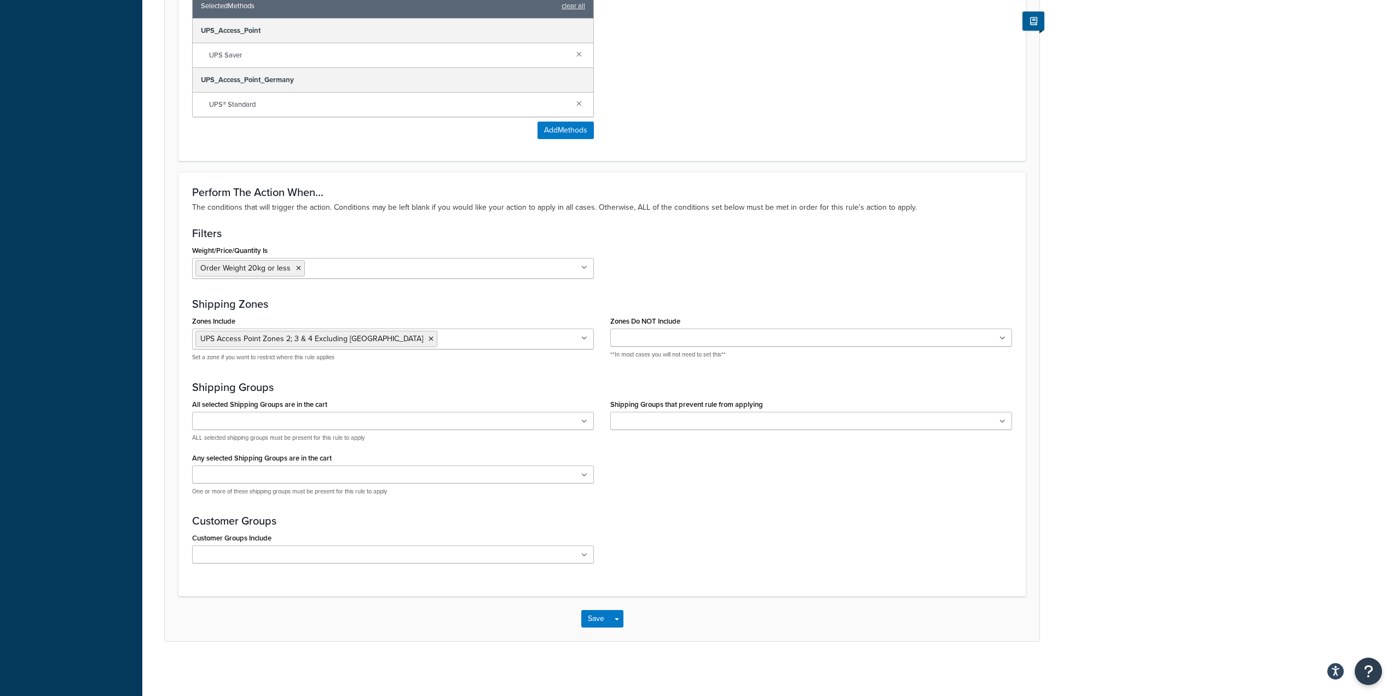
scroll to position [686, 0]
type input "-95.0"
click at [584, 619] on button "Save" at bounding box center [596, 618] width 30 height 18
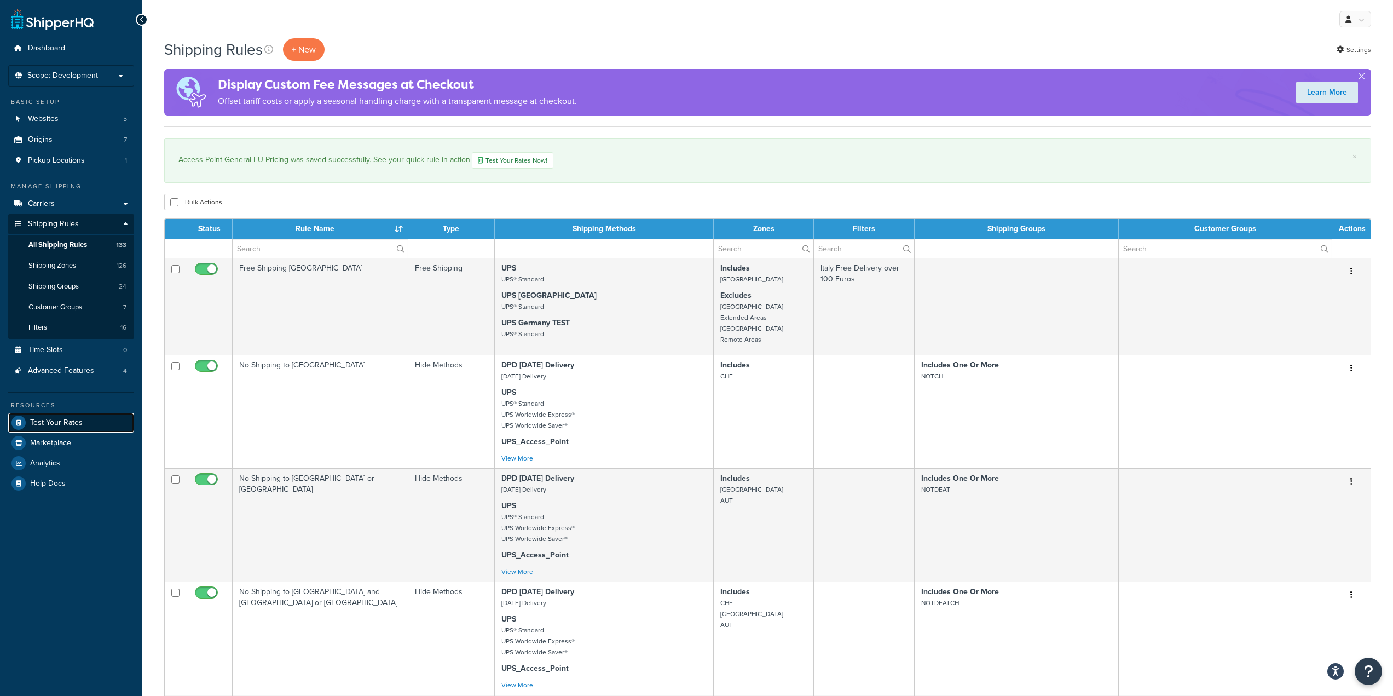
click at [68, 419] on span "Test Your Rates" at bounding box center [56, 422] width 53 height 9
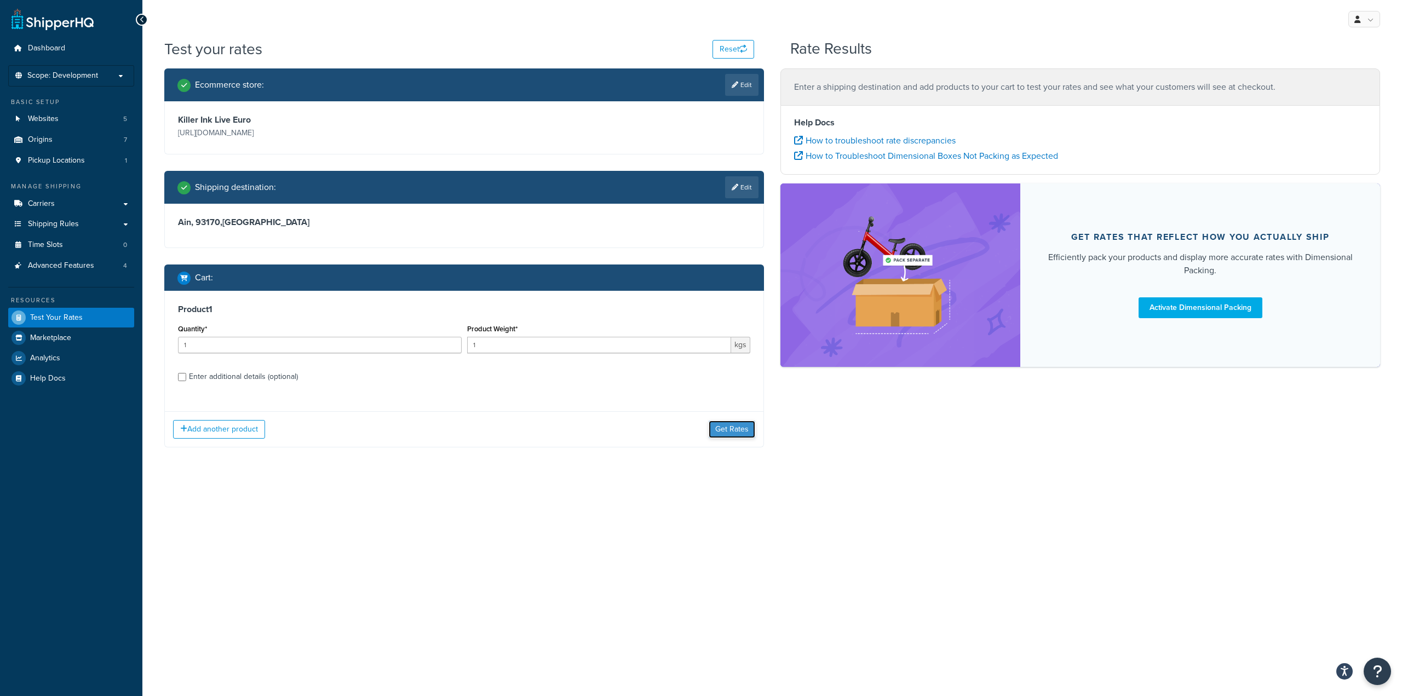
click at [730, 424] on button "Get Rates" at bounding box center [731, 429] width 47 height 18
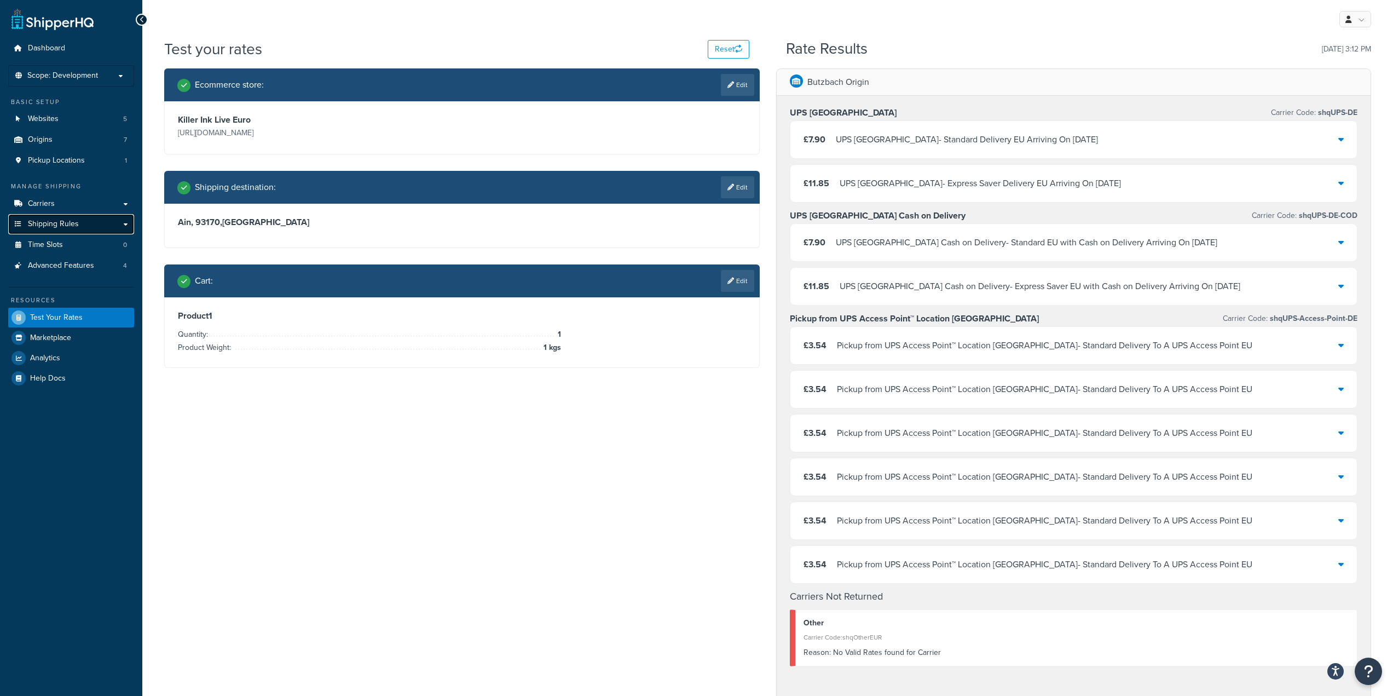
click at [64, 215] on link "Shipping Rules" at bounding box center [71, 224] width 126 height 20
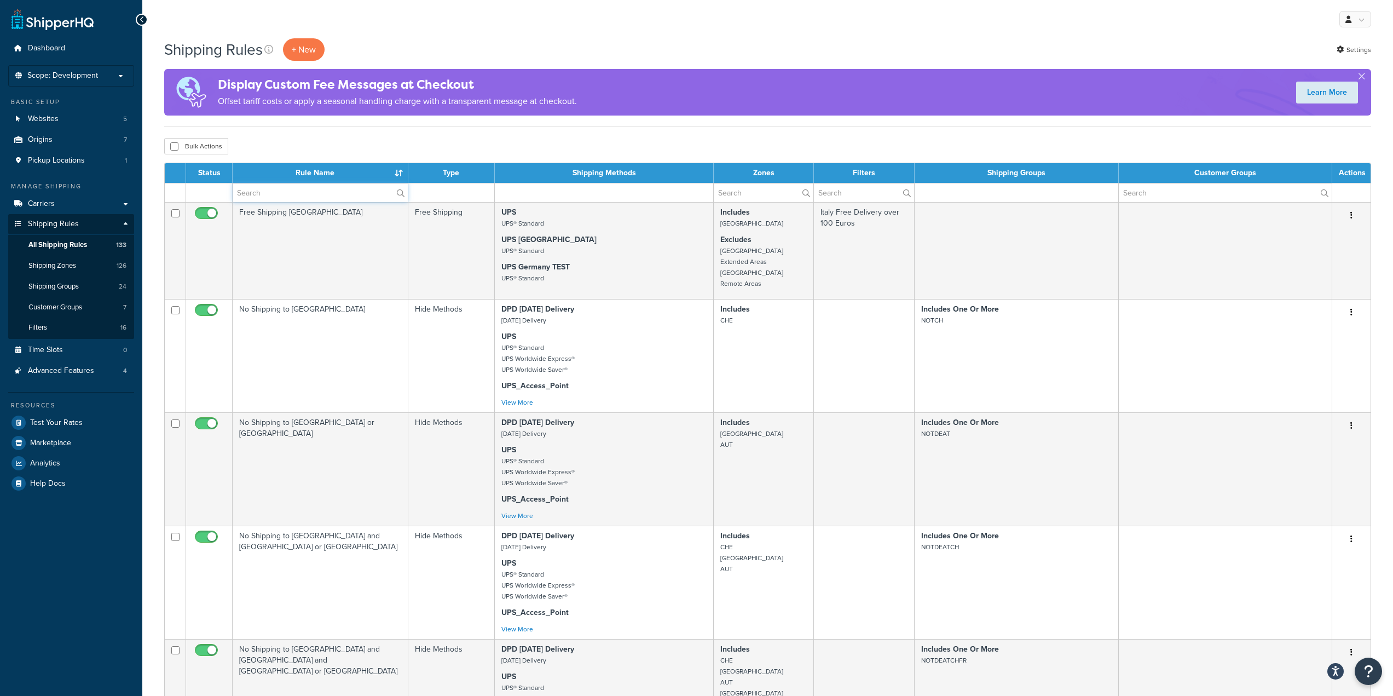
click at [269, 198] on input "text" at bounding box center [320, 192] width 175 height 19
paste input "Access Point General EU Pricing"
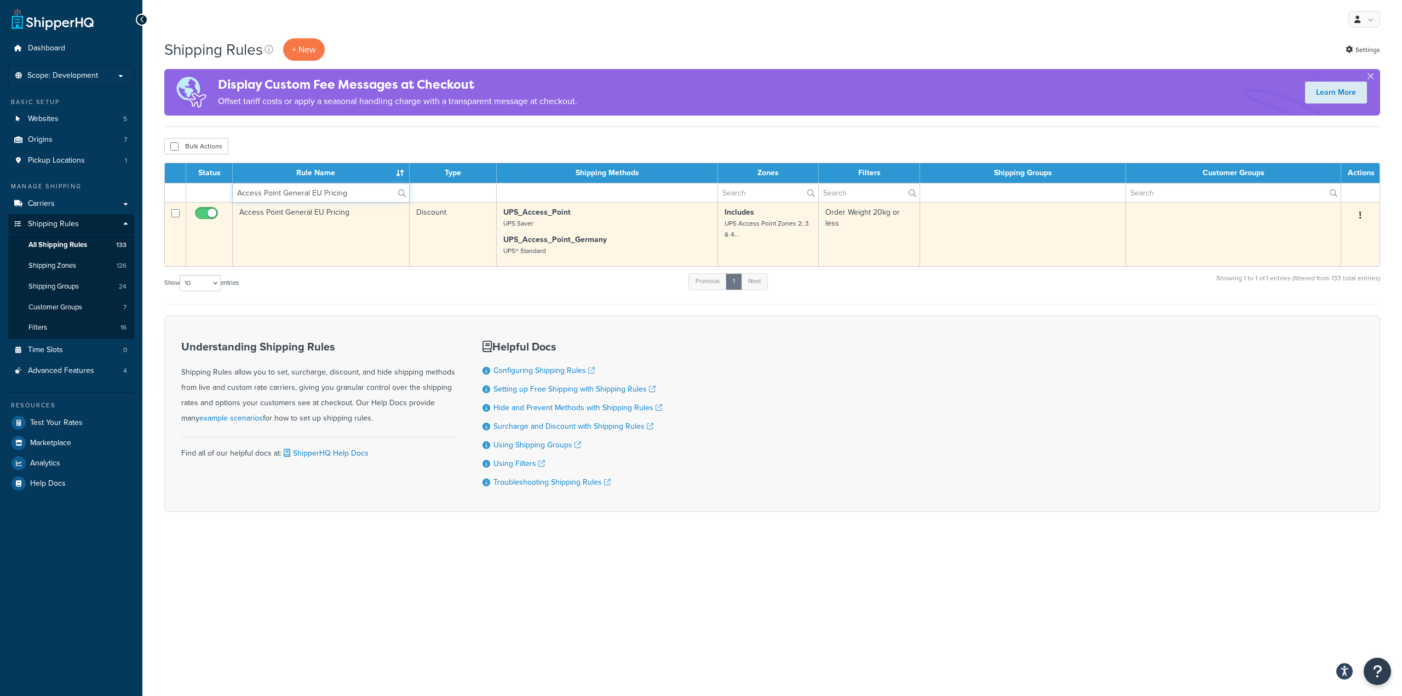
type input "Access Point General EU Pricing"
click at [304, 230] on td "Access Point General EU Pricing" at bounding box center [321, 234] width 177 height 64
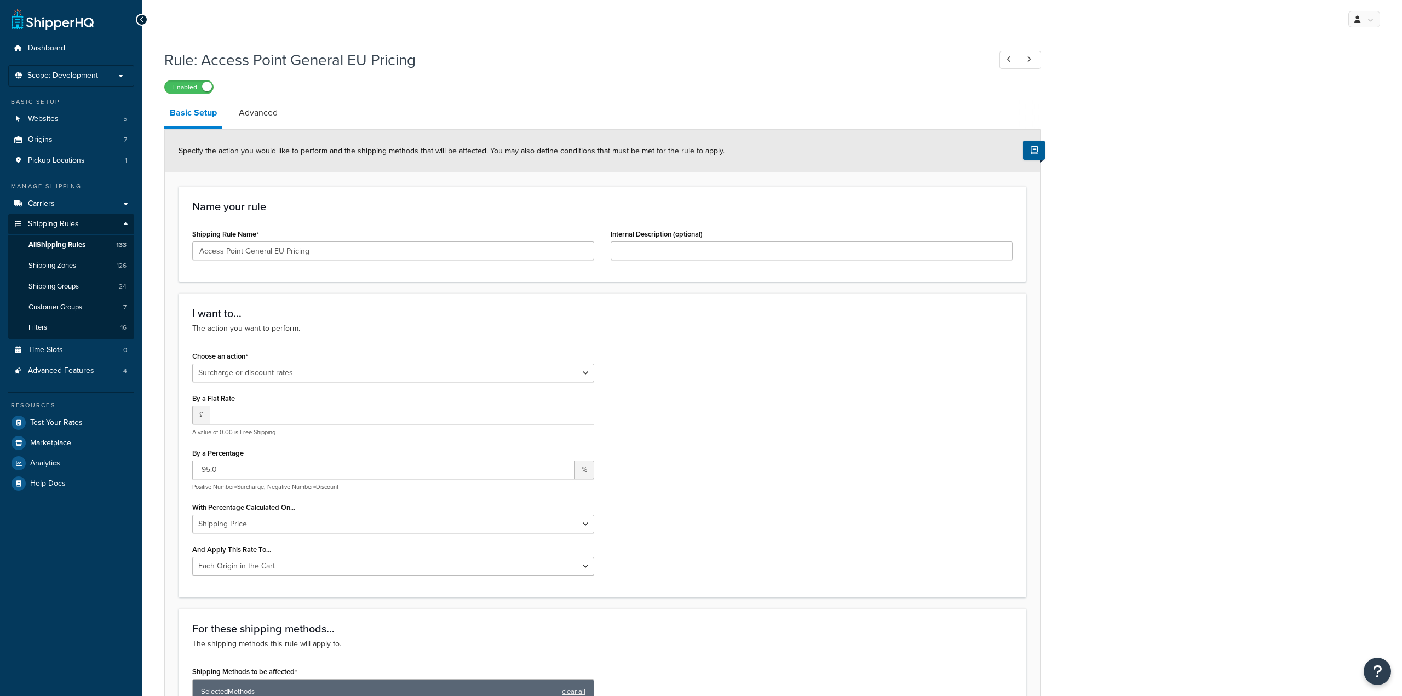
select select "SURCHARGE"
select select "LOCATION"
click at [208, 467] on input "-95.0" at bounding box center [383, 469] width 383 height 19
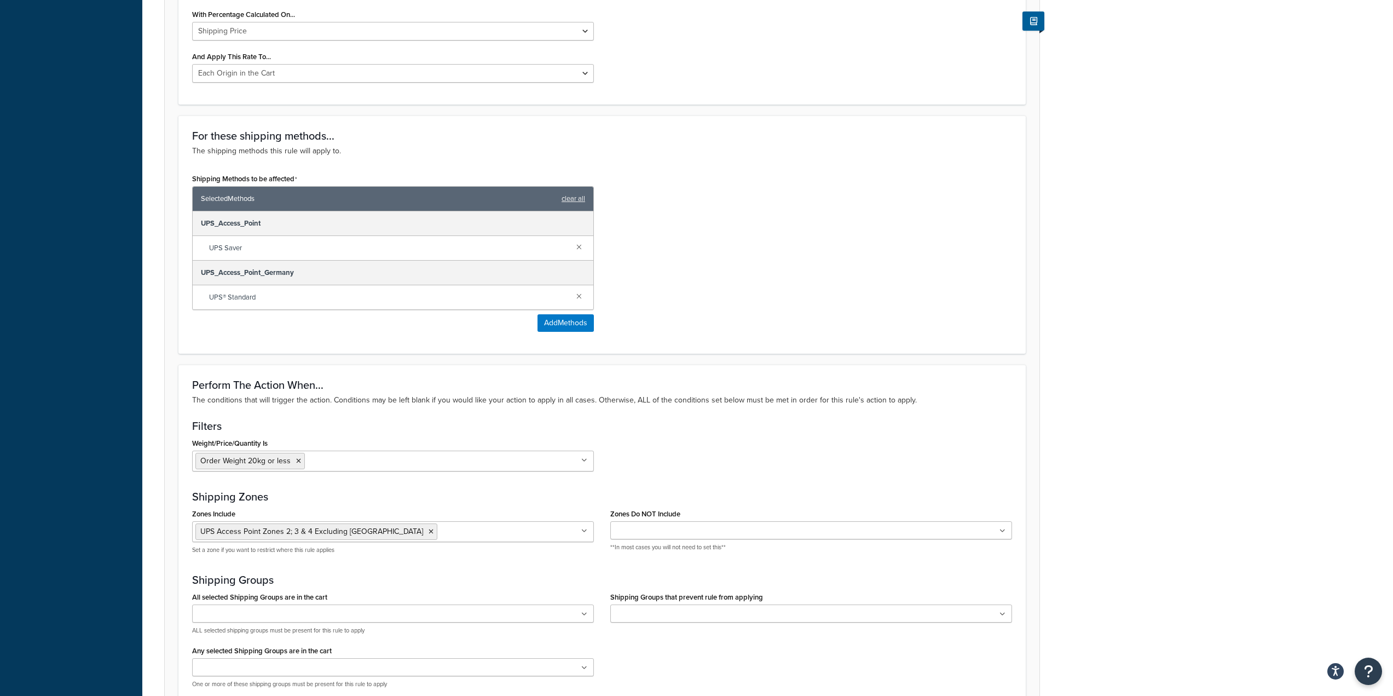
scroll to position [686, 0]
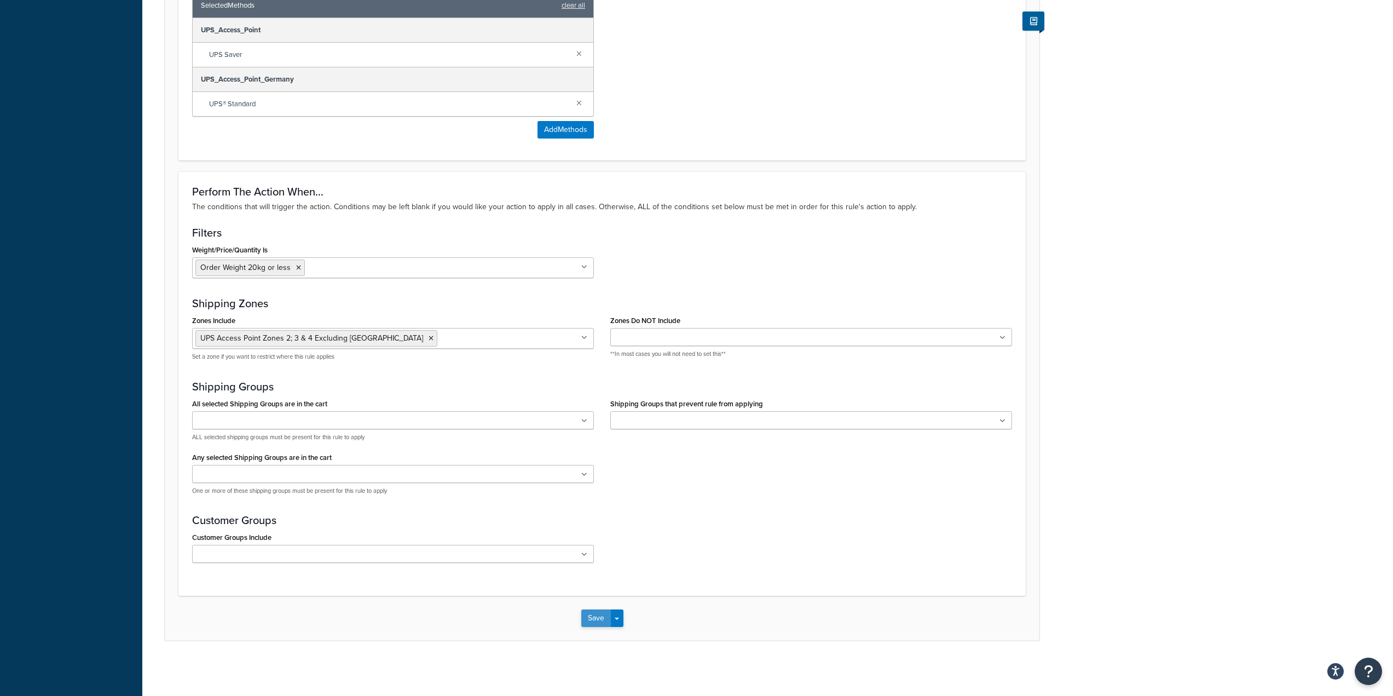
type input "-92.0"
click at [600, 619] on button "Save" at bounding box center [596, 618] width 30 height 18
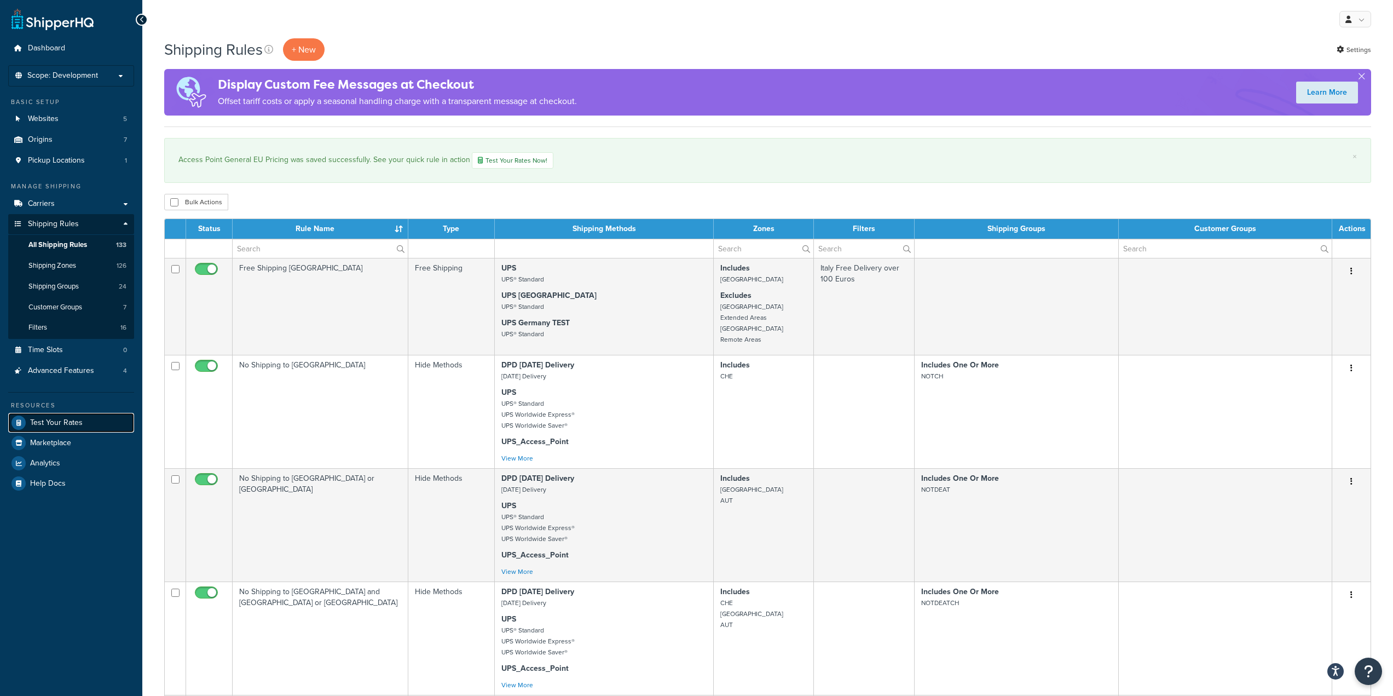
click at [72, 426] on span "Test Your Rates" at bounding box center [56, 422] width 53 height 9
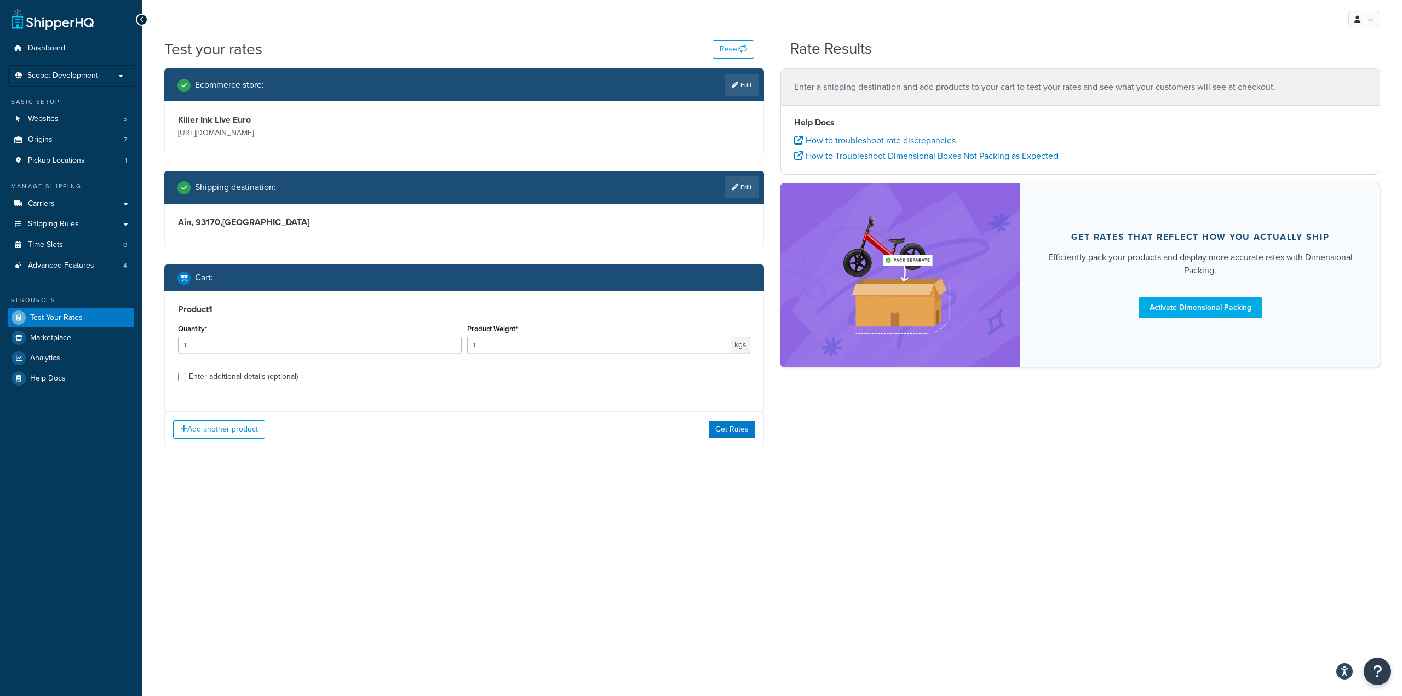
click at [736, 436] on div "Add another product Get Rates" at bounding box center [464, 429] width 598 height 36
click at [736, 436] on button "Get Rates" at bounding box center [731, 429] width 47 height 18
